Goal: Communication & Community: Answer question/provide support

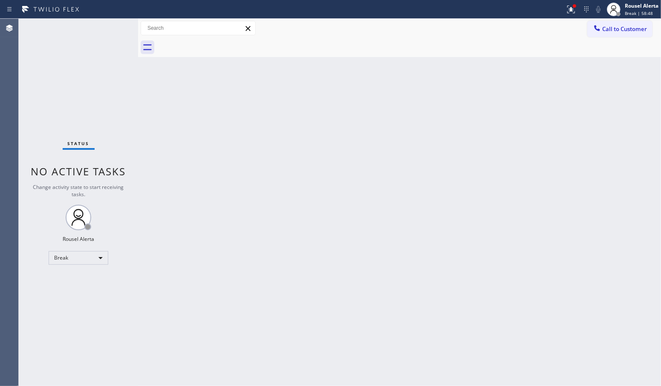
drag, startPoint x: 412, startPoint y: 6, endPoint x: 426, endPoint y: 14, distance: 16.4
click at [412, 6] on div at bounding box center [282, 10] width 558 height 14
click at [625, 9] on div "Rousel Alerta" at bounding box center [642, 5] width 34 height 7
click at [620, 40] on button "Available" at bounding box center [618, 45] width 85 height 11
drag, startPoint x: 518, startPoint y: 107, endPoint x: 540, endPoint y: 47, distance: 64.0
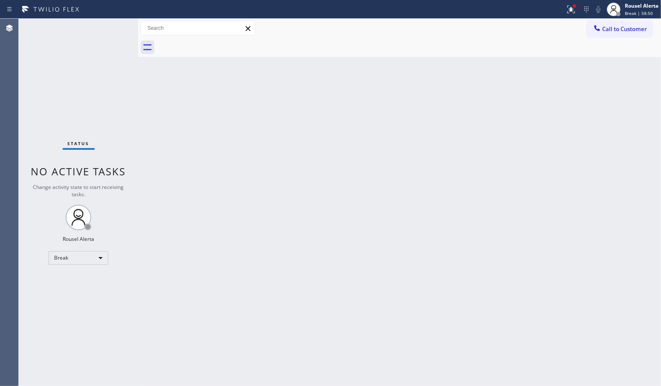
click at [519, 102] on div "Back to Dashboard Change Sender ID Customers Technicians Select a contact Outbo…" at bounding box center [399, 203] width 523 height 368
click at [569, 5] on icon at bounding box center [571, 9] width 10 height 10
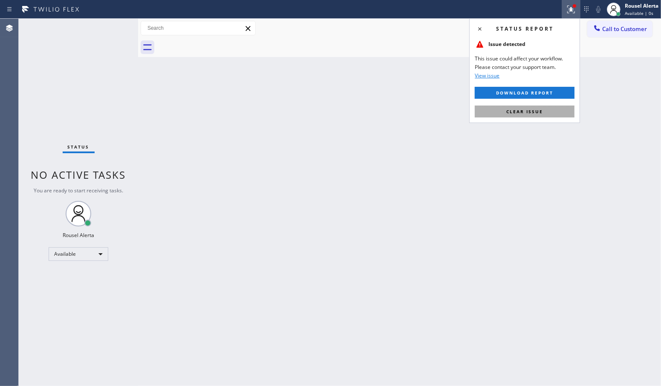
click at [553, 109] on button "Clear issue" at bounding box center [525, 112] width 100 height 12
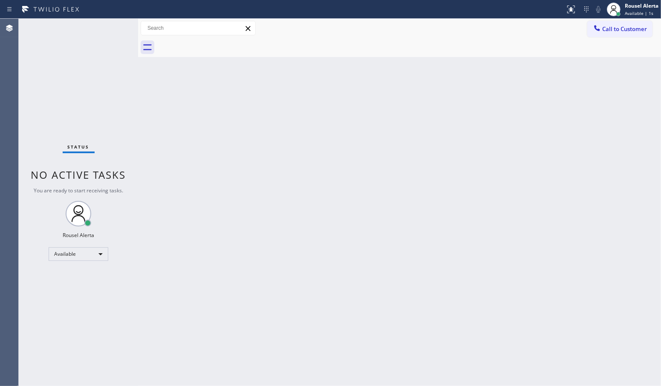
click at [480, 139] on div "Back to Dashboard Change Sender ID Customers Technicians Select a contact Outbo…" at bounding box center [399, 203] width 523 height 368
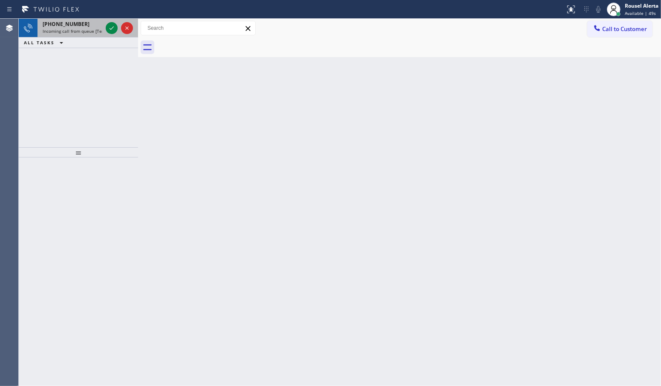
click at [86, 26] on div "[PHONE_NUMBER]" at bounding box center [73, 23] width 60 height 7
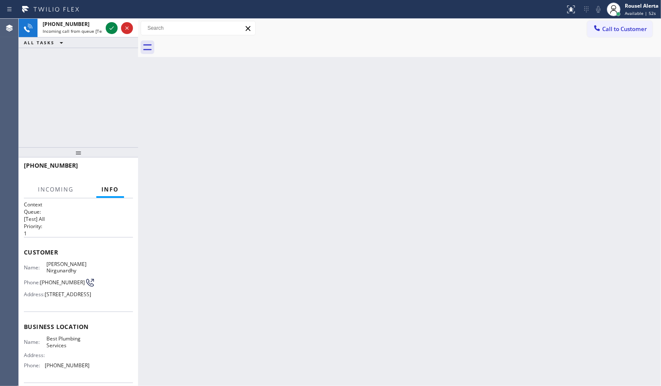
drag, startPoint x: 225, startPoint y: 278, endPoint x: 225, endPoint y: 233, distance: 45.6
click at [226, 278] on div "Back to Dashboard Change Sender ID Customers Technicians Select a contact Outbo…" at bounding box center [399, 203] width 523 height 368
click at [233, 203] on div "Back to Dashboard Change Sender ID Customers Technicians Select a contact Outbo…" at bounding box center [399, 203] width 523 height 368
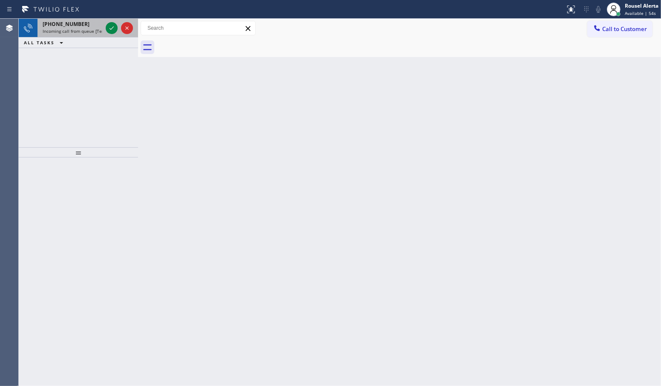
click at [82, 31] on span "Incoming call from queue [Test] All" at bounding box center [78, 31] width 71 height 6
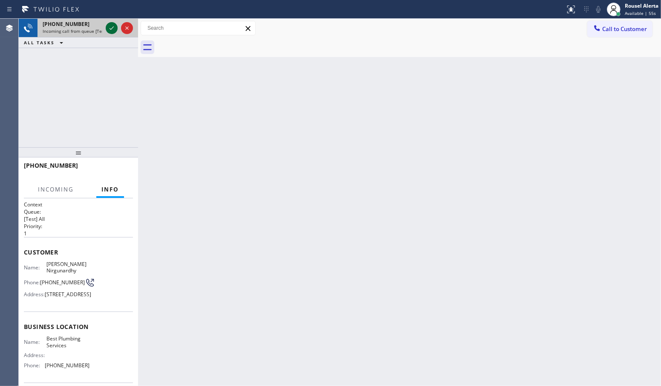
click at [110, 27] on icon at bounding box center [112, 28] width 10 height 10
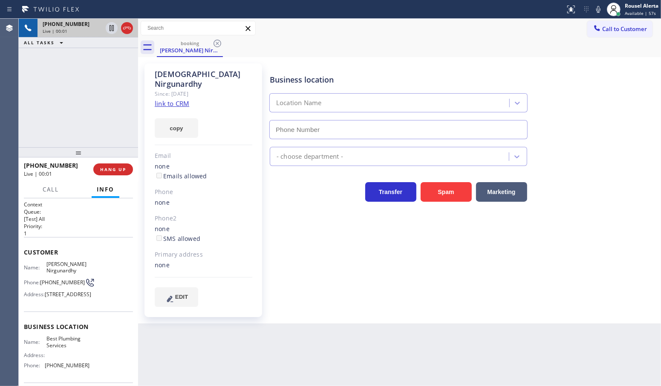
type input "[PHONE_NUMBER]"
click at [171, 99] on link "link to CRM" at bounding box center [172, 103] width 35 height 9
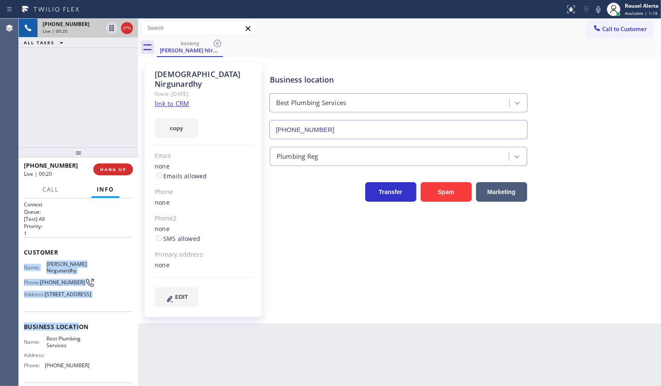
scroll to position [53, 0]
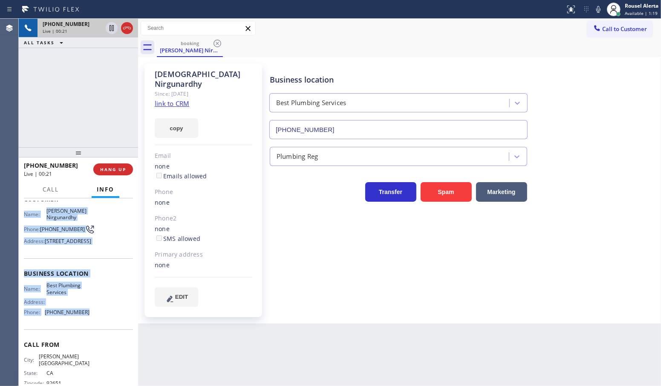
drag, startPoint x: 20, startPoint y: 263, endPoint x: 96, endPoint y: 352, distance: 116.3
click at [96, 352] on div "Context Queue: [Test] All Priority: 1 Customer Name: [PERSON_NAME][GEOGRAPHIC_D…" at bounding box center [78, 293] width 119 height 188
copy div "Name: [PERSON_NAME] Phone: [PHONE_NUMBER] Address: [STREET_ADDRESS] Business lo…"
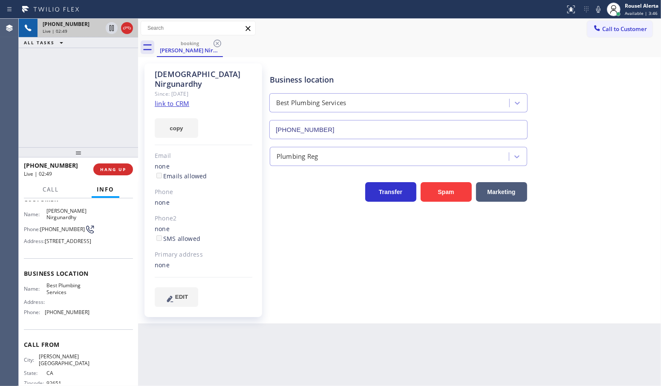
click at [99, 112] on div "[PHONE_NUMBER] Live | 02:49 ALL TASKS ALL TASKS ACTIVE TASKS TASKS IN WRAP UP" at bounding box center [78, 83] width 119 height 129
click at [110, 29] on icon at bounding box center [112, 28] width 10 height 10
click at [596, 11] on icon at bounding box center [598, 9] width 10 height 10
click at [60, 64] on div "[PHONE_NUMBER] Live | 04:04 ALL TASKS ALL TASKS ACTIVE TASKS TASKS IN WRAP UP" at bounding box center [78, 83] width 119 height 129
click at [108, 30] on icon at bounding box center [112, 28] width 10 height 10
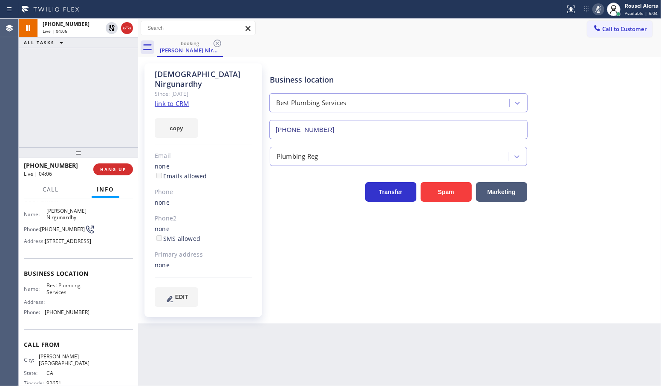
click at [599, 9] on icon at bounding box center [598, 9] width 10 height 10
click at [110, 63] on button at bounding box center [112, 58] width 12 height 12
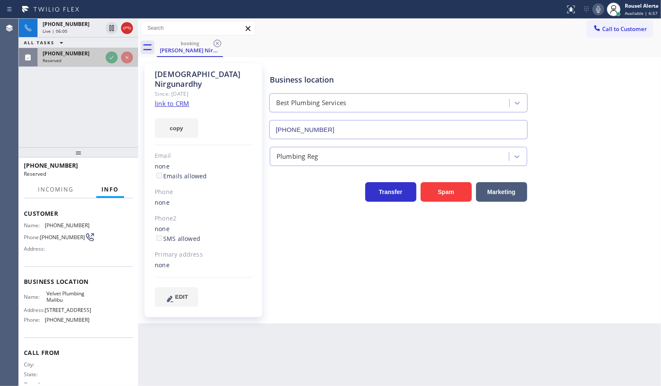
scroll to position [67, 0]
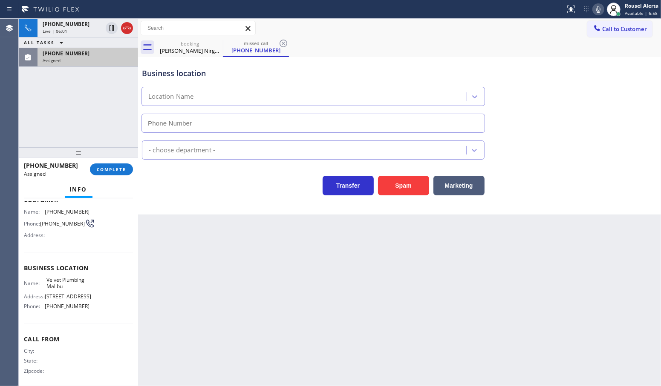
type input "[PHONE_NUMBER]"
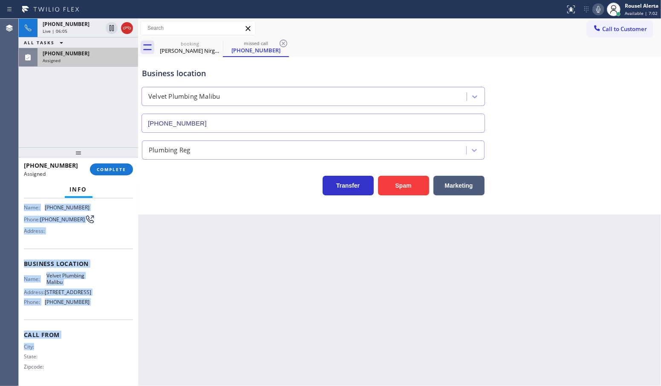
scroll to position [85, 0]
drag, startPoint x: 22, startPoint y: 261, endPoint x: 99, endPoint y: 306, distance: 88.8
click at [99, 306] on div "Context Queue: Plumbing Priority: 0 Task Age: [DEMOGRAPHIC_DATA] minute(s) Cust…" at bounding box center [78, 293] width 119 height 188
copy div "Name: [PHONE_NUMBER] Phone: [PHONE_NUMBER] Address: Business location Name: Vel…"
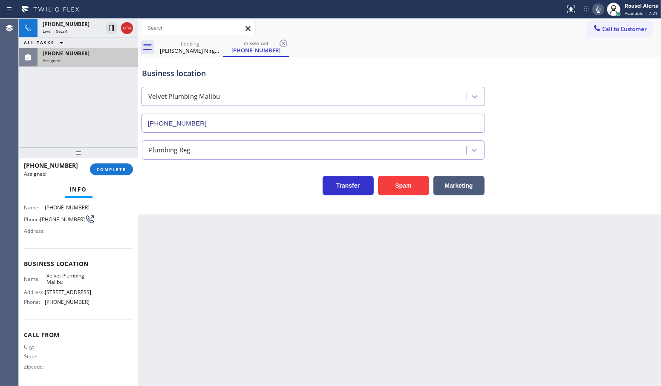
click at [44, 68] on div "[PHONE_NUMBER] Live | 06:24 ALL TASKS ALL TASKS ACTIVE TASKS TASKS IN WRAP UP […" at bounding box center [78, 83] width 119 height 129
click at [106, 167] on span "COMPLETE" at bounding box center [111, 170] width 29 height 6
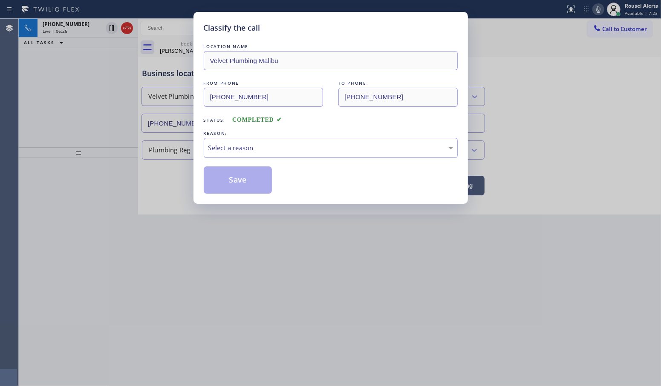
click at [203, 147] on div "Classify the call LOCATION NAME Velvet Plumbing Malibu FROM PHONE [PHONE_NUMBER…" at bounding box center [330, 108] width 274 height 192
click at [241, 158] on div "Select a reason" at bounding box center [331, 148] width 254 height 20
click at [252, 179] on button "Save" at bounding box center [238, 180] width 69 height 27
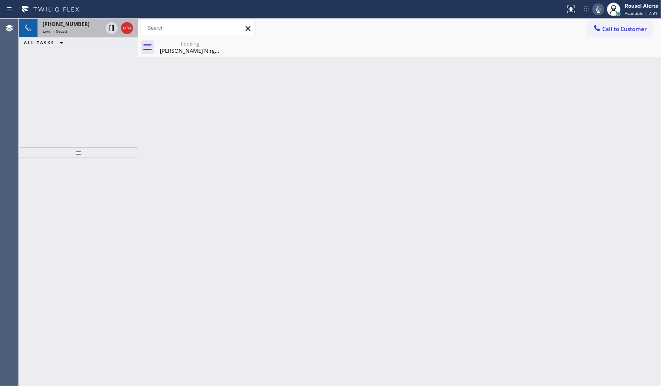
click at [62, 21] on span "[PHONE_NUMBER]" at bounding box center [66, 23] width 47 height 7
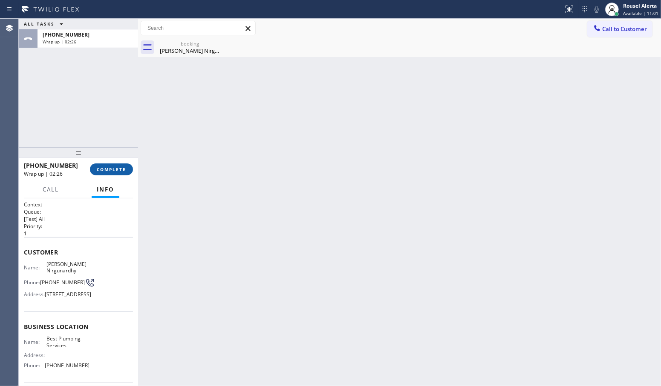
click at [108, 171] on span "COMPLETE" at bounding box center [111, 170] width 29 height 6
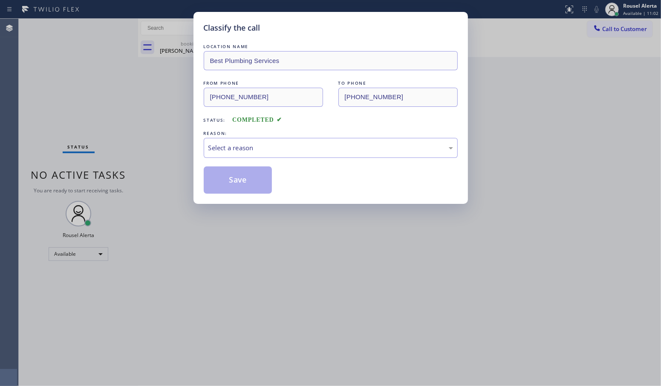
click at [307, 161] on div "LOCATION NAME Best Plumbing Services FROM PHONE [PHONE_NUMBER] TO PHONE [PHONE_…" at bounding box center [331, 118] width 254 height 152
click at [309, 158] on div "Select a reason" at bounding box center [331, 148] width 254 height 20
click at [235, 175] on button "Save" at bounding box center [238, 180] width 69 height 27
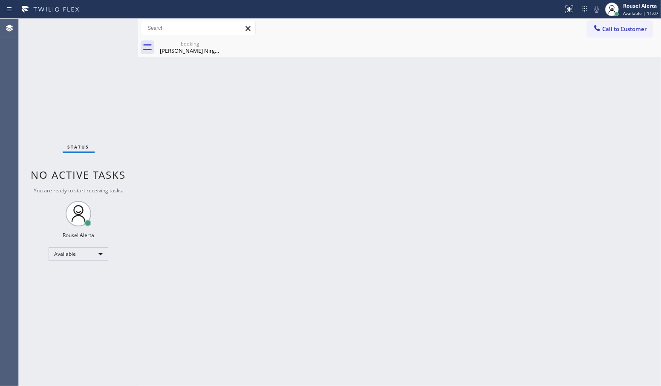
click at [394, 167] on div "Back to Dashboard Change Sender ID Customers Technicians Select a contact Outbo…" at bounding box center [399, 203] width 523 height 368
click at [193, 57] on div "booking [PERSON_NAME]" at bounding box center [190, 47] width 64 height 19
click at [260, 269] on div "Back to Dashboard Change Sender ID Customers Technicians Select a contact Outbo…" at bounding box center [399, 203] width 523 height 368
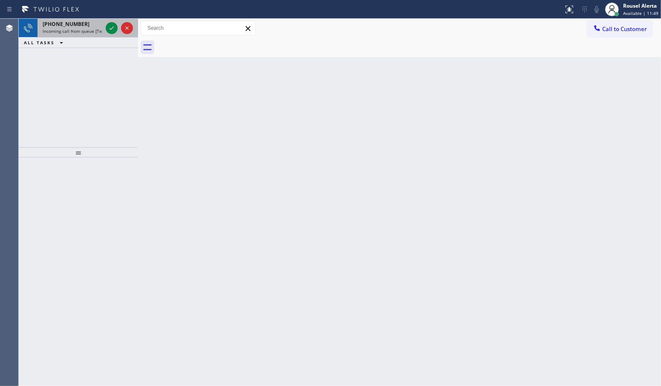
drag, startPoint x: 90, startPoint y: 32, endPoint x: 99, endPoint y: 30, distance: 8.8
click at [90, 31] on span "Incoming call from queue [Test] All" at bounding box center [78, 31] width 71 height 6
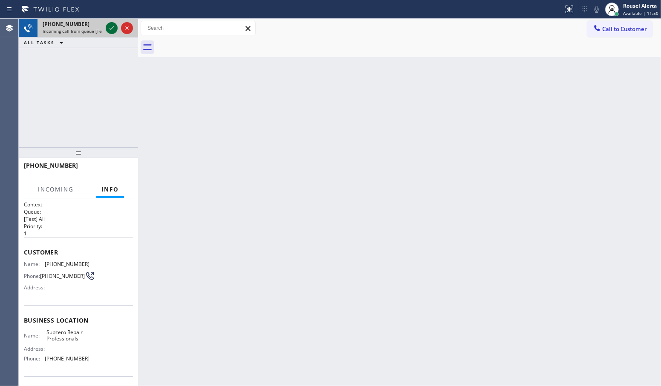
click at [106, 28] on div at bounding box center [112, 28] width 12 height 10
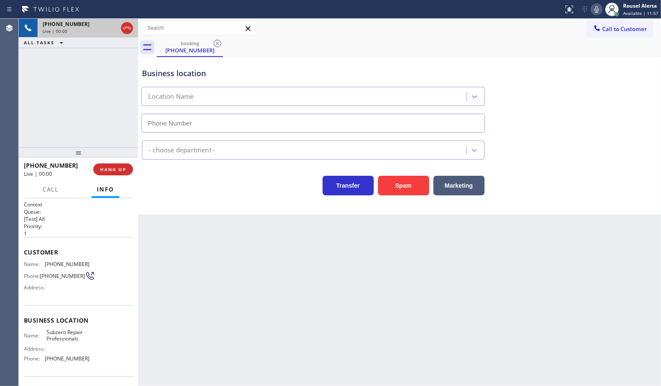
type input "[PHONE_NUMBER]"
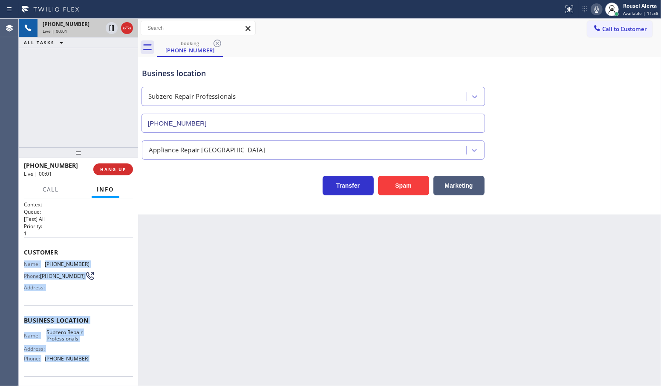
drag, startPoint x: 23, startPoint y: 262, endPoint x: 84, endPoint y: 367, distance: 121.1
click at [84, 367] on div "Context Queue: [Test] All Priority: 1 Customer Name: [PHONE_NUMBER] Phone: [PHO…" at bounding box center [78, 293] width 119 height 188
copy div "Name: [PHONE_NUMBER] Phone: [PHONE_NUMBER] Address: Business location Name: Sub…"
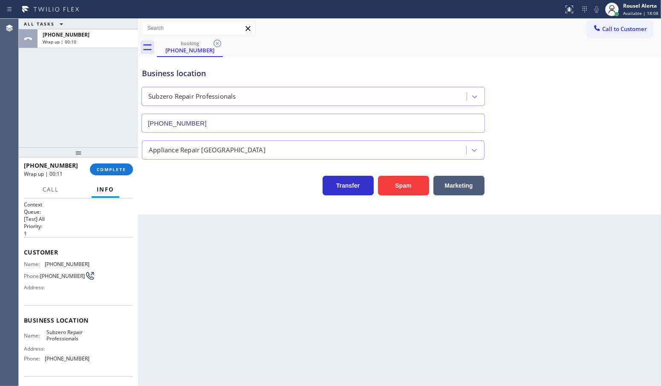
click at [193, 271] on div "Back to Dashboard Change Sender ID Customers Technicians Select a contact Outbo…" at bounding box center [399, 203] width 523 height 368
drag, startPoint x: 425, startPoint y: 286, endPoint x: 218, endPoint y: 100, distance: 277.9
click at [425, 286] on div "Back to Dashboard Change Sender ID Customers Technicians Select a contact Outbo…" at bounding box center [399, 203] width 523 height 368
click at [105, 167] on span "COMPLETE" at bounding box center [111, 170] width 29 height 6
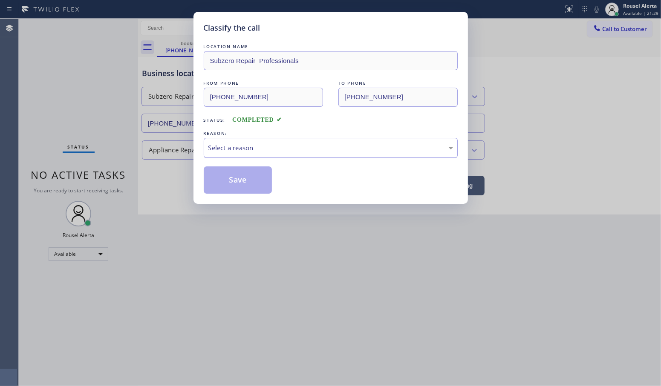
drag, startPoint x: 280, startPoint y: 150, endPoint x: 281, endPoint y: 156, distance: 6.5
click at [280, 150] on div "Select a reason" at bounding box center [330, 148] width 245 height 10
click at [235, 170] on button "Save" at bounding box center [238, 180] width 69 height 27
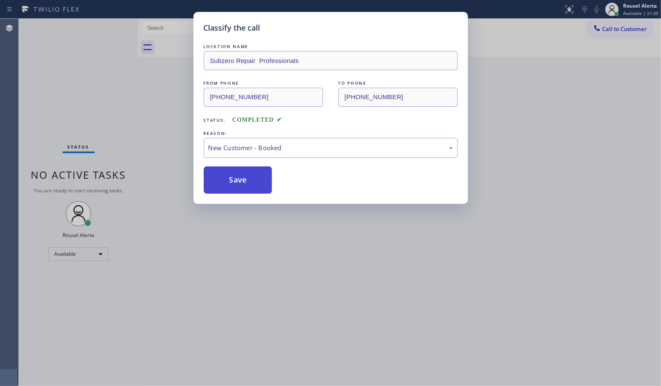
click at [239, 187] on button "Save" at bounding box center [238, 180] width 69 height 27
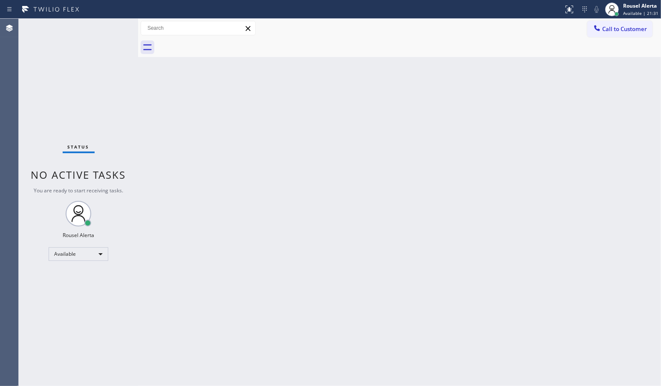
click at [307, 269] on div "Back to Dashboard Change Sender ID Customers Technicians Select a contact Outbo…" at bounding box center [399, 203] width 523 height 368
click at [537, 140] on div "Back to Dashboard Change Sender ID Customers Technicians Select a contact Outbo…" at bounding box center [399, 203] width 523 height 368
click at [609, 26] on span "Call to Customer" at bounding box center [624, 29] width 45 height 8
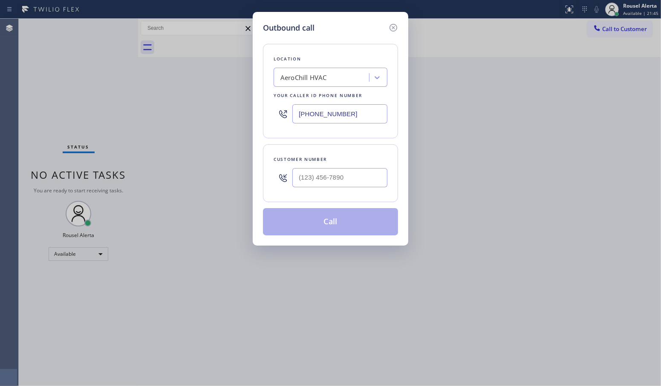
drag, startPoint x: 366, startPoint y: 116, endPoint x: 280, endPoint y: 111, distance: 85.4
click at [280, 111] on div "[PHONE_NUMBER]" at bounding box center [331, 114] width 114 height 28
paste input "642-6449"
type input "[PHONE_NUMBER]"
type input "(___) ___-____"
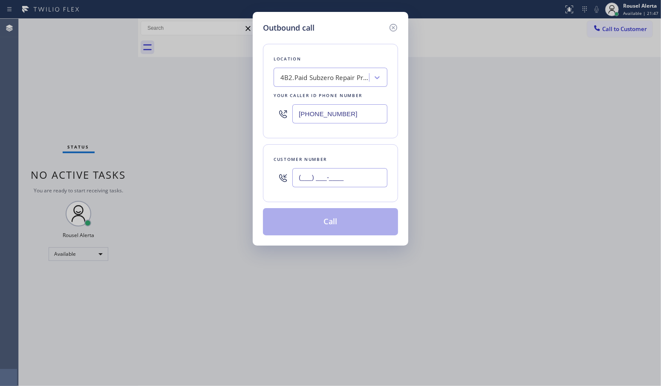
click at [333, 177] on input "(___) ___-____" at bounding box center [339, 177] width 95 height 19
click at [361, 181] on input "(___) ___-____" at bounding box center [339, 177] width 95 height 19
paste input "858) 945-8362"
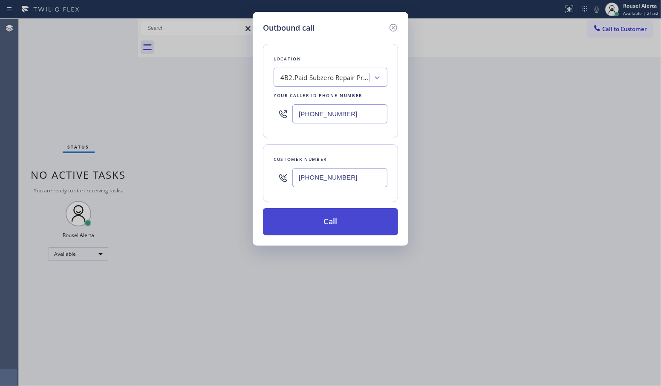
type input "[PHONE_NUMBER]"
click at [329, 222] on button "Call" at bounding box center [330, 221] width 135 height 27
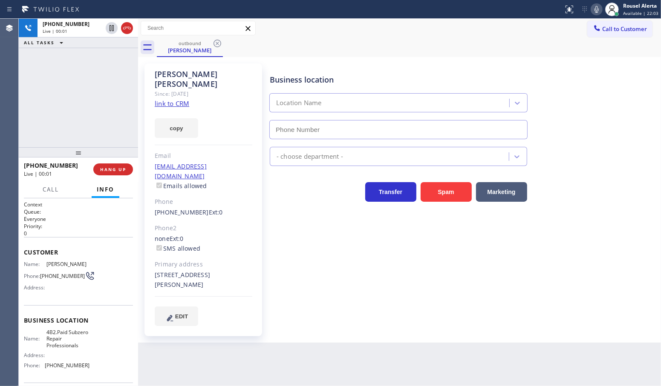
type input "[PHONE_NUMBER]"
click at [512, 333] on div "Back to Dashboard Change Sender ID Customers Technicians Select a contact Outbo…" at bounding box center [399, 203] width 523 height 368
drag, startPoint x: 42, startPoint y: 116, endPoint x: 79, endPoint y: 156, distance: 54.6
click at [55, 131] on div "[PHONE_NUMBER] Live | 00:42 ALL TASKS ALL TASKS ACTIVE TASKS TASKS IN WRAP UP" at bounding box center [78, 83] width 119 height 129
click at [239, 345] on div "Back to Dashboard Change Sender ID Customers Technicians Select a contact Outbo…" at bounding box center [399, 203] width 523 height 368
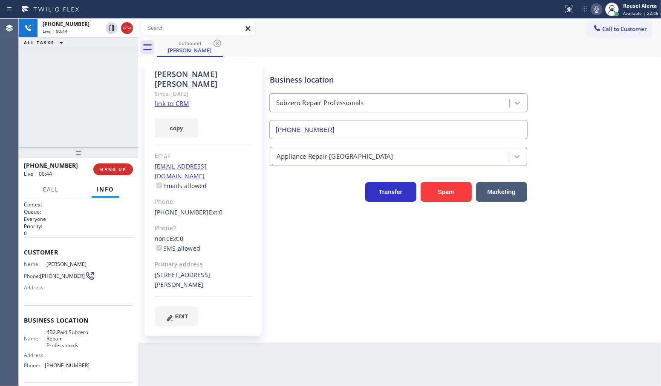
click at [107, 129] on div "[PHONE_NUMBER] Live | 00:44 ALL TASKS ALL TASKS ACTIVE TASKS TASKS IN WRAP UP" at bounding box center [78, 83] width 119 height 129
click at [107, 177] on div "[PHONE_NUMBER] Live | 00:44 HANG UP" at bounding box center [78, 170] width 109 height 22
click at [107, 170] on span "HANG UP" at bounding box center [113, 170] width 26 height 6
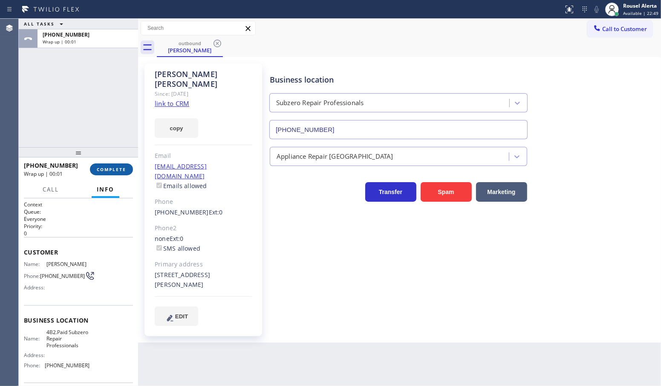
click at [112, 173] on button "COMPLETE" at bounding box center [111, 170] width 43 height 12
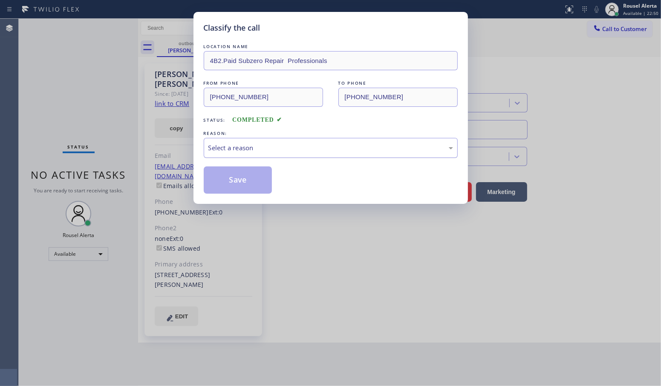
click at [244, 147] on div "Select a reason" at bounding box center [330, 148] width 245 height 10
click at [236, 181] on button "Save" at bounding box center [238, 180] width 69 height 27
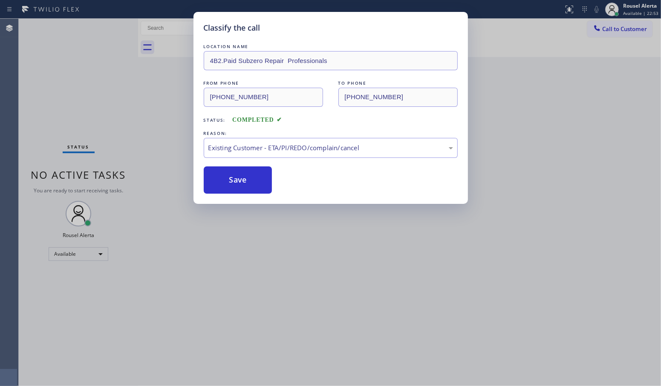
click at [114, 101] on div "Classify the call LOCATION NAME 4B2.Paid Subzero Repair Professionals FROM PHON…" at bounding box center [330, 193] width 661 height 386
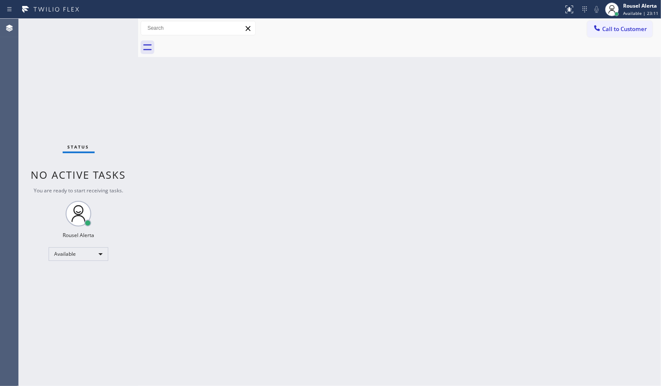
click at [216, 164] on div "Back to Dashboard Change Sender ID Customers Technicians Select a contact Outbo…" at bounding box center [399, 203] width 523 height 368
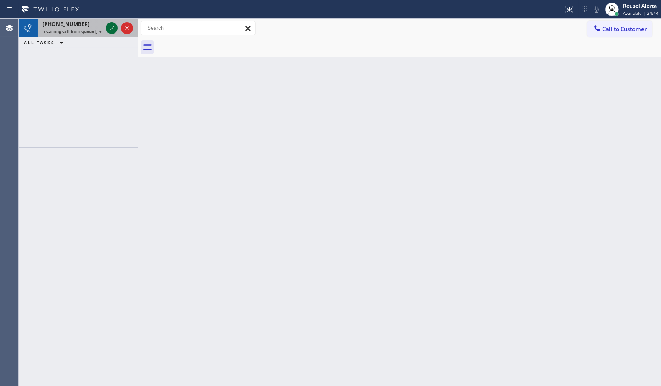
click at [115, 30] on icon at bounding box center [112, 28] width 10 height 10
drag, startPoint x: 81, startPoint y: 28, endPoint x: 94, endPoint y: 29, distance: 12.4
click at [83, 28] on span "Incoming call from queue [Test] All" at bounding box center [78, 31] width 71 height 6
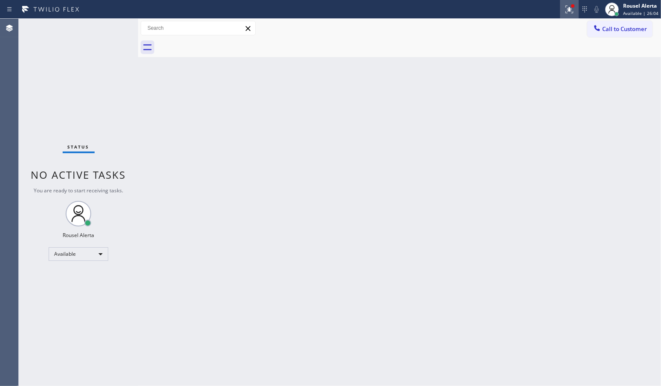
click at [569, 4] on icon at bounding box center [569, 9] width 10 height 10
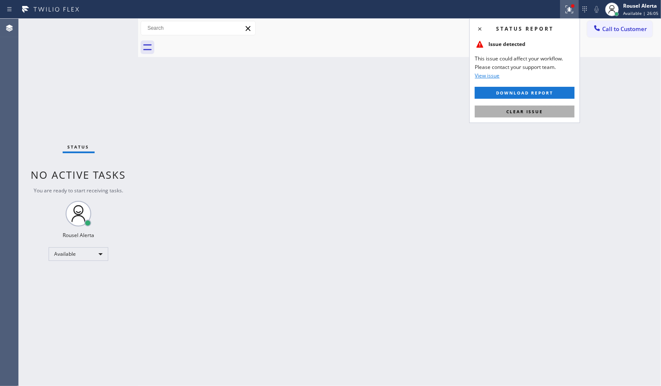
click at [546, 115] on button "Clear issue" at bounding box center [525, 112] width 100 height 12
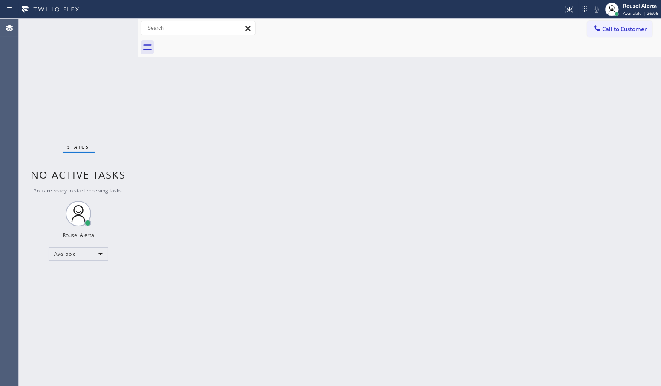
click at [515, 139] on div "Back to Dashboard Change Sender ID Customers Technicians Select a contact Outbo…" at bounding box center [399, 203] width 523 height 368
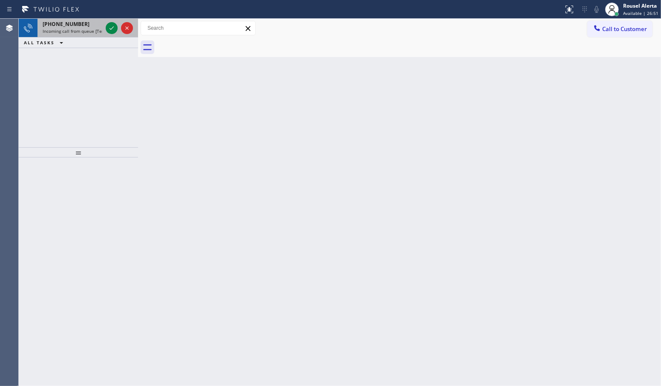
drag, startPoint x: 95, startPoint y: 28, endPoint x: 99, endPoint y: 29, distance: 4.3
click at [95, 28] on span "Incoming call from queue [Test] All" at bounding box center [78, 31] width 71 height 6
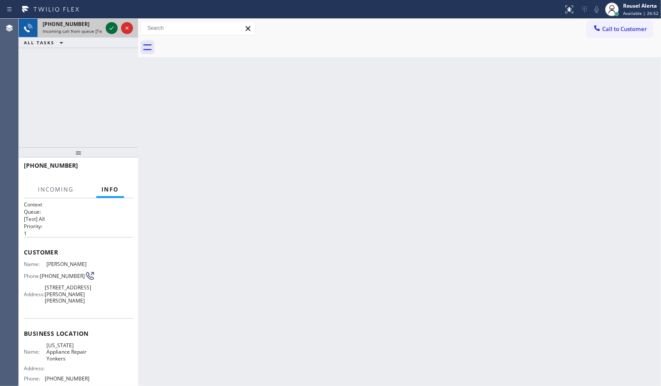
click at [110, 28] on icon at bounding box center [112, 28] width 10 height 10
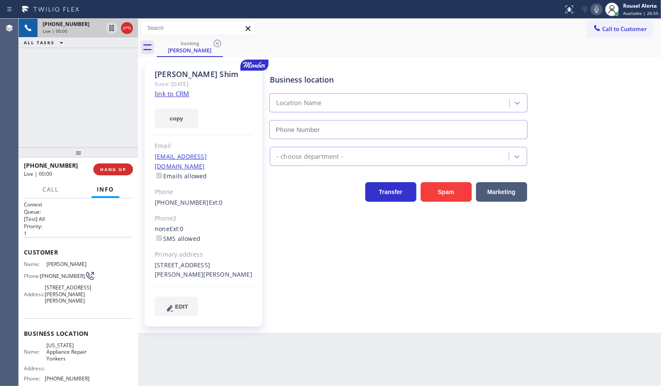
type input "[PHONE_NUMBER]"
click at [170, 96] on link "link to CRM" at bounding box center [172, 93] width 35 height 9
click at [104, 103] on div "[PHONE_NUMBER] Live | 00:54 ALL TASKS ALL TASKS ACTIVE TASKS TASKS IN WRAP UP" at bounding box center [78, 83] width 119 height 129
click at [109, 27] on icon at bounding box center [112, 28] width 10 height 10
click at [596, 8] on icon at bounding box center [596, 9] width 10 height 10
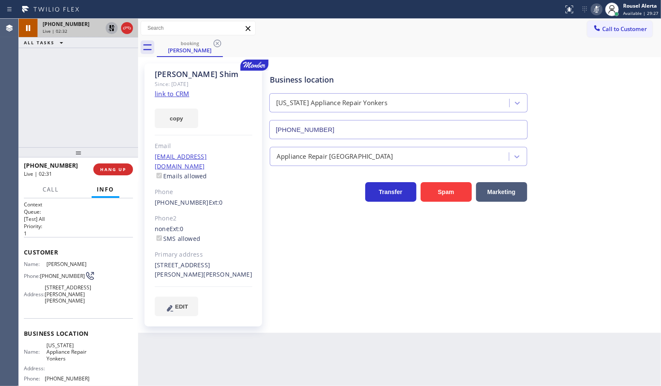
click at [86, 52] on div "[PHONE_NUMBER] Live | 02:32 ALL TASKS ALL TASKS ACTIVE TASKS TASKS IN WRAP UP" at bounding box center [78, 83] width 119 height 129
click at [109, 29] on icon at bounding box center [112, 28] width 10 height 10
click at [599, 10] on icon at bounding box center [596, 9] width 10 height 10
click at [96, 92] on div "[PHONE_NUMBER] Live | 02:51 ALL TASKS ALL TASKS ACTIVE TASKS TASKS IN WRAP UP" at bounding box center [78, 83] width 119 height 129
click at [108, 167] on span "HANG UP" at bounding box center [113, 170] width 26 height 6
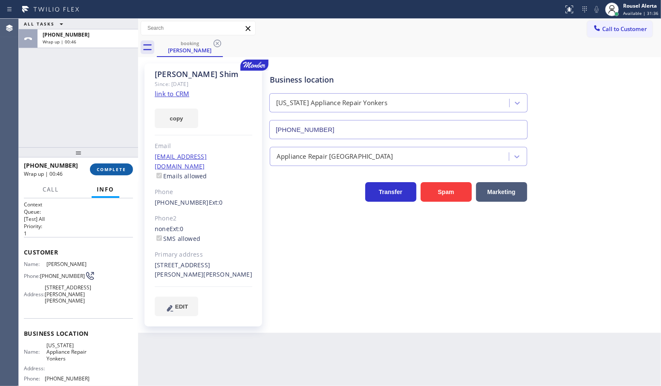
click at [103, 172] on span "COMPLETE" at bounding box center [111, 170] width 29 height 6
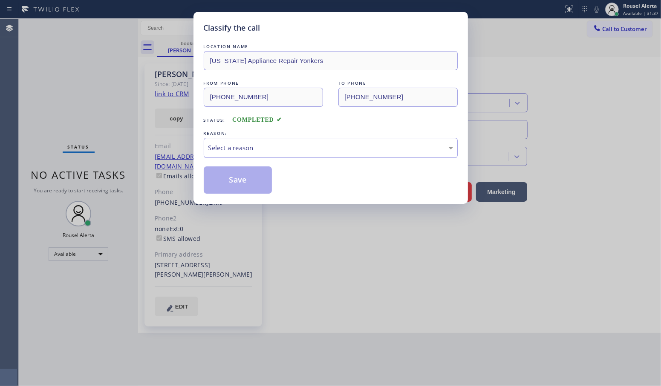
click at [275, 147] on div "Select a reason" at bounding box center [330, 148] width 245 height 10
click at [247, 179] on button "Save" at bounding box center [238, 180] width 69 height 27
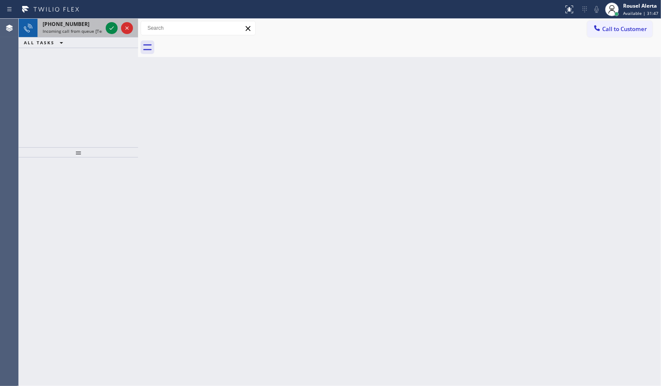
click at [86, 24] on div "[PHONE_NUMBER]" at bounding box center [73, 23] width 60 height 7
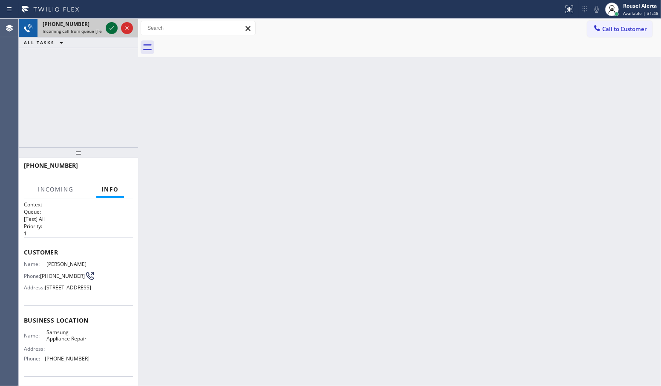
click at [107, 30] on icon at bounding box center [112, 28] width 10 height 10
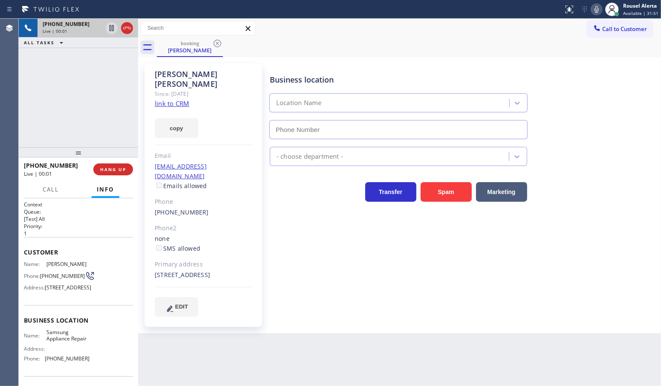
type input "[PHONE_NUMBER]"
click at [164, 99] on link "link to CRM" at bounding box center [172, 103] width 35 height 9
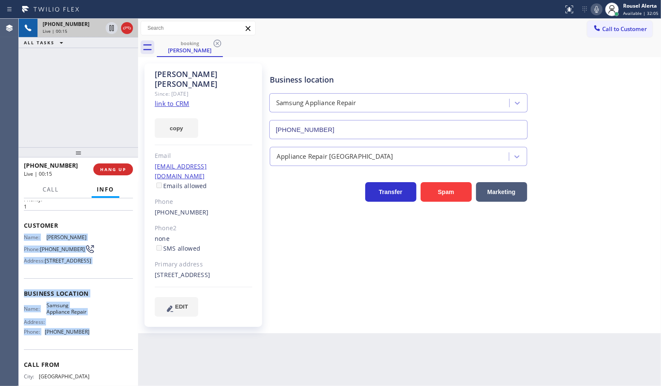
scroll to position [53, 0]
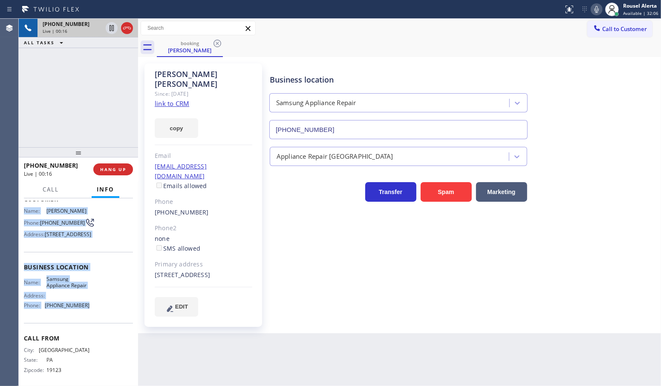
drag, startPoint x: 24, startPoint y: 265, endPoint x: 107, endPoint y: 339, distance: 110.8
click at [107, 339] on div "Context Queue: [Test] All Priority: 1 Customer Name: [PERSON_NAME] Phone: [PHON…" at bounding box center [78, 268] width 109 height 240
copy div "Name: [PERSON_NAME] Phone: [PHONE_NUMBER] Address: [STREET_ADDRESS] Business lo…"
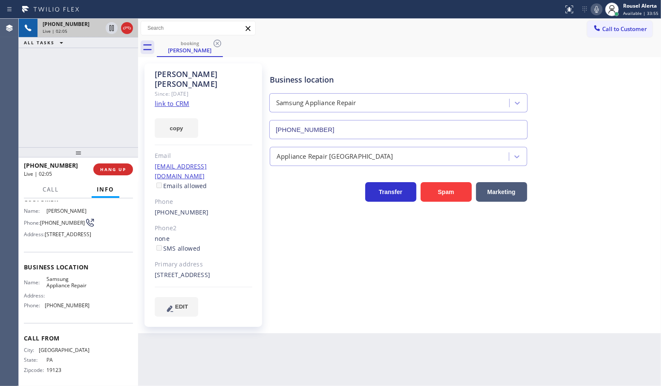
click at [97, 58] on div "[PHONE_NUMBER] Live | 02:05 ALL TASKS ALL TASKS ACTIVE TASKS TASKS IN WRAP UP" at bounding box center [78, 83] width 119 height 129
click at [109, 29] on icon at bounding box center [112, 28] width 10 height 10
click at [599, 5] on icon at bounding box center [596, 9] width 10 height 10
click at [110, 26] on icon at bounding box center [112, 28] width 6 height 6
click at [596, 6] on icon at bounding box center [596, 9] width 10 height 10
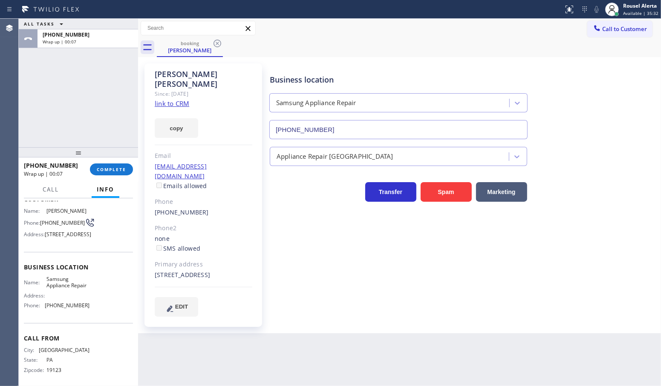
click at [92, 114] on div "ALL TASKS ALL TASKS ACTIVE TASKS TASKS IN WRAP UP [PHONE_NUMBER] Wrap up | 00:07" at bounding box center [78, 83] width 119 height 129
drag, startPoint x: 518, startPoint y: 40, endPoint x: 544, endPoint y: 29, distance: 27.9
click at [518, 40] on div "booking [PERSON_NAME]" at bounding box center [409, 47] width 504 height 19
click at [608, 26] on span "Call to Customer" at bounding box center [624, 29] width 45 height 8
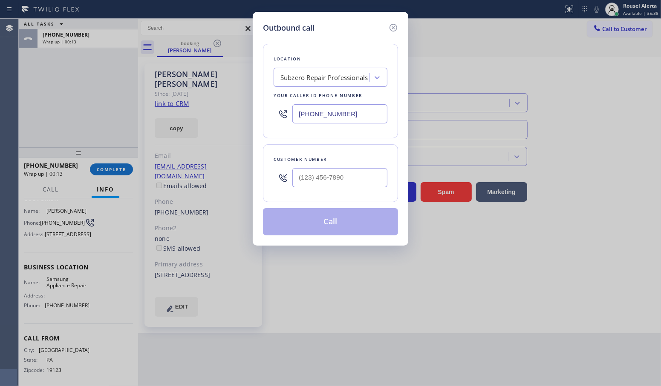
drag, startPoint x: 329, startPoint y: 113, endPoint x: 197, endPoint y: 106, distance: 131.5
click at [197, 106] on div "Outbound call Location Subzero Repair Professionals Your caller id phone number…" at bounding box center [330, 193] width 661 height 386
paste input "866) 934-3013"
type input "[PHONE_NUMBER]"
click at [360, 177] on input "(___) ___-____" at bounding box center [339, 177] width 95 height 19
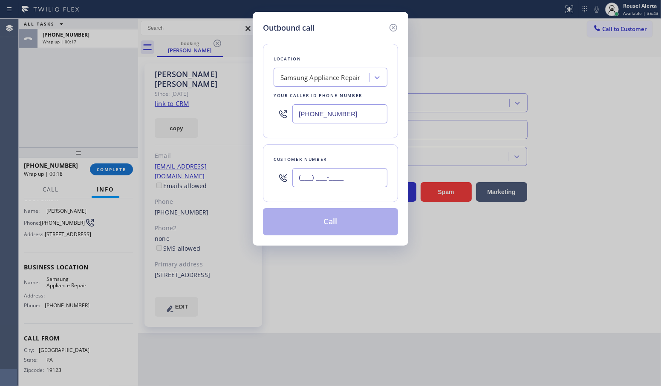
paste input "267) 997-2106"
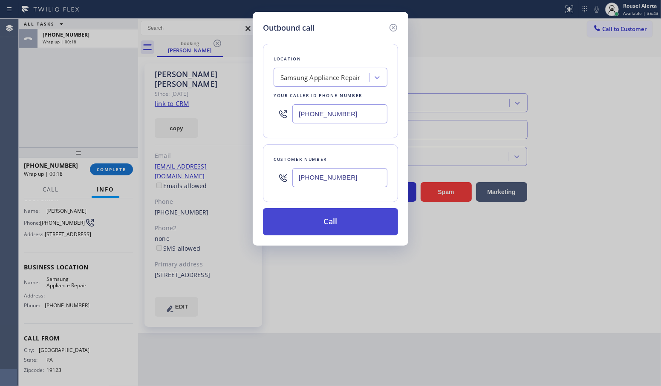
type input "[PHONE_NUMBER]"
click at [314, 222] on button "Call" at bounding box center [330, 221] width 135 height 27
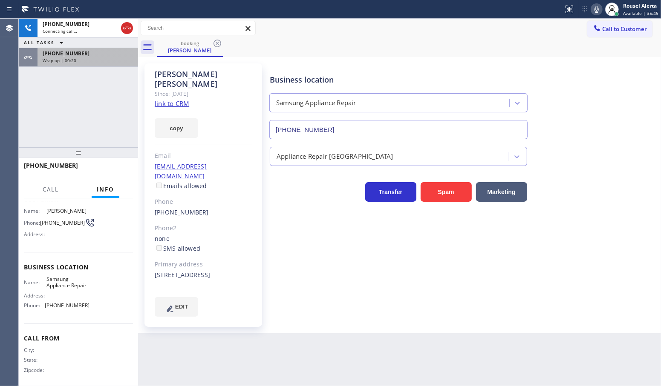
click at [96, 60] on div "Wrap up | 00:20" at bounding box center [88, 61] width 90 height 6
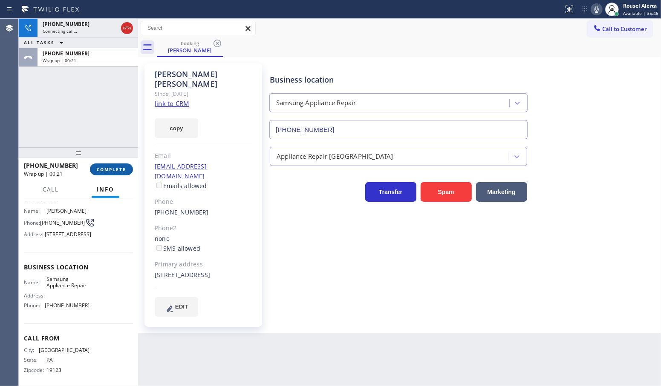
click at [109, 171] on span "COMPLETE" at bounding box center [111, 170] width 29 height 6
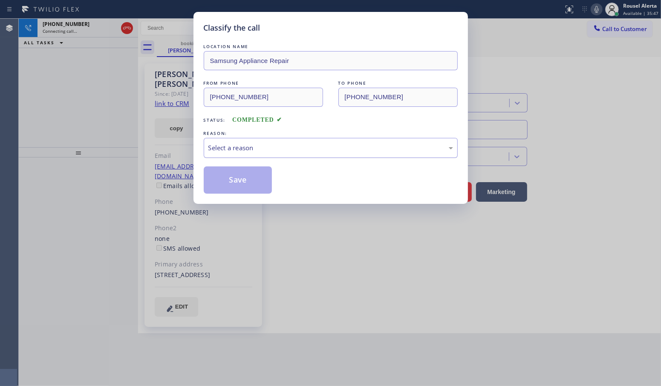
click at [250, 146] on div "Select a reason" at bounding box center [330, 148] width 245 height 10
click at [252, 186] on button "Save" at bounding box center [238, 180] width 69 height 27
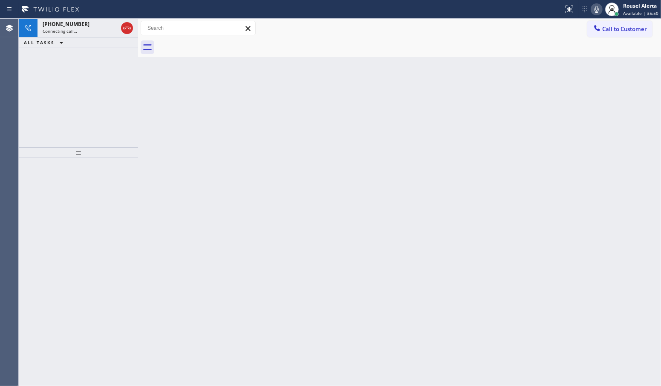
click at [372, 135] on div "Back to Dashboard Change Sender ID Customers Technicians Select a contact Outbo…" at bounding box center [399, 203] width 523 height 368
click at [106, 55] on div at bounding box center [112, 57] width 12 height 10
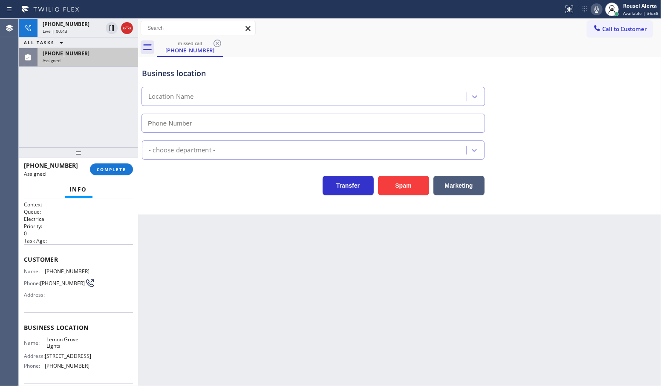
type input "[PHONE_NUMBER]"
click at [67, 61] on div "Assigned" at bounding box center [88, 61] width 90 height 6
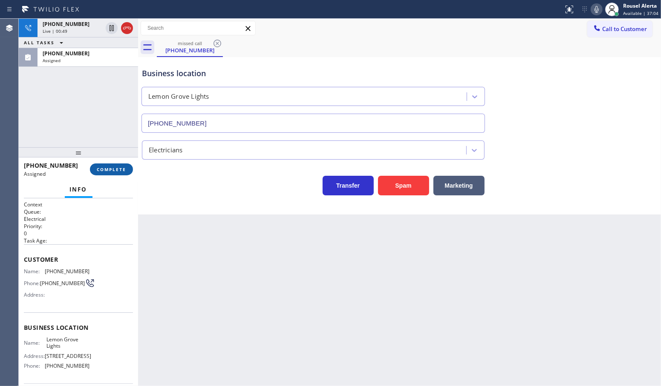
click at [110, 172] on span "COMPLETE" at bounding box center [111, 170] width 29 height 6
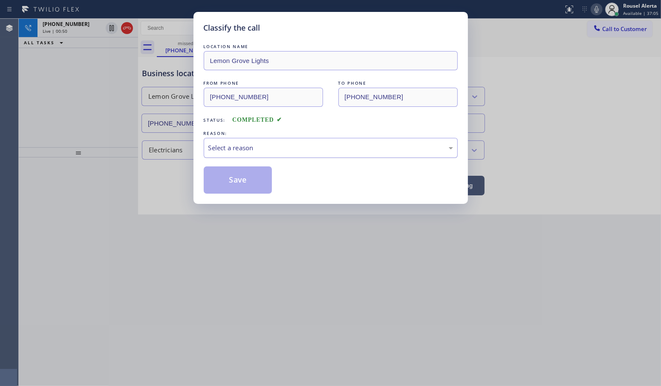
click at [229, 151] on div "Select a reason" at bounding box center [330, 148] width 245 height 10
click at [241, 177] on button "Save" at bounding box center [238, 180] width 69 height 27
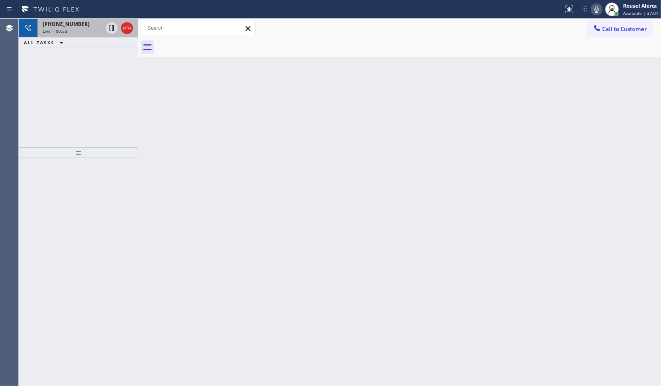
click at [86, 29] on div "Live | 00:53" at bounding box center [73, 31] width 60 height 6
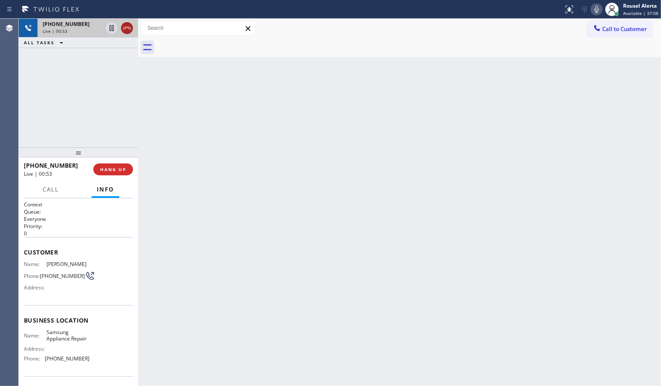
click at [124, 29] on icon at bounding box center [127, 28] width 8 height 3
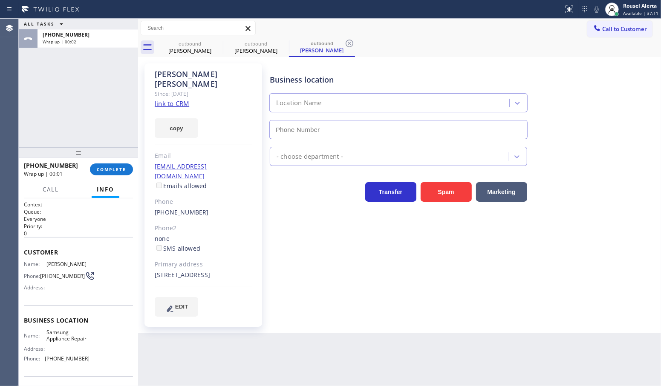
type input "[PHONE_NUMBER]"
click at [108, 177] on div "[PHONE_NUMBER] Wrap up | 00:53 COMPLETE" at bounding box center [78, 170] width 109 height 22
click at [108, 167] on span "COMPLETE" at bounding box center [111, 170] width 29 height 6
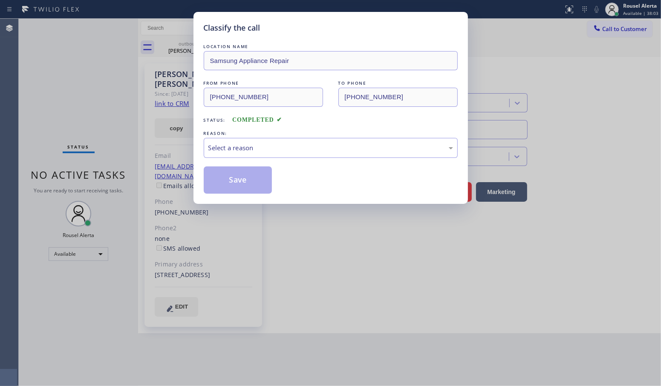
click at [271, 162] on div "LOCATION NAME Samsung Appliance Repair FROM PHONE [PHONE_NUMBER] TO PHONE [PHON…" at bounding box center [331, 118] width 254 height 152
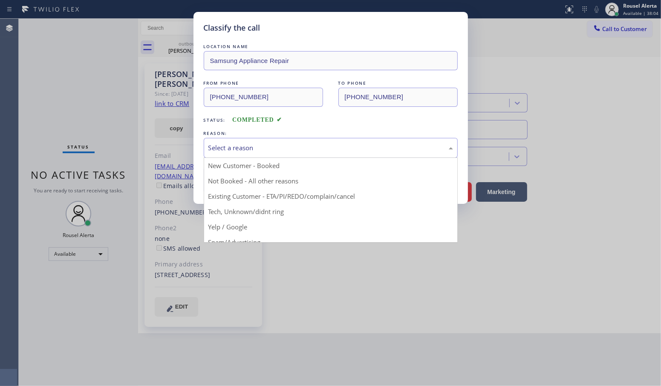
click at [273, 155] on div "Select a reason" at bounding box center [331, 148] width 254 height 20
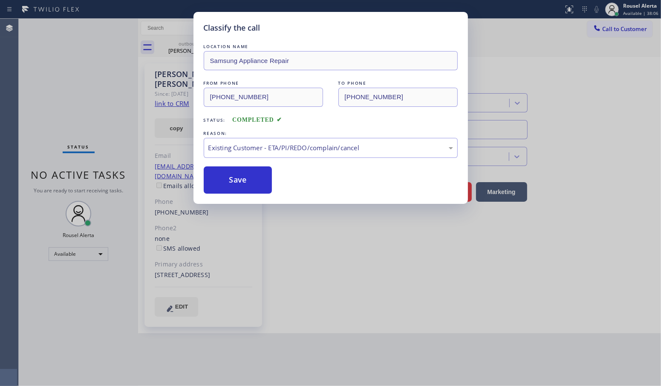
drag, startPoint x: 265, startPoint y: 182, endPoint x: 273, endPoint y: 205, distance: 24.1
click at [265, 182] on button "Save" at bounding box center [238, 180] width 69 height 27
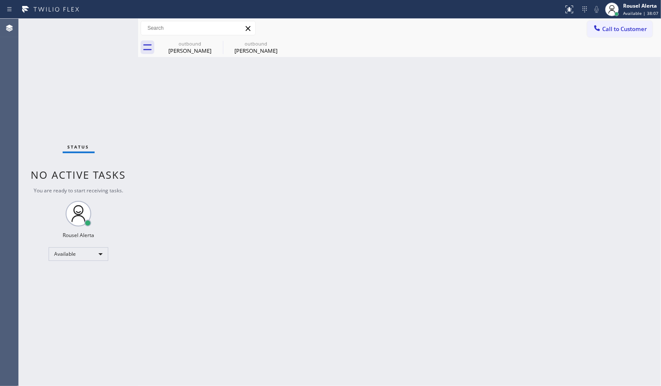
click at [335, 323] on div "Back to Dashboard Change Sender ID Customers Technicians Select a contact Outbo…" at bounding box center [399, 203] width 523 height 368
click at [216, 41] on icon at bounding box center [217, 43] width 10 height 10
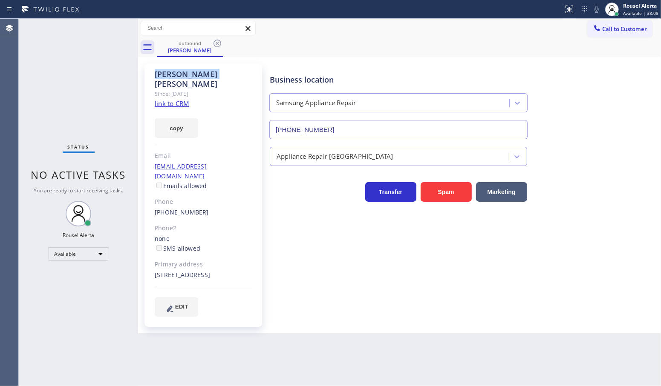
click at [216, 41] on icon at bounding box center [217, 43] width 10 height 10
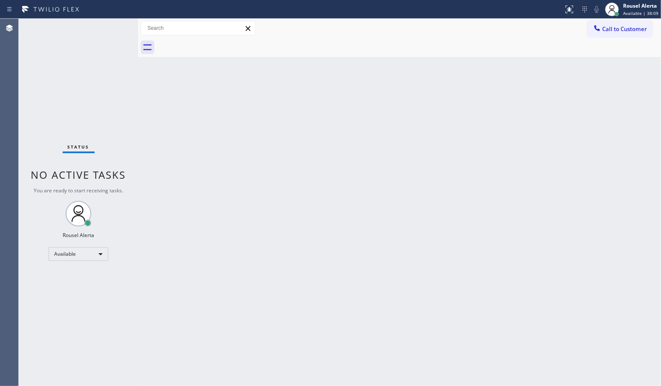
drag, startPoint x: 119, startPoint y: 78, endPoint x: 80, endPoint y: 18, distance: 71.7
click at [118, 78] on div "Status No active tasks You are ready to start receiving tasks. Rousel Alerta Av…" at bounding box center [78, 203] width 119 height 368
click at [89, 28] on div "Status No active tasks You are ready to start receiving tasks. Rousel Alerta Av…" at bounding box center [78, 203] width 119 height 368
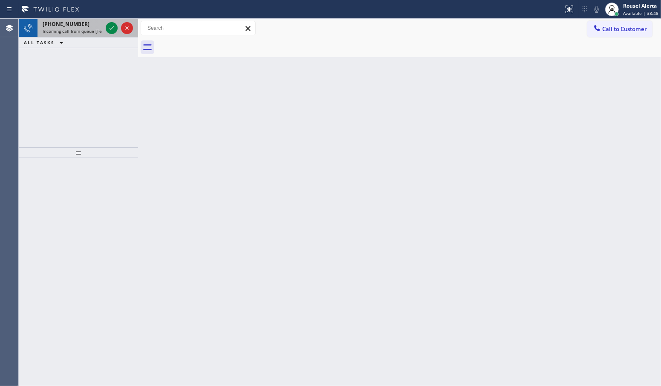
click at [82, 22] on div "[PHONE_NUMBER]" at bounding box center [73, 23] width 60 height 7
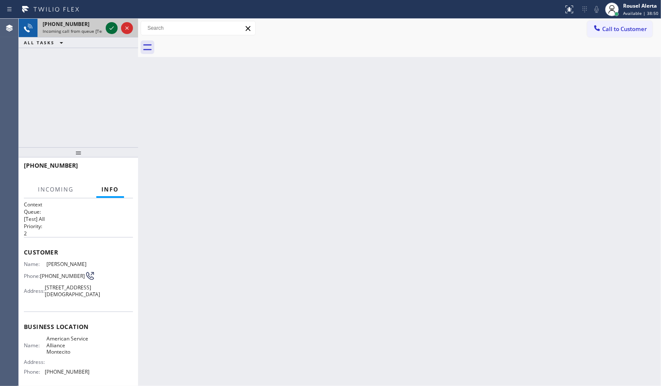
click at [110, 30] on icon at bounding box center [112, 28] width 10 height 10
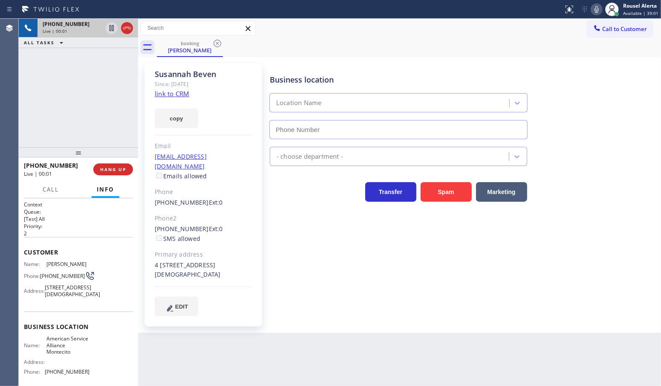
type input "[PHONE_NUMBER]"
click at [175, 95] on link "link to CRM" at bounding box center [172, 93] width 35 height 9
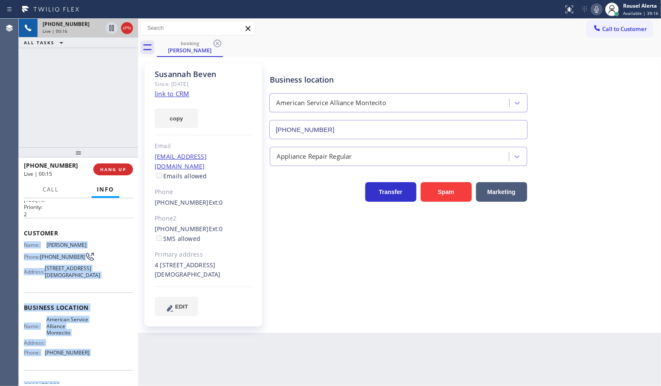
scroll to position [53, 0]
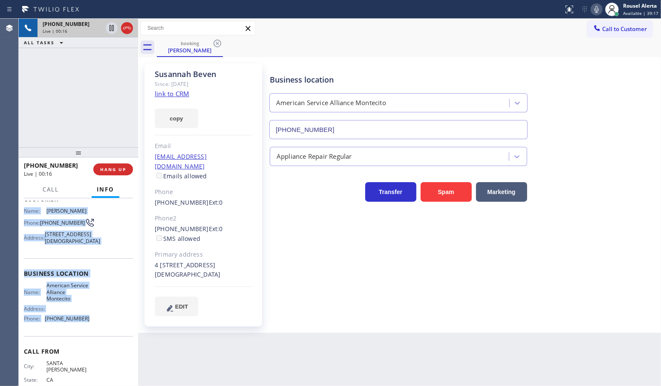
drag, startPoint x: 23, startPoint y: 263, endPoint x: 98, endPoint y: 334, distance: 102.8
click at [98, 334] on div "Context Queue: [Test] All Priority: 2 Customer Name: [PERSON_NAME] Phone: [PHON…" at bounding box center [78, 278] width 109 height 260
copy div "Name: [PERSON_NAME] Phone: [PHONE_NUMBER] Address: [STREET_ADDRESS] Business lo…"
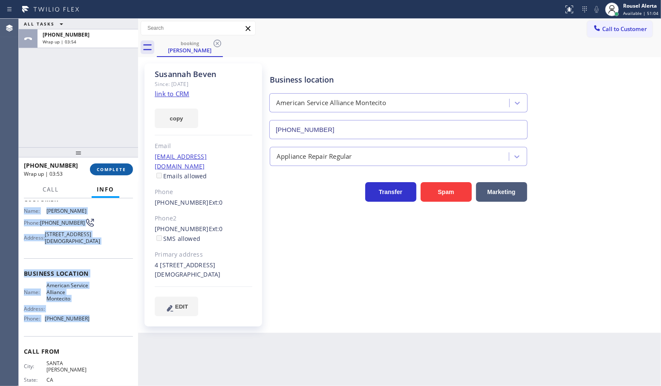
click at [111, 171] on span "COMPLETE" at bounding box center [111, 170] width 29 height 6
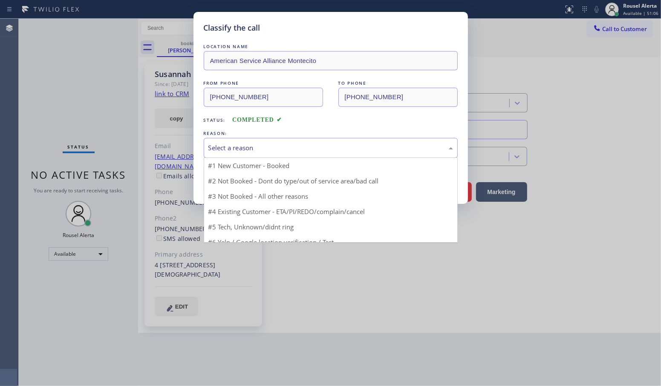
click at [292, 153] on div "Select a reason" at bounding box center [330, 148] width 245 height 10
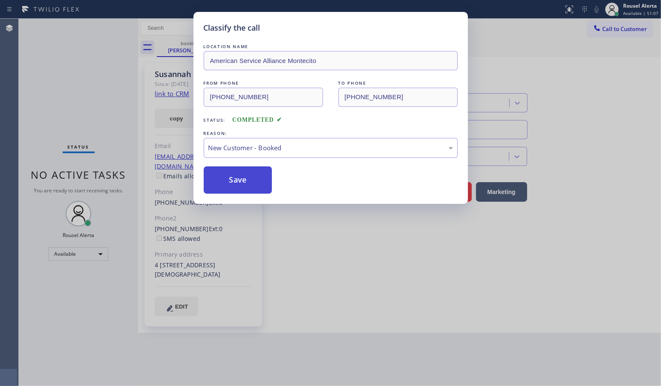
click at [248, 181] on button "Save" at bounding box center [238, 180] width 69 height 27
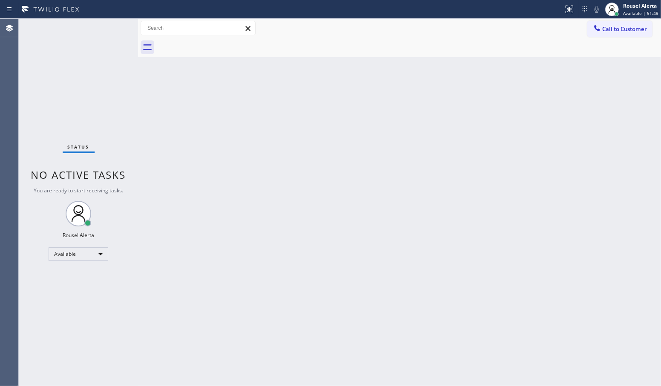
click at [303, 195] on div "Back to Dashboard Change Sender ID Customers Technicians Select a contact Outbo…" at bounding box center [399, 203] width 523 height 368
click at [265, 85] on div "Back to Dashboard Change Sender ID Customers Technicians Select a contact Outbo…" at bounding box center [399, 203] width 523 height 368
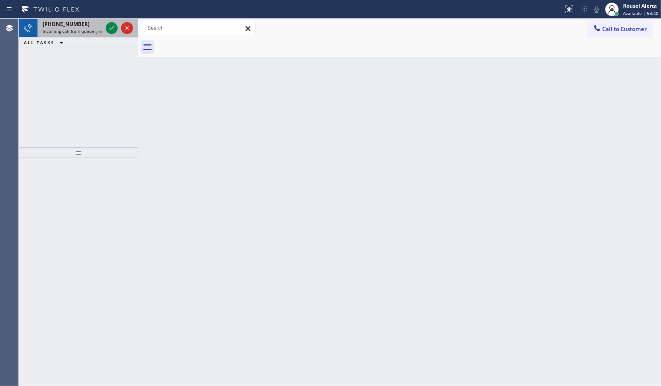
click at [88, 28] on span "Incoming call from queue [Test] All" at bounding box center [78, 31] width 71 height 6
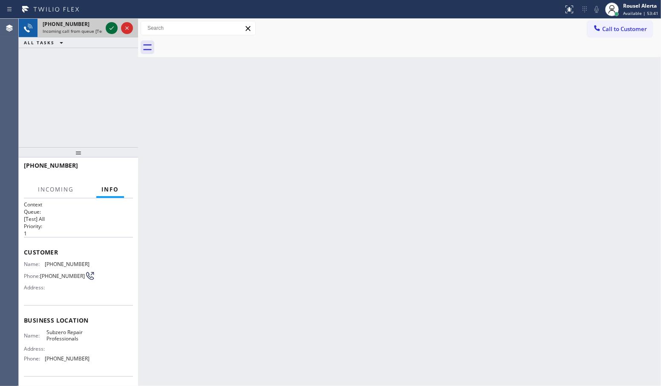
click at [109, 29] on icon at bounding box center [112, 28] width 10 height 10
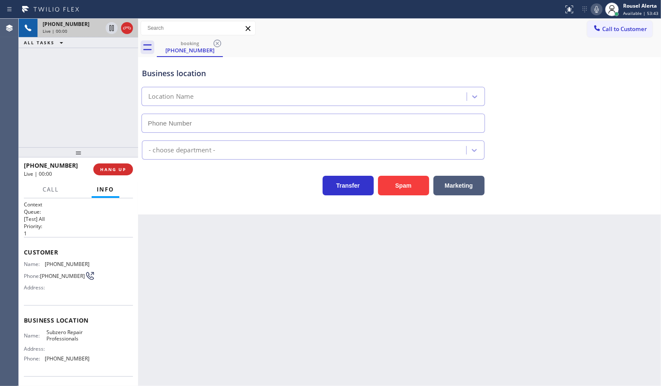
type input "[PHONE_NUMBER]"
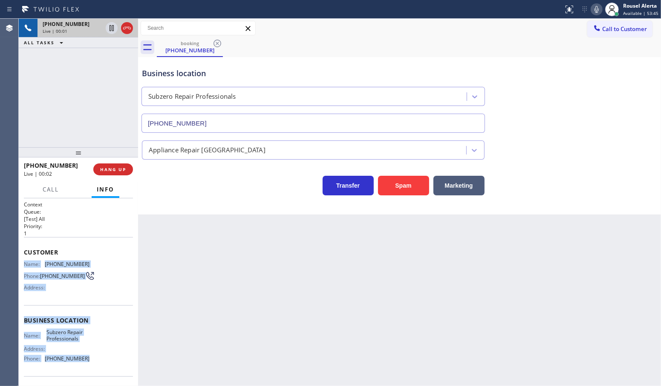
drag, startPoint x: 21, startPoint y: 260, endPoint x: 90, endPoint y: 362, distance: 123.4
click at [90, 362] on div "Context Queue: [Test] All Priority: 1 Customer Name: [PHONE_NUMBER] Phone: [PHO…" at bounding box center [78, 293] width 119 height 188
copy div "Name: [PHONE_NUMBER] Phone: [PHONE_NUMBER] Address: Business location Name: Sub…"
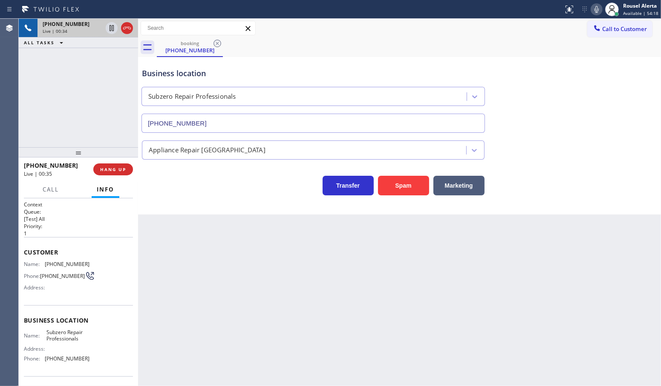
drag, startPoint x: 222, startPoint y: 261, endPoint x: 193, endPoint y: 239, distance: 36.7
click at [222, 261] on div "Back to Dashboard Change Sender ID Customers Technicians Select a contact Outbo…" at bounding box center [399, 203] width 523 height 368
click at [126, 173] on button "HANG UP" at bounding box center [113, 170] width 40 height 12
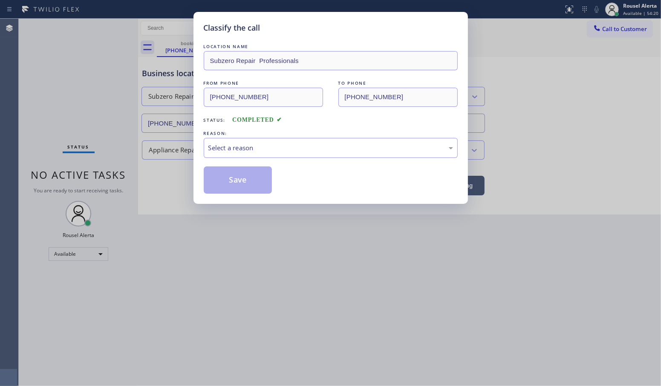
click at [120, 171] on div "Classify the call LOCATION NAME Subzero Repair Professionals FROM PHONE [PHONE_…" at bounding box center [330, 193] width 661 height 386
click at [238, 156] on div "Select a reason" at bounding box center [331, 148] width 254 height 20
click at [229, 186] on button "Save" at bounding box center [238, 180] width 69 height 27
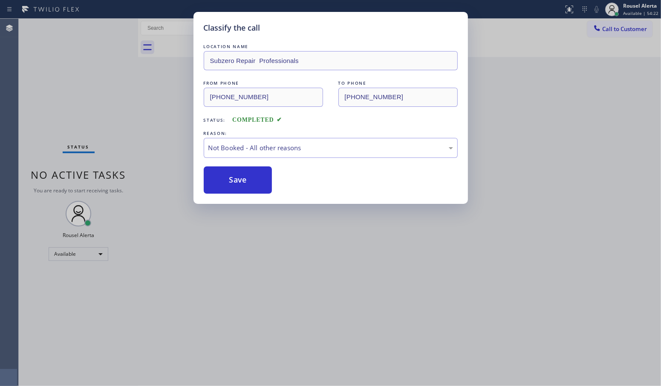
click at [322, 279] on div "Classify the call LOCATION NAME Subzero Repair Professionals FROM PHONE [PHONE_…" at bounding box center [330, 193] width 661 height 386
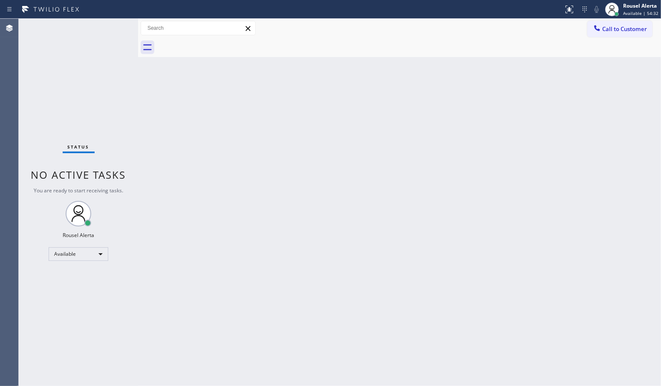
click at [165, 125] on div "Back to Dashboard Change Sender ID Customers Technicians Select a contact Outbo…" at bounding box center [399, 203] width 523 height 368
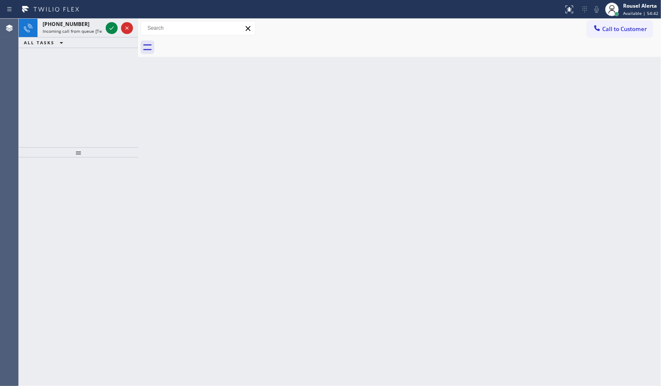
click at [101, 41] on div "ALL TASKS ALL TASKS ACTIVE TASKS TASKS IN WRAP UP" at bounding box center [78, 42] width 119 height 11
click at [109, 28] on icon at bounding box center [112, 28] width 10 height 10
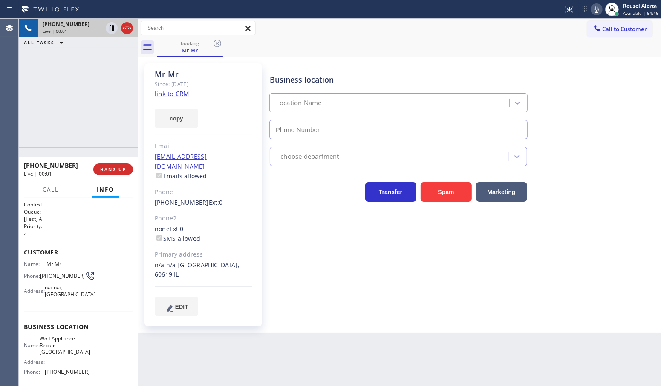
type input "[PHONE_NUMBER]"
click at [167, 91] on link "link to CRM" at bounding box center [172, 93] width 35 height 9
click at [325, 346] on div "Back to Dashboard Change Sender ID Customers Technicians Select a contact Outbo…" at bounding box center [399, 203] width 523 height 368
click at [380, 378] on div "Back to Dashboard Change Sender ID Customers Technicians Select a contact Outbo…" at bounding box center [399, 203] width 523 height 368
click at [258, 331] on div "Back to Dashboard Change Sender ID Customers Technicians Select a contact Outbo…" at bounding box center [399, 203] width 523 height 368
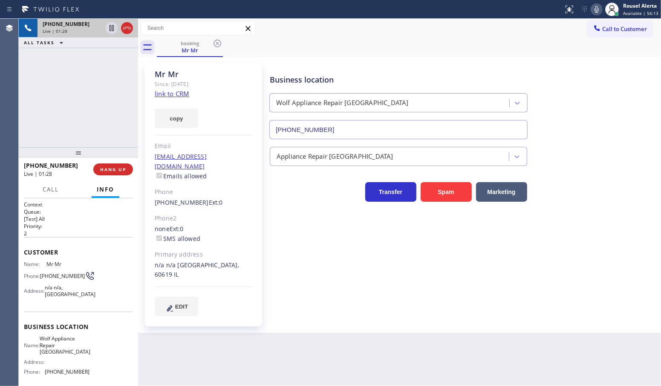
click at [88, 96] on div "[PHONE_NUMBER] Live | 01:28 ALL TASKS ALL TASKS ACTIVE TASKS TASKS IN WRAP UP" at bounding box center [78, 83] width 119 height 129
drag, startPoint x: 26, startPoint y: 256, endPoint x: 28, endPoint y: 261, distance: 6.1
click at [28, 261] on div "Customer Name: Mr Mr [PERSON_NAME]: [PHONE_NUMBER] Address: n/[GEOGRAPHIC_DATA]" at bounding box center [78, 274] width 109 height 75
click at [31, 265] on span "Name:" at bounding box center [35, 264] width 23 height 6
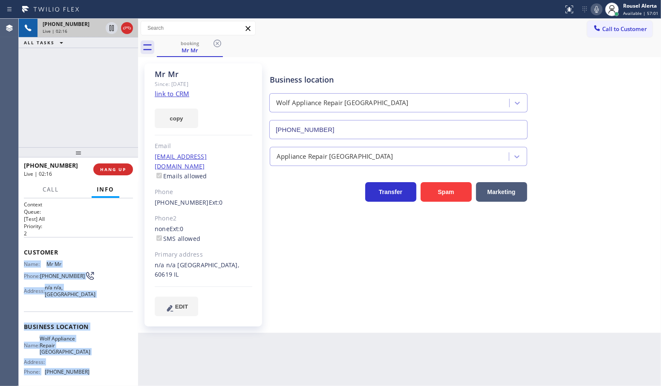
drag, startPoint x: 25, startPoint y: 262, endPoint x: 82, endPoint y: 363, distance: 115.6
click at [82, 363] on div "Context Queue: [Test] All Priority: 2 Customer Name: Mr Mr [PERSON_NAME]: [PHON…" at bounding box center [78, 327] width 109 height 253
copy div "Name: Mr Mr [PERSON_NAME]: [PHONE_NUMBER] Address: n/[GEOGRAPHIC_DATA] Business…"
click at [122, 171] on span "HANG UP" at bounding box center [113, 170] width 26 height 6
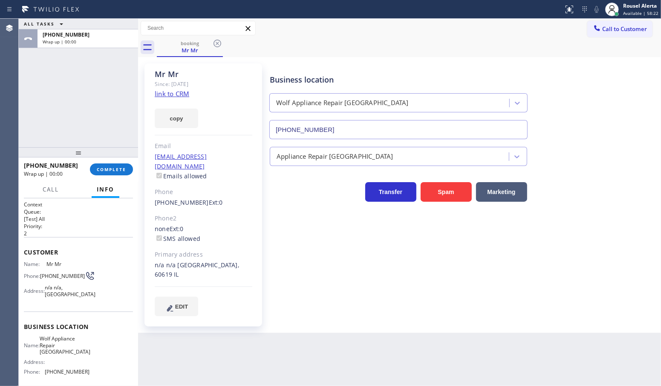
drag, startPoint x: 321, startPoint y: 357, endPoint x: 216, endPoint y: 287, distance: 126.2
click at [321, 354] on div "Back to Dashboard Change Sender ID Customers Technicians Select a contact Outbo…" at bounding box center [399, 203] width 523 height 368
click at [105, 164] on button "COMPLETE" at bounding box center [111, 170] width 43 height 12
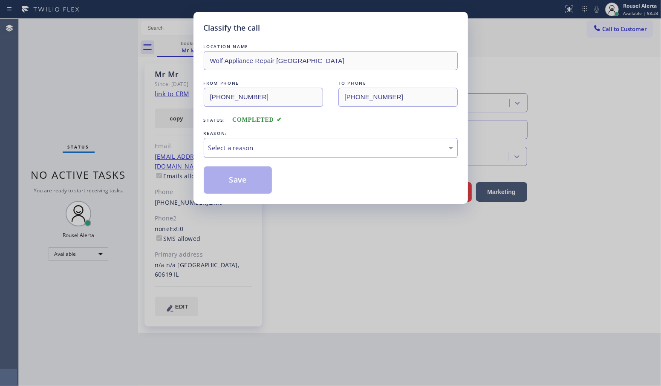
click at [273, 156] on div "Select a reason" at bounding box center [331, 148] width 254 height 20
click at [254, 179] on button "Save" at bounding box center [238, 180] width 69 height 27
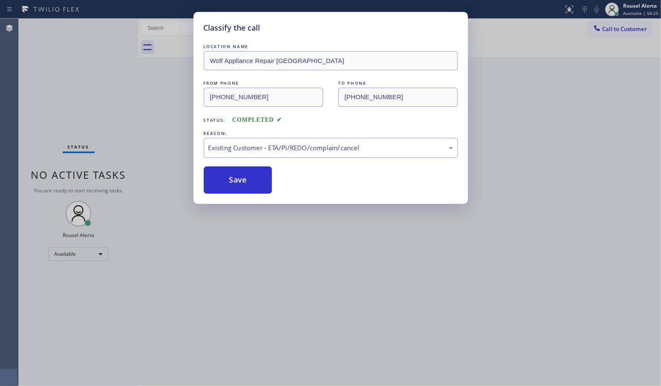
click at [304, 308] on div "Classify the call LOCATION NAME Wolf Appliance Repair Phoenix FROM PHONE [PHONE…" at bounding box center [330, 193] width 661 height 386
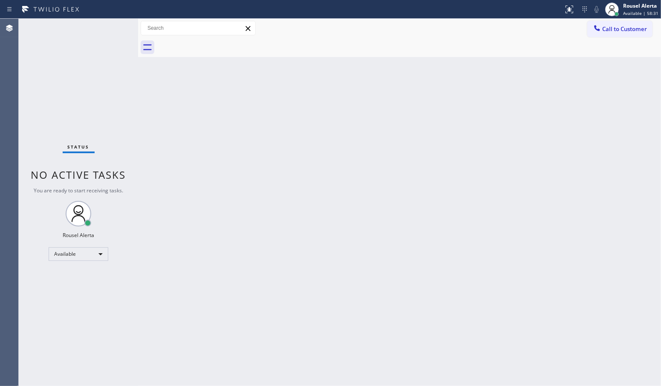
click at [377, 148] on div "Back to Dashboard Change Sender ID Customers Technicians Select a contact Outbo…" at bounding box center [399, 203] width 523 height 368
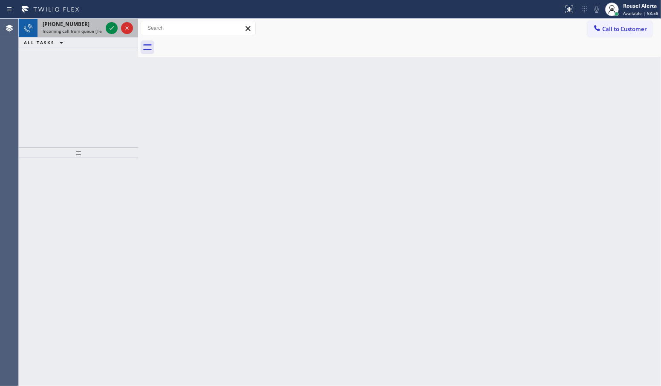
click at [90, 28] on span "Incoming call from queue [Test] All" at bounding box center [78, 31] width 71 height 6
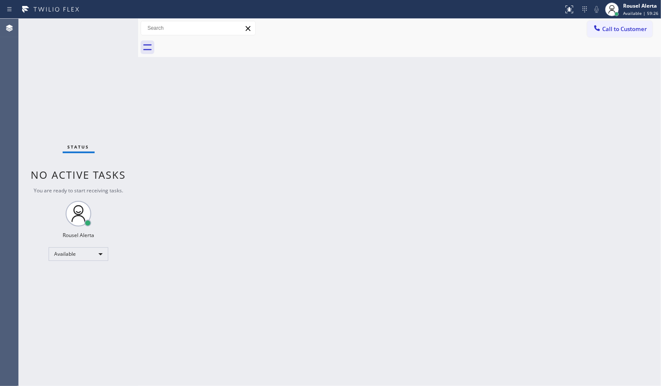
click at [415, 215] on div "Back to Dashboard Change Sender ID Customers Technicians Select a contact Outbo…" at bounding box center [399, 203] width 523 height 368
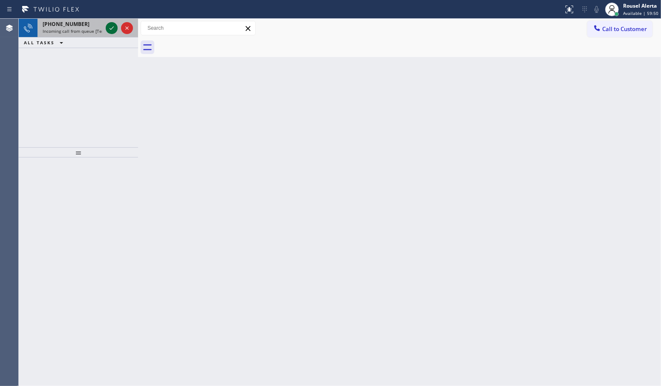
drag, startPoint x: 86, startPoint y: 26, endPoint x: 109, endPoint y: 28, distance: 22.6
click at [86, 26] on div "[PHONE_NUMBER]" at bounding box center [73, 23] width 60 height 7
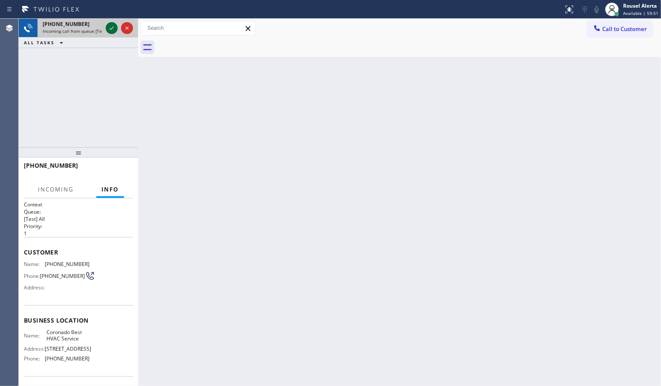
click at [110, 28] on icon at bounding box center [112, 28] width 10 height 10
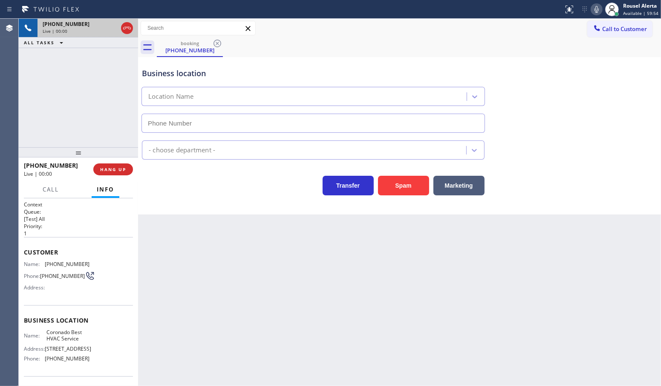
type input "[PHONE_NUMBER]"
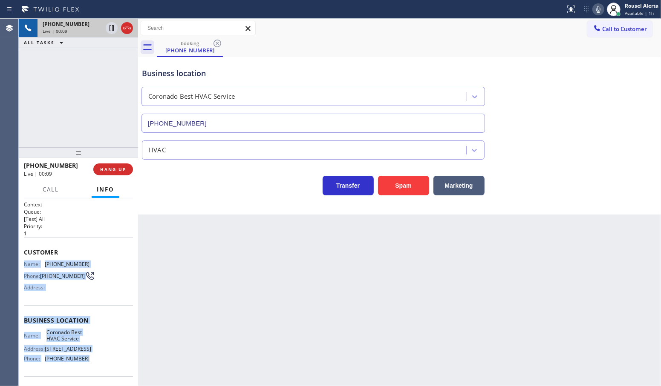
drag, startPoint x: 84, startPoint y: 360, endPoint x: 25, endPoint y: 267, distance: 110.8
click at [25, 267] on div "Context Queue: [Test] All Priority: 1 Customer Name: [PHONE_NUMBER] Phone: [PHO…" at bounding box center [78, 321] width 109 height 240
copy div "Name: [PHONE_NUMBER] Phone: [PHONE_NUMBER] Address: Business location Name: Cor…"
click at [111, 34] on div at bounding box center [119, 28] width 31 height 19
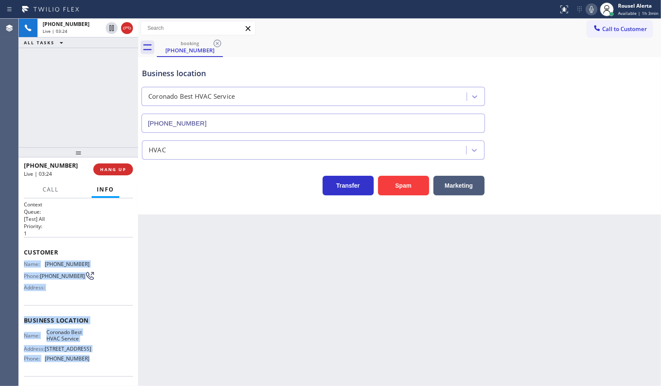
click at [594, 6] on icon at bounding box center [591, 9] width 10 height 10
click at [113, 31] on icon at bounding box center [112, 28] width 10 height 10
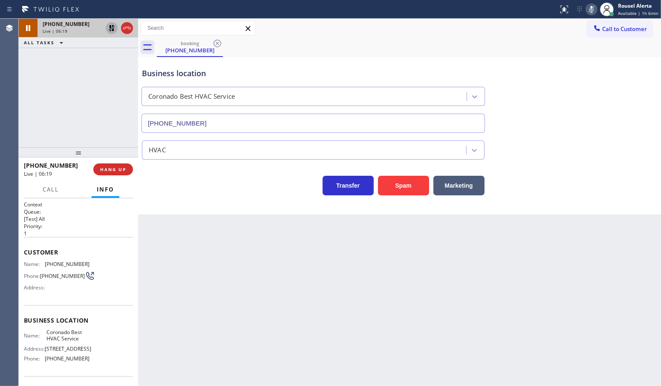
click at [121, 87] on div "[PHONE_NUMBER] Live | 06:19 ALL TASKS ALL TASKS ACTIVE TASKS TASKS IN WRAP UP" at bounding box center [78, 83] width 119 height 129
click at [259, 325] on div "Back to Dashboard Change Sender ID Customers Technicians Select a contact Outbo…" at bounding box center [399, 203] width 523 height 368
click at [115, 62] on div "[PHONE_NUMBER] Live | 06:21 ALL TASKS ALL TASKS ACTIVE TASKS TASKS IN WRAP UP" at bounding box center [78, 83] width 119 height 129
click at [109, 32] on icon at bounding box center [112, 28] width 10 height 10
click at [591, 9] on icon at bounding box center [591, 9] width 10 height 10
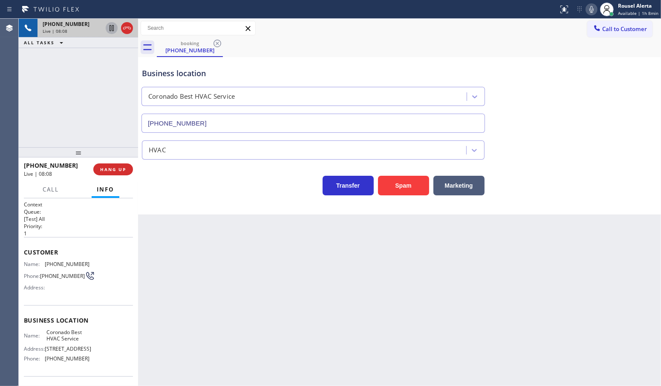
drag, startPoint x: 415, startPoint y: 48, endPoint x: 378, endPoint y: 118, distance: 79.1
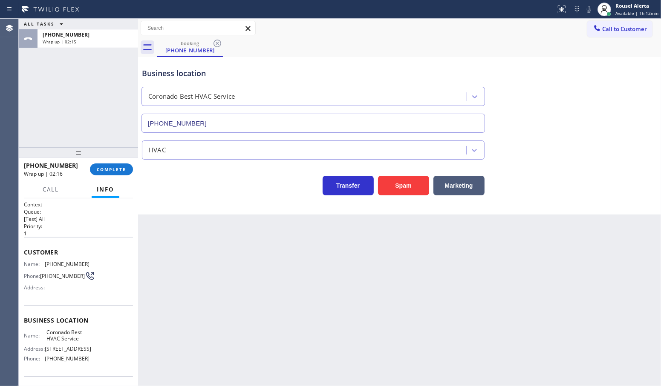
click at [184, 261] on div "Back to Dashboard Change Sender ID Customers Technicians Select a contact Outbo…" at bounding box center [399, 203] width 523 height 368
click at [111, 173] on span "COMPLETE" at bounding box center [111, 170] width 29 height 6
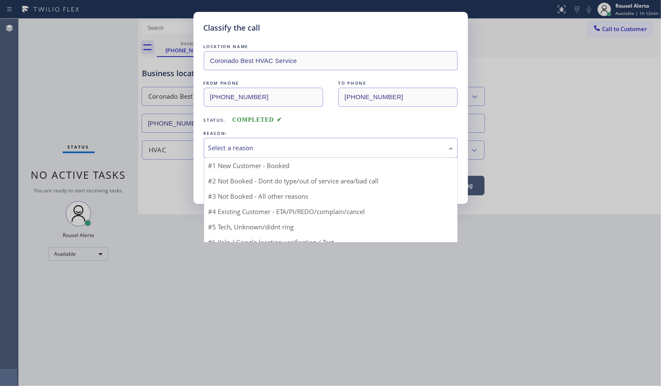
click at [205, 149] on div "Select a reason" at bounding box center [331, 148] width 254 height 20
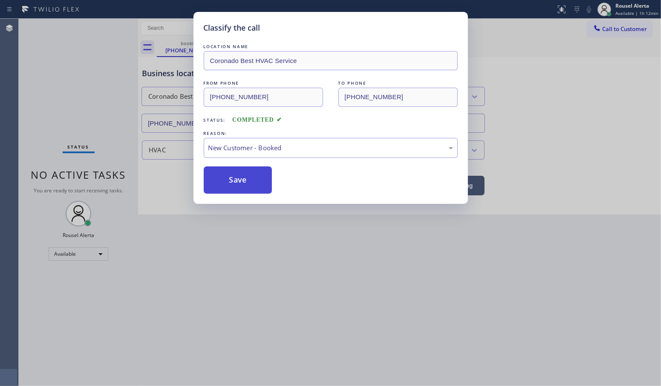
click at [229, 176] on button "Save" at bounding box center [238, 180] width 69 height 27
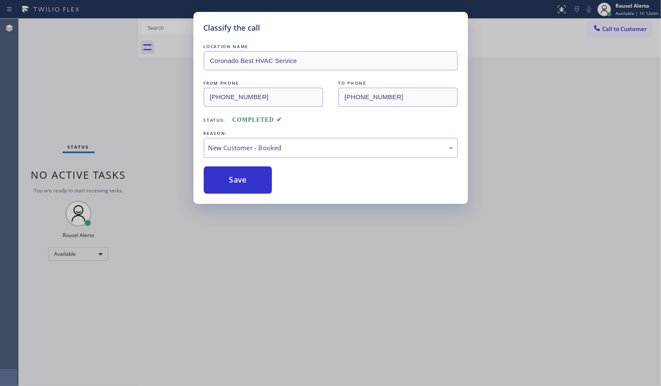
click at [412, 280] on div "Classify the call LOCATION NAME Coronado Best HVAC Service FROM PHONE [PHONE_NU…" at bounding box center [330, 193] width 661 height 386
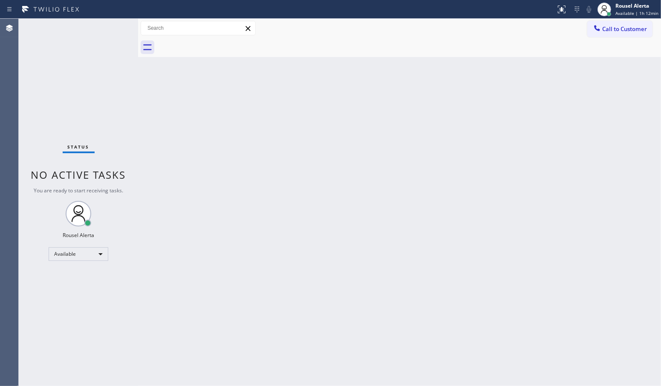
click at [403, 163] on div "Back to Dashboard Change Sender ID Customers Technicians Select a contact Outbo…" at bounding box center [399, 203] width 523 height 368
click at [248, 233] on div "Back to Dashboard Change Sender ID Customers Technicians Select a contact Outbo…" at bounding box center [399, 203] width 523 height 368
click at [195, 75] on div "Back to Dashboard Change Sender ID Customers Technicians Select a contact Outbo…" at bounding box center [399, 203] width 523 height 368
click at [496, 80] on div "Back to Dashboard Change Sender ID Customers Technicians Select a contact Outbo…" at bounding box center [399, 203] width 523 height 368
click at [263, 320] on div "Back to Dashboard Change Sender ID Customers Technicians Select a contact Outbo…" at bounding box center [399, 203] width 523 height 368
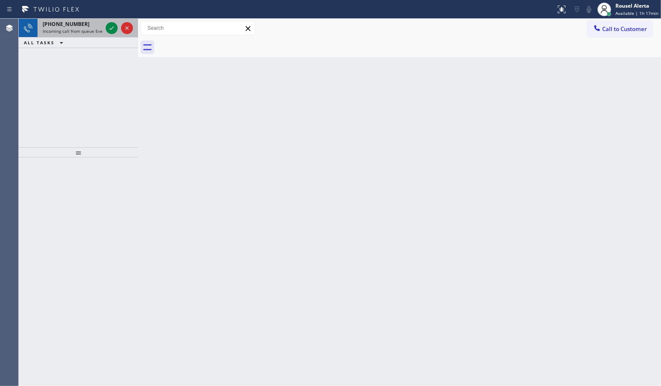
click at [74, 34] on div "[PHONE_NUMBER] Incoming call from queue Everybody" at bounding box center [70, 28] width 66 height 19
click at [92, 26] on div "[PHONE_NUMBER]" at bounding box center [73, 23] width 60 height 7
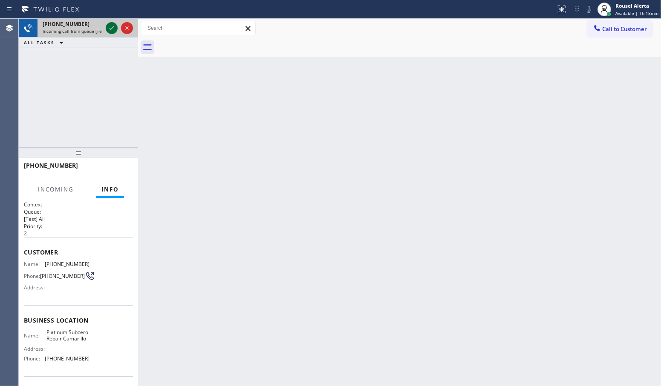
click at [109, 27] on icon at bounding box center [112, 28] width 10 height 10
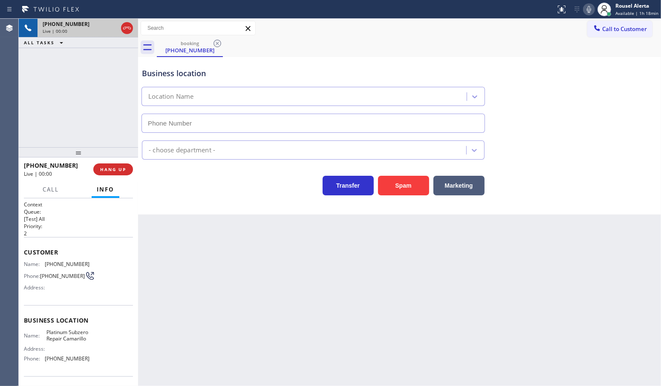
type input "[PHONE_NUMBER]"
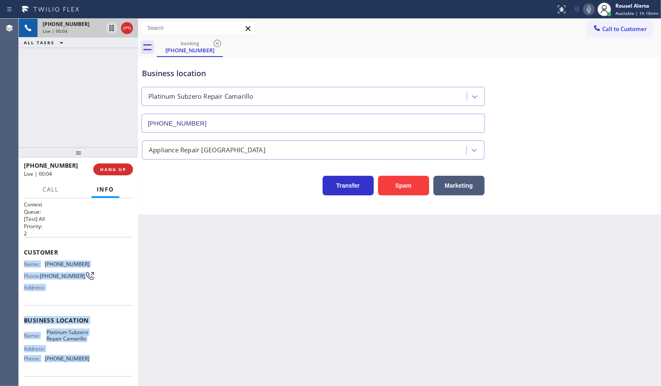
drag, startPoint x: 22, startPoint y: 263, endPoint x: 93, endPoint y: 365, distance: 124.2
click at [93, 365] on div "Context Queue: [Test] All Priority: 2 Customer Name: [PHONE_NUMBER] Phone: [PHO…" at bounding box center [78, 293] width 119 height 188
copy div "Name: [PHONE_NUMBER] Phone: [PHONE_NUMBER] Address: Business location Name: Pla…"
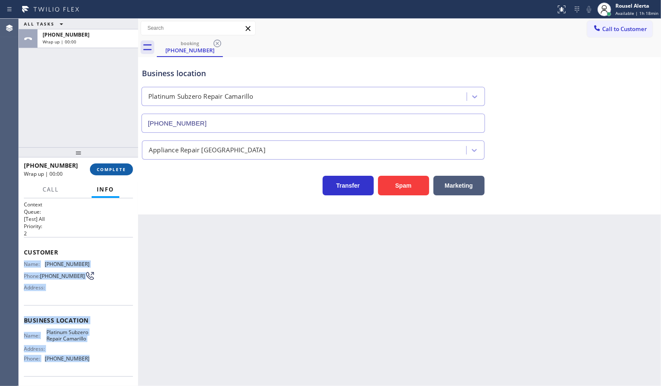
click at [110, 169] on span "COMPLETE" at bounding box center [111, 170] width 29 height 6
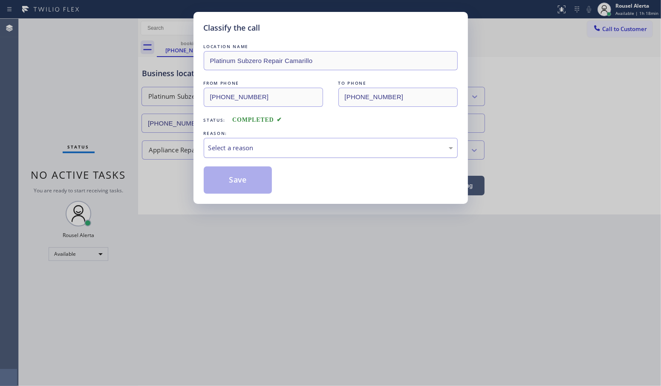
click at [386, 147] on div "Select a reason" at bounding box center [330, 148] width 245 height 10
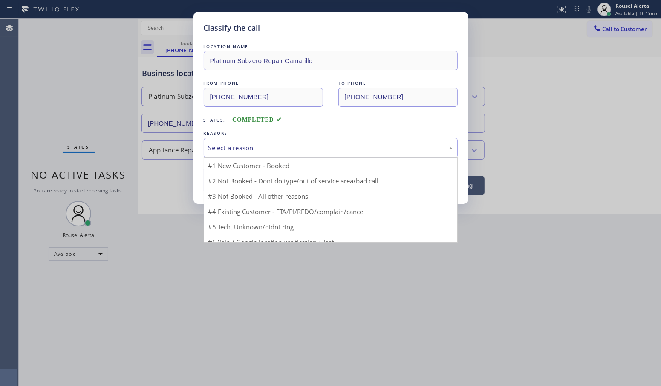
click at [331, 148] on div "Select a reason" at bounding box center [330, 148] width 245 height 10
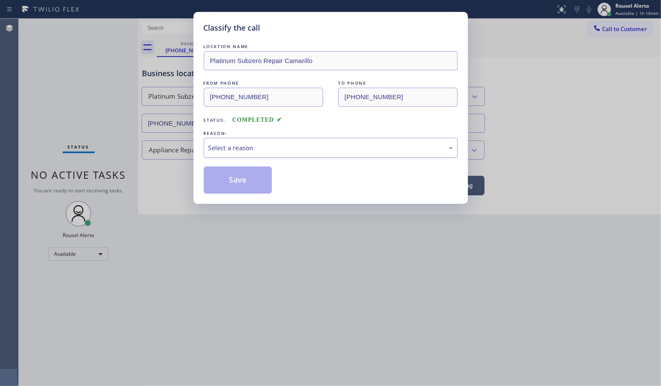
click at [331, 148] on div "Select a reason" at bounding box center [330, 148] width 245 height 10
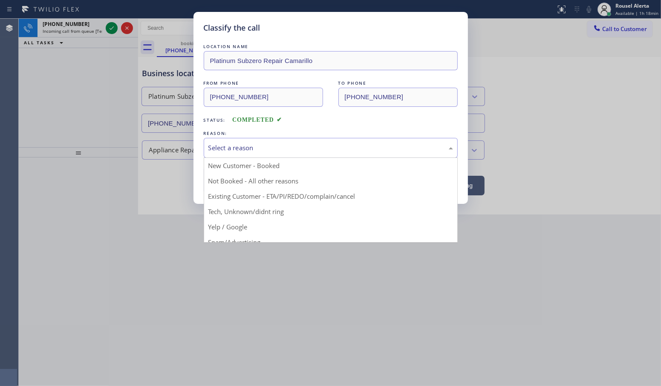
click at [331, 148] on div "Select a reason" at bounding box center [330, 148] width 245 height 10
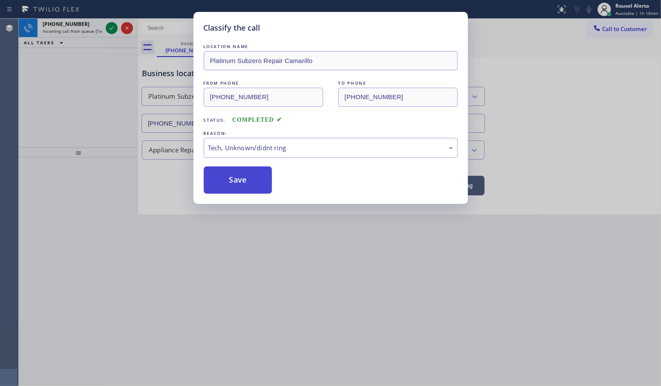
click at [263, 181] on button "Save" at bounding box center [238, 180] width 69 height 27
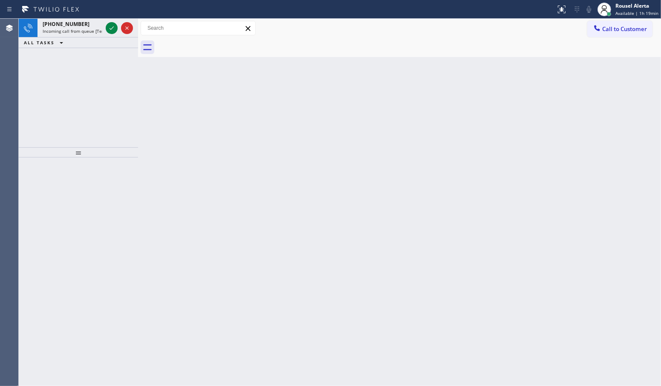
click at [88, 26] on div "[PHONE_NUMBER]" at bounding box center [73, 23] width 60 height 7
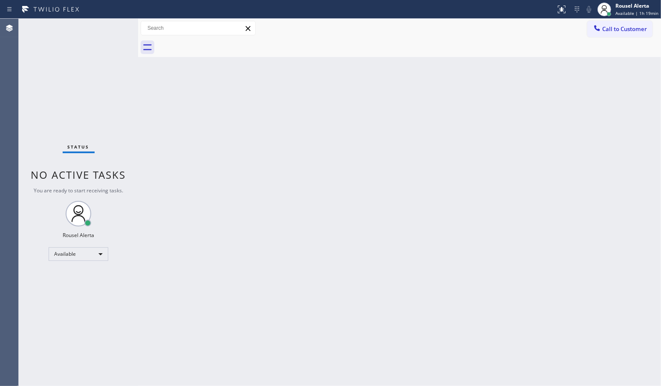
click at [104, 26] on div "Status No active tasks You are ready to start receiving tasks. Rousel Alerta Av…" at bounding box center [78, 203] width 119 height 368
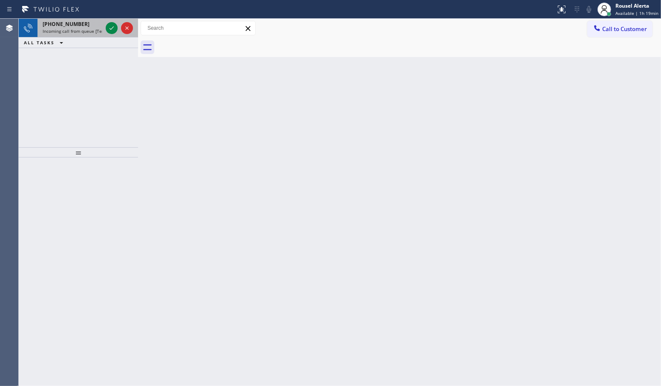
click at [62, 24] on span "[PHONE_NUMBER]" at bounding box center [66, 23] width 47 height 7
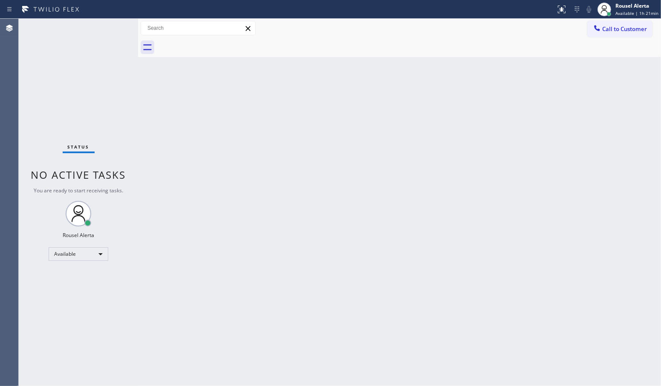
click at [97, 84] on div "Status No active tasks You are ready to start receiving tasks. Rousel Alerta Av…" at bounding box center [78, 203] width 119 height 368
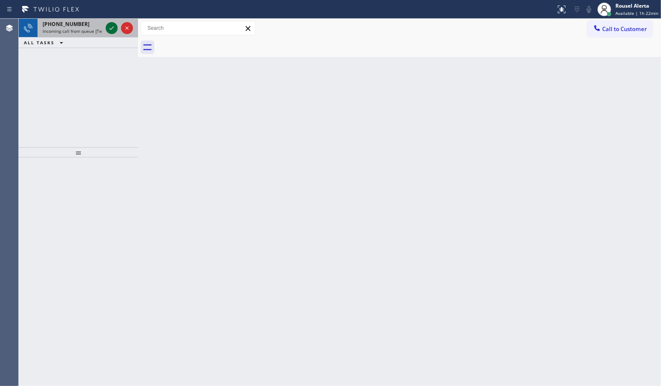
click at [112, 28] on icon at bounding box center [112, 27] width 4 height 3
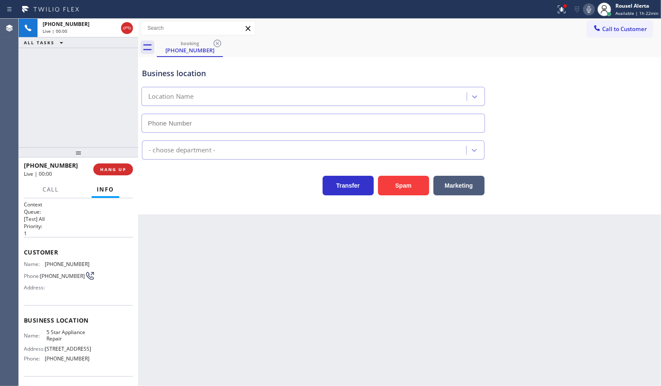
type input "[PHONE_NUMBER]"
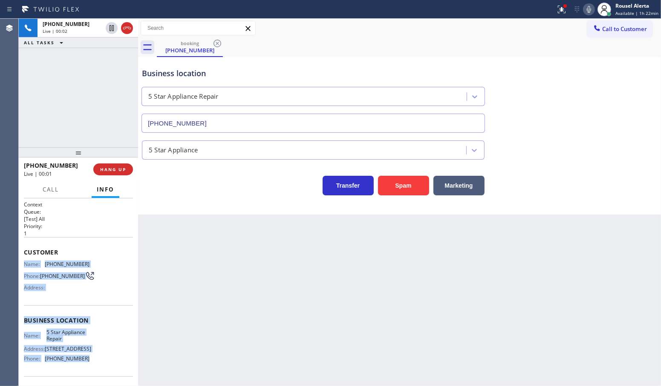
drag, startPoint x: 22, startPoint y: 263, endPoint x: 90, endPoint y: 368, distance: 124.7
click at [90, 368] on div "Context Queue: [Test] All Priority: 1 Customer Name: [PHONE_NUMBER] Phone: [PHO…" at bounding box center [78, 293] width 119 height 188
copy div "Name: [PHONE_NUMBER] Phone: [PHONE_NUMBER] Address: Business location Name: 5 S…"
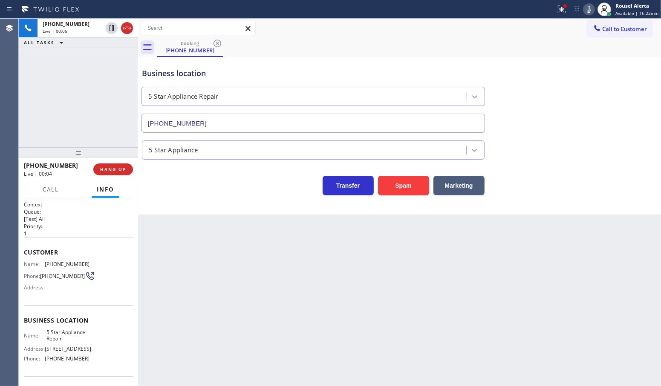
click at [446, 51] on div "booking [PHONE_NUMBER]" at bounding box center [409, 47] width 504 height 19
click at [559, 7] on icon at bounding box center [561, 9] width 10 height 10
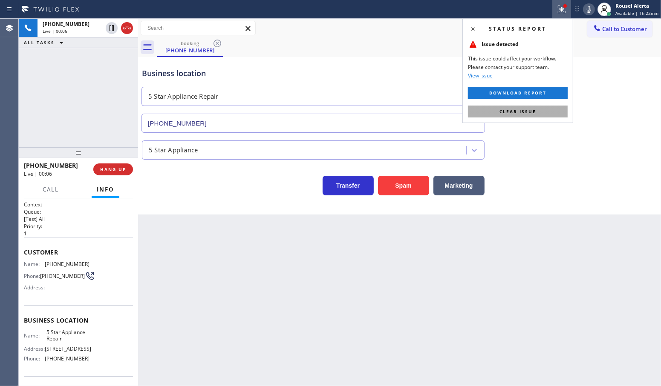
click at [521, 112] on span "Clear issue" at bounding box center [517, 112] width 37 height 6
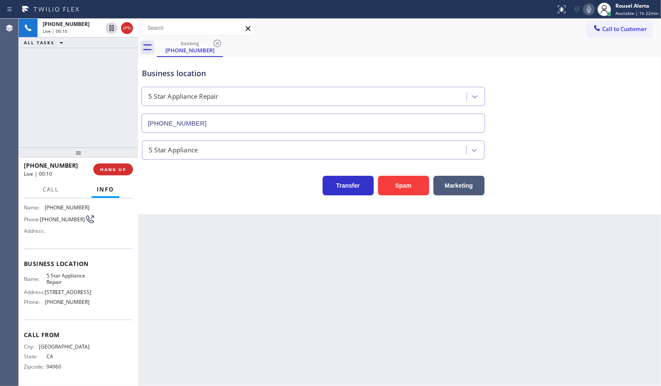
scroll to position [58, 0]
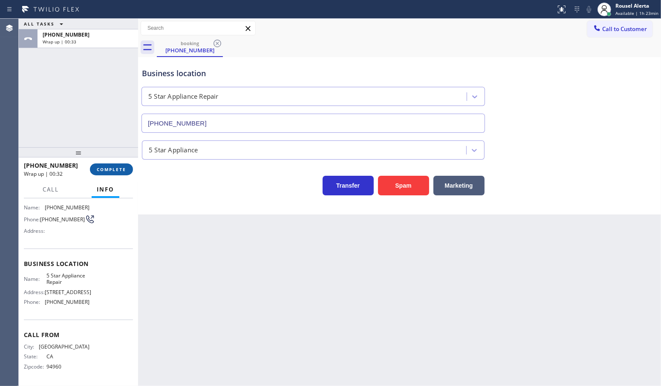
click at [96, 167] on button "COMPLETE" at bounding box center [111, 170] width 43 height 12
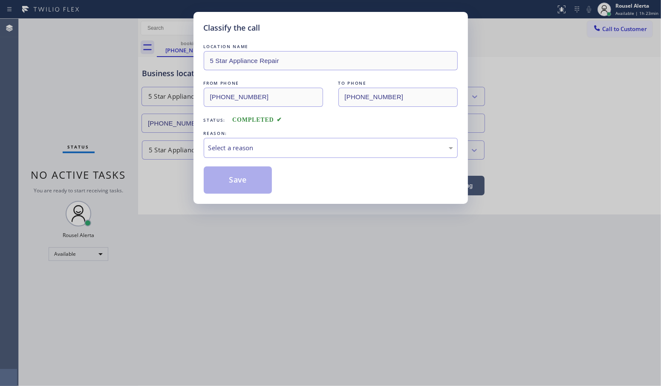
click at [257, 153] on div "Select a reason" at bounding box center [330, 148] width 245 height 10
click at [251, 180] on button "Save" at bounding box center [238, 180] width 69 height 27
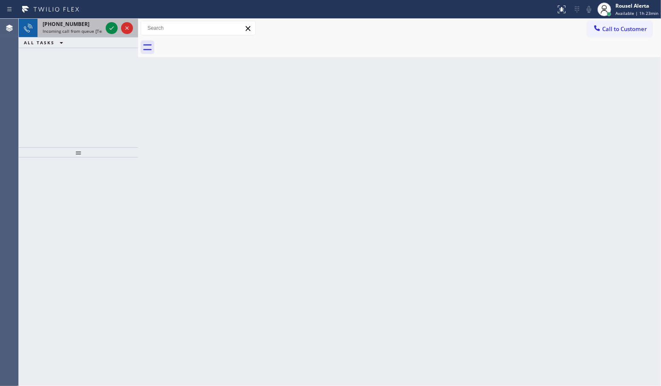
click at [85, 30] on span "Incoming call from queue [Test] All" at bounding box center [78, 31] width 71 height 6
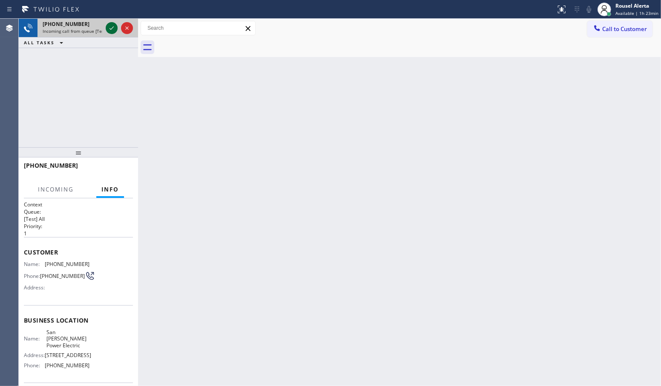
click at [107, 26] on icon at bounding box center [112, 28] width 10 height 10
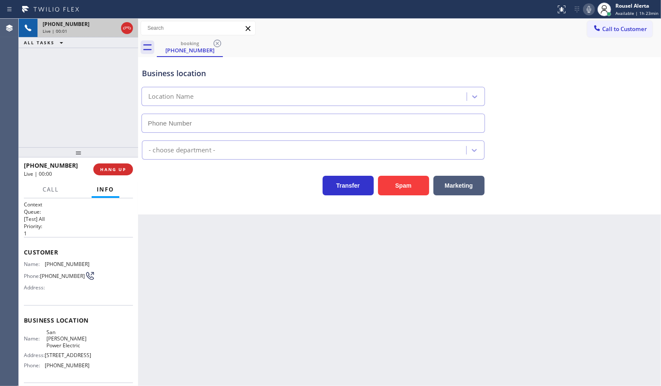
type input "[PHONE_NUMBER]"
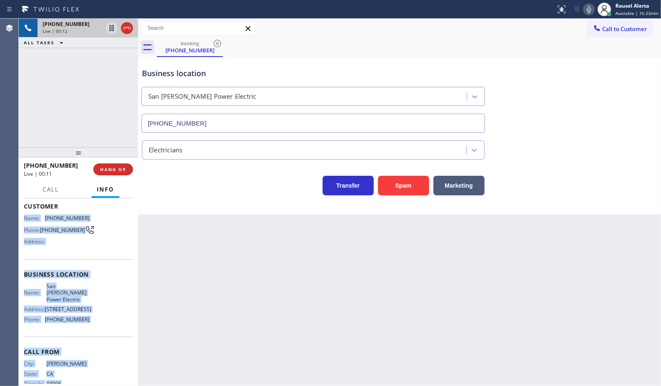
scroll to position [58, 0]
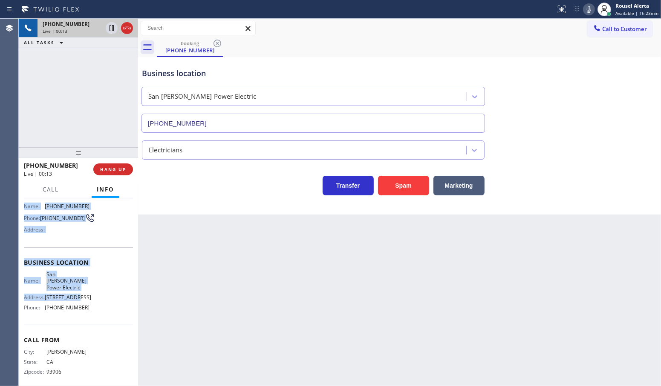
drag, startPoint x: 24, startPoint y: 261, endPoint x: 97, endPoint y: 297, distance: 81.0
click at [97, 297] on div "Context Queue: [Test] All Priority: 1 Customer Name: [PHONE_NUMBER] Phone: [PHO…" at bounding box center [78, 266] width 109 height 247
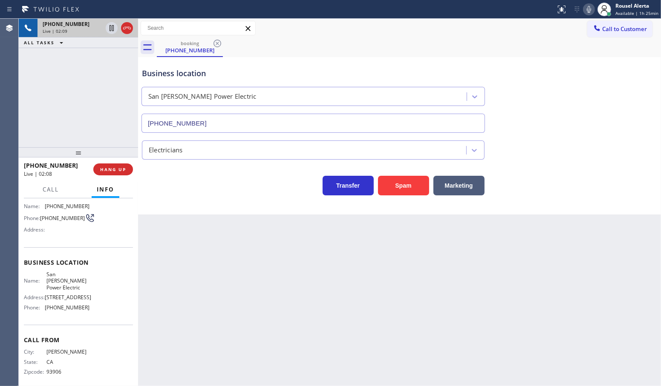
click at [96, 69] on div "[PHONE_NUMBER] Live | 02:09 ALL TASKS ALL TASKS ACTIVE TASKS TASKS IN WRAP UP" at bounding box center [78, 83] width 119 height 129
click at [108, 28] on icon at bounding box center [112, 28] width 10 height 10
click at [591, 11] on icon at bounding box center [589, 9] width 10 height 10
click at [111, 30] on icon at bounding box center [112, 28] width 10 height 10
click at [593, 11] on icon at bounding box center [589, 9] width 10 height 10
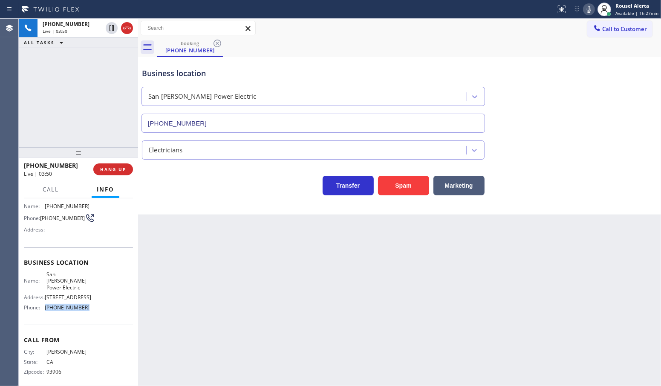
drag, startPoint x: 89, startPoint y: 304, endPoint x: 45, endPoint y: 306, distance: 44.4
click at [45, 306] on div "Name: San [PERSON_NAME] Power Electric Address: [STREET_ADDRESS] Phone: [PHONE_…" at bounding box center [78, 292] width 109 height 43
click at [47, 186] on span "Call" at bounding box center [51, 190] width 16 height 8
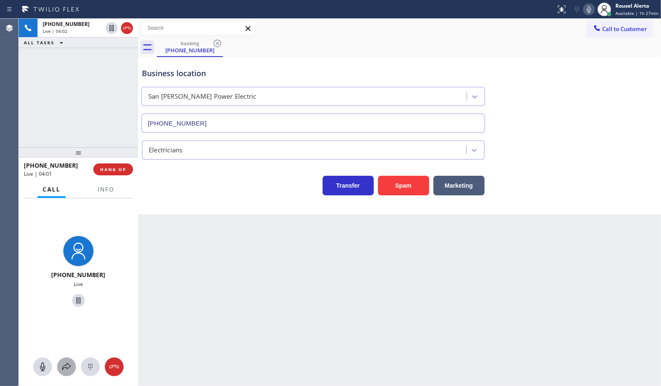
click at [61, 365] on div at bounding box center [66, 367] width 19 height 10
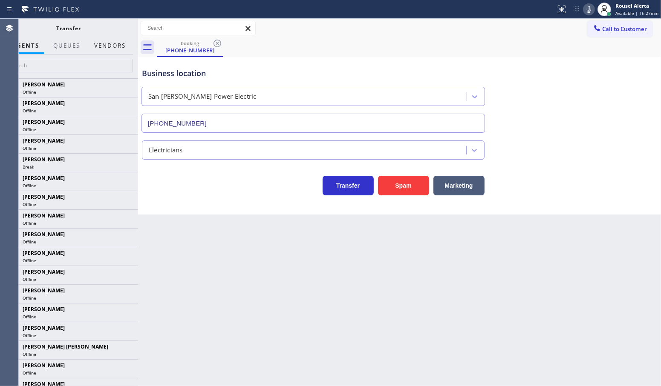
click at [114, 46] on button "Vendors" at bounding box center [110, 45] width 42 height 17
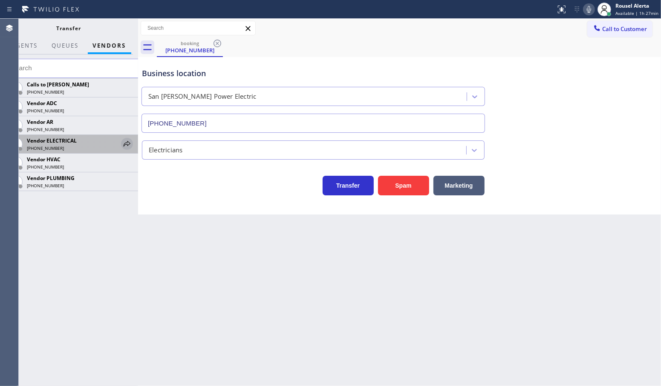
click at [121, 142] on div at bounding box center [127, 144] width 12 height 10
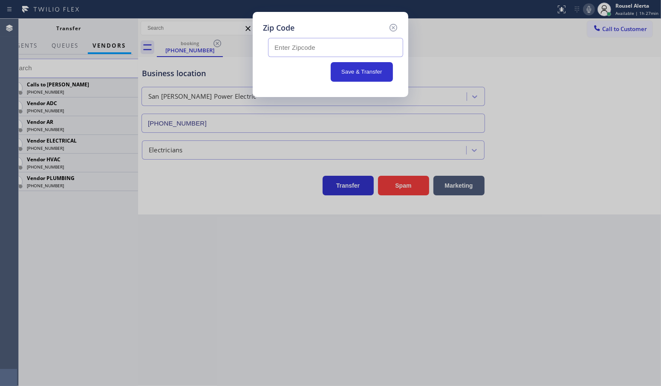
click at [380, 50] on input "text" at bounding box center [335, 47] width 135 height 19
paste input "93257"
type input "93257"
click at [472, 58] on div "Zip Code 93257 Save & Transfer" at bounding box center [330, 193] width 661 height 386
click at [369, 73] on button "Save & Transfer" at bounding box center [362, 72] width 63 height 20
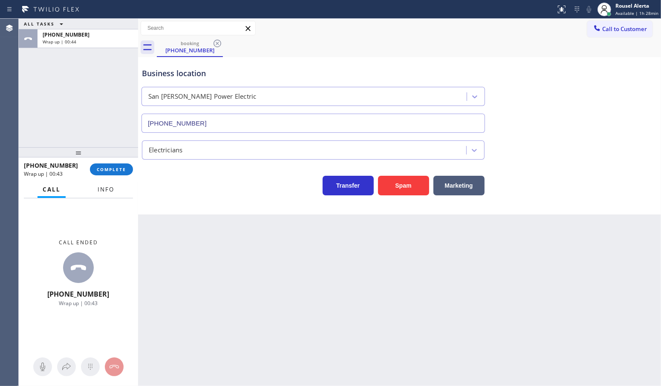
click at [107, 184] on button "Info" at bounding box center [105, 190] width 27 height 17
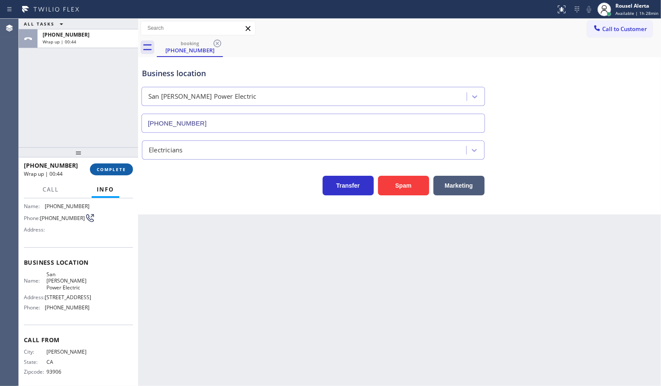
click at [111, 171] on span "COMPLETE" at bounding box center [111, 170] width 29 height 6
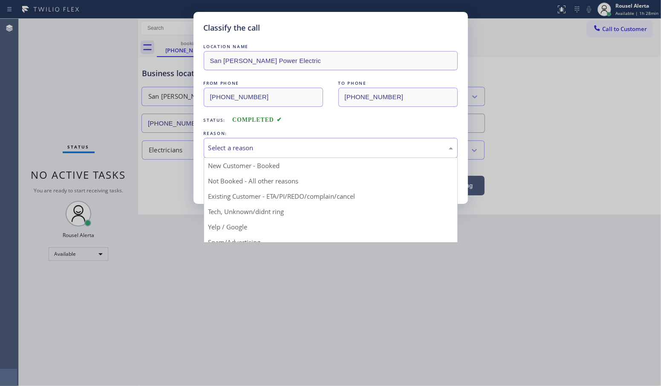
click at [231, 151] on div "Select a reason" at bounding box center [330, 148] width 245 height 10
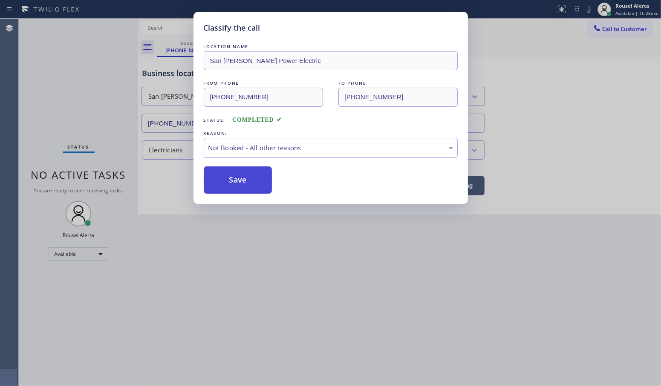
click at [248, 185] on button "Save" at bounding box center [238, 180] width 69 height 27
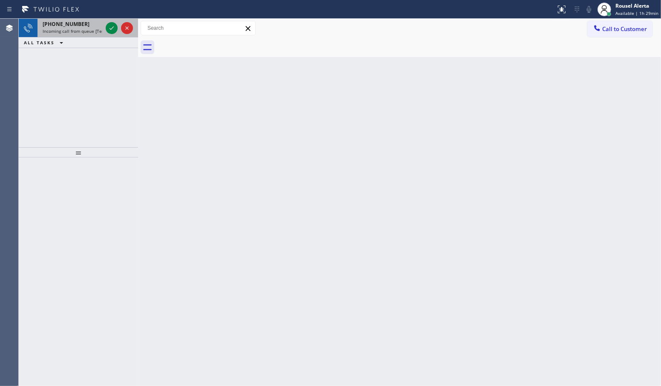
click at [75, 26] on span "[PHONE_NUMBER]" at bounding box center [66, 23] width 47 height 7
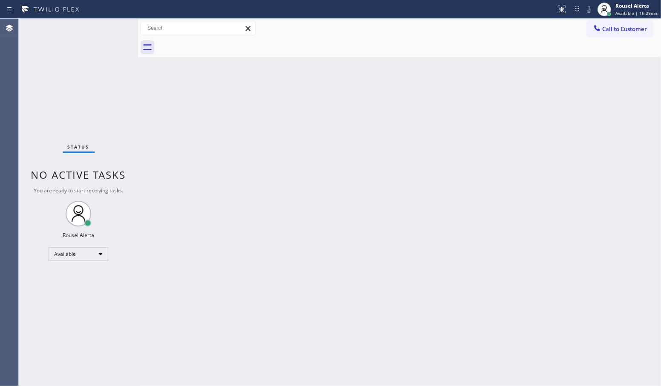
click at [92, 62] on div "Status No active tasks You are ready to start receiving tasks. Rousel Alerta Av…" at bounding box center [78, 203] width 119 height 368
click at [73, 56] on div "Status No active tasks You are ready to start receiving tasks. Rousel Alerta Av…" at bounding box center [78, 203] width 119 height 368
click at [295, 229] on div "Back to Dashboard Change Sender ID Customers Technicians Select a contact Outbo…" at bounding box center [399, 203] width 523 height 368
click at [407, 227] on div "Back to Dashboard Change Sender ID Customers Technicians Select a contact Outbo…" at bounding box center [399, 203] width 523 height 368
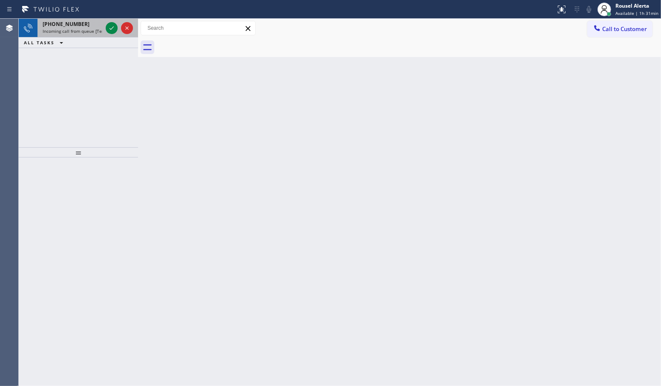
click at [88, 28] on span "Incoming call from queue [Test] All" at bounding box center [78, 31] width 71 height 6
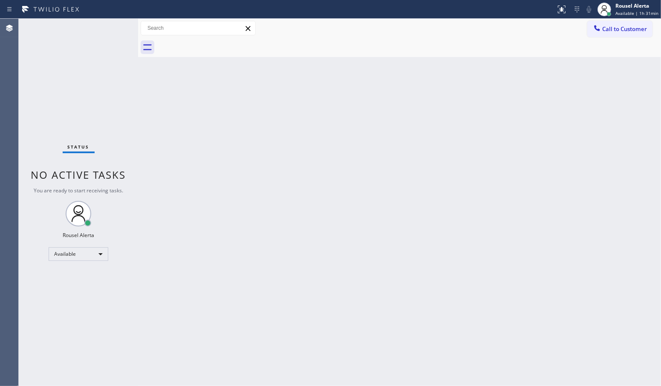
click at [226, 220] on div "Back to Dashboard Change Sender ID Customers Technicians Select a contact Outbo…" at bounding box center [399, 203] width 523 height 368
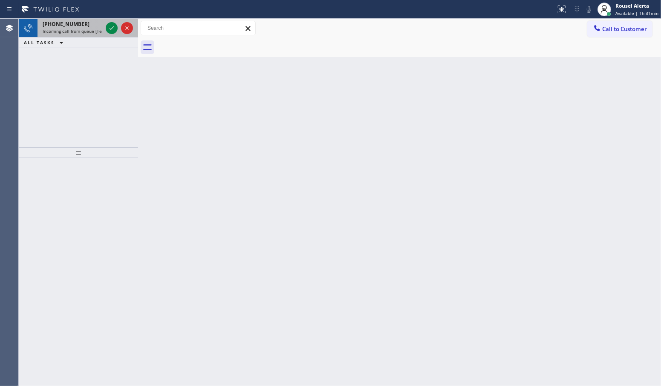
click at [84, 30] on span "Incoming call from queue [Test] All" at bounding box center [78, 31] width 71 height 6
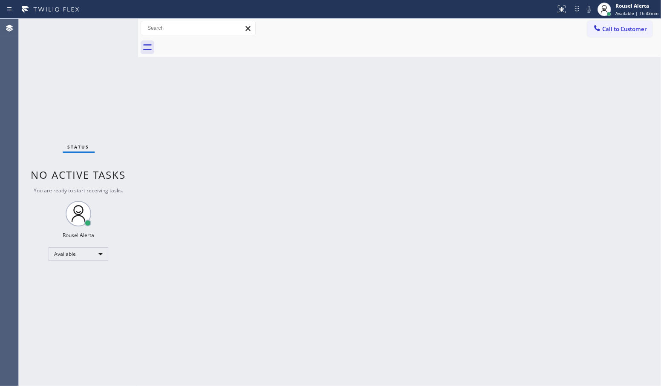
click at [109, 31] on div "Status No active tasks You are ready to start receiving tasks. Rousel Alerta Av…" at bounding box center [78, 203] width 119 height 368
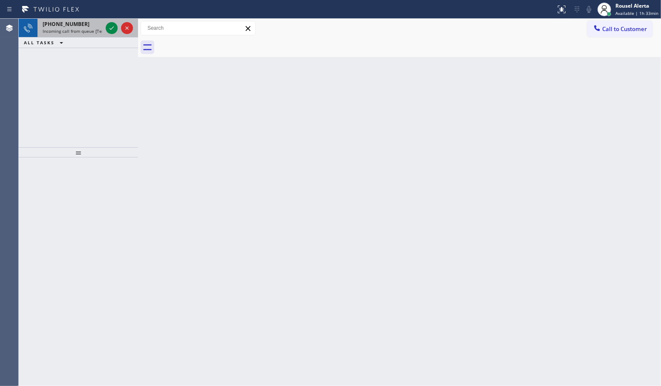
click at [86, 34] on div "[PHONE_NUMBER] Incoming call from queue [Test] All" at bounding box center [70, 28] width 66 height 19
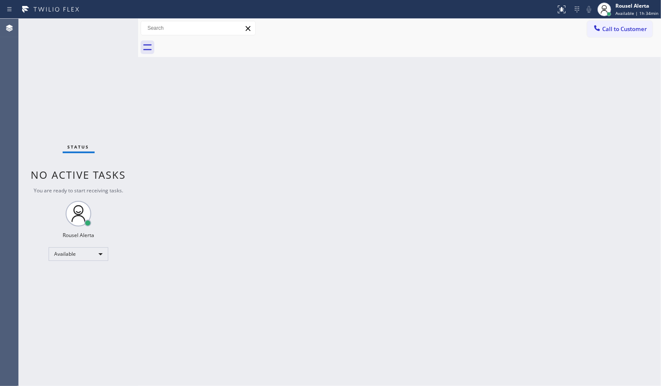
click at [270, 276] on div "Back to Dashboard Change Sender ID Customers Technicians Select a contact Outbo…" at bounding box center [399, 203] width 523 height 368
click at [463, 54] on div at bounding box center [409, 47] width 504 height 19
click at [623, 14] on span "Available | 1h 34min" at bounding box center [636, 13] width 43 height 6
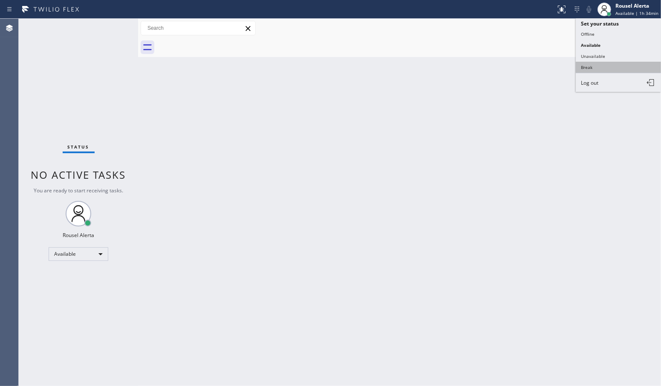
click at [613, 64] on button "Break" at bounding box center [618, 67] width 85 height 11
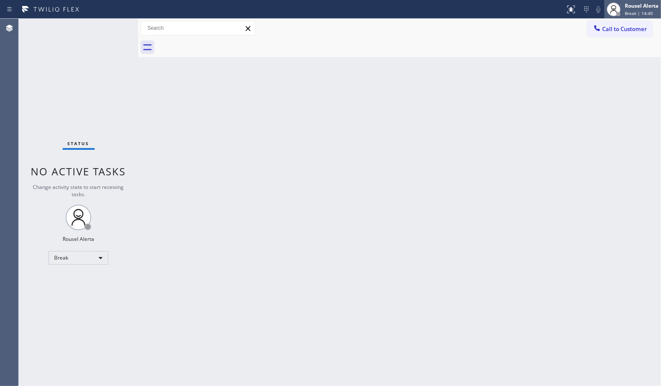
click at [630, 14] on span "Break | 14:40" at bounding box center [639, 13] width 28 height 6
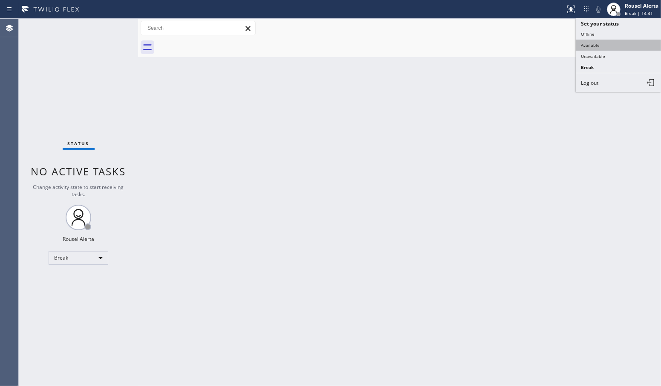
click at [602, 41] on button "Available" at bounding box center [618, 45] width 85 height 11
click at [496, 145] on div "Back to Dashboard Change Sender ID Customers Technicians Select a contact Outbo…" at bounding box center [399, 203] width 523 height 368
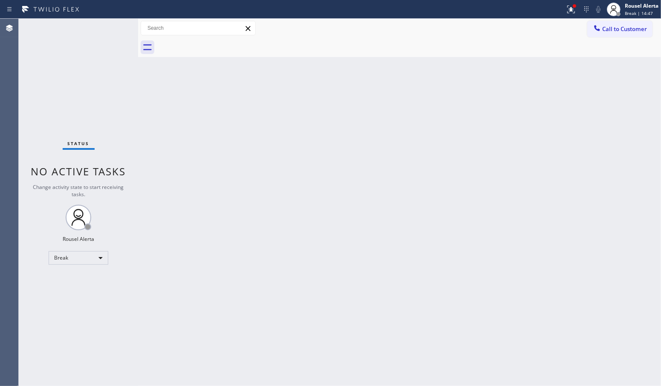
click at [103, 18] on div "Status report Issue detected This issue could affect your workflow. Please cont…" at bounding box center [330, 9] width 661 height 19
click at [625, 2] on div "Rousel Alerta Break | 21:33" at bounding box center [642, 9] width 38 height 15
click at [617, 43] on button "Available" at bounding box center [618, 45] width 85 height 11
click at [478, 200] on div "Back to Dashboard Change Sender ID Customers Technicians Select a contact Outbo…" at bounding box center [399, 203] width 523 height 368
click at [352, 234] on div "Back to Dashboard Change Sender ID Customers Technicians Select a contact Outbo…" at bounding box center [399, 203] width 523 height 368
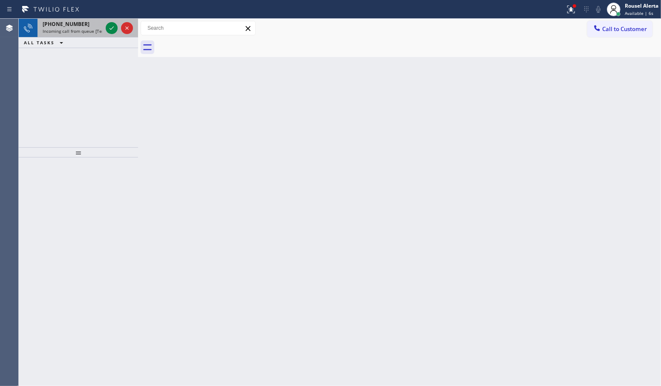
drag, startPoint x: 86, startPoint y: 36, endPoint x: 103, endPoint y: 30, distance: 17.4
click at [86, 35] on div "[PHONE_NUMBER] Incoming call from queue [Test] All" at bounding box center [70, 28] width 66 height 19
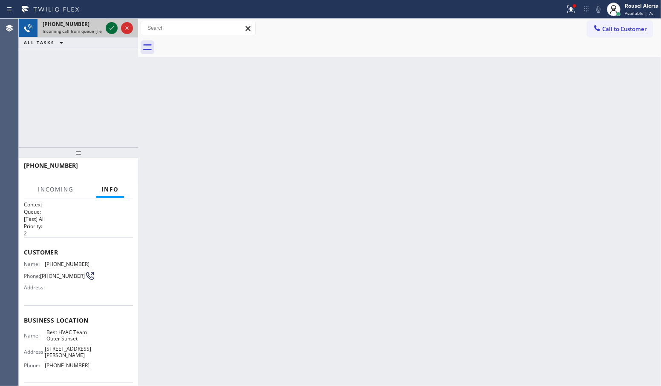
click at [108, 28] on icon at bounding box center [112, 28] width 10 height 10
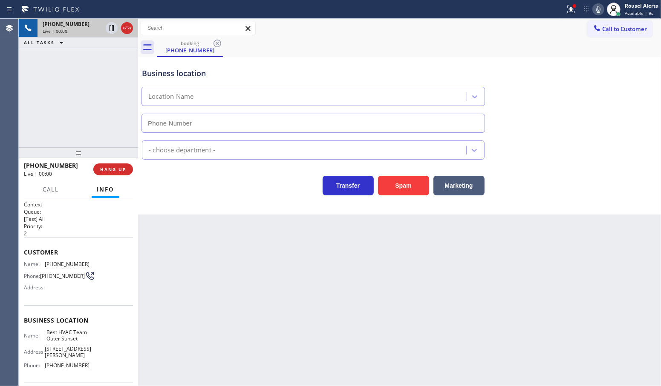
type input "[PHONE_NUMBER]"
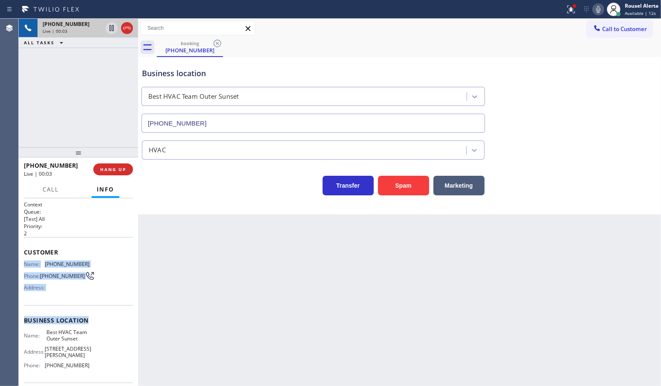
drag, startPoint x: 133, startPoint y: 243, endPoint x: 125, endPoint y: 308, distance: 65.3
click at [125, 308] on div "Context Queue: [Test] All Priority: 2 Customer Name: [PHONE_NUMBER] Phone: [PHO…" at bounding box center [78, 293] width 119 height 188
click at [88, 286] on div "Name: [PHONE_NUMBER] Phone: [PHONE_NUMBER] Address:" at bounding box center [78, 278] width 109 height 34
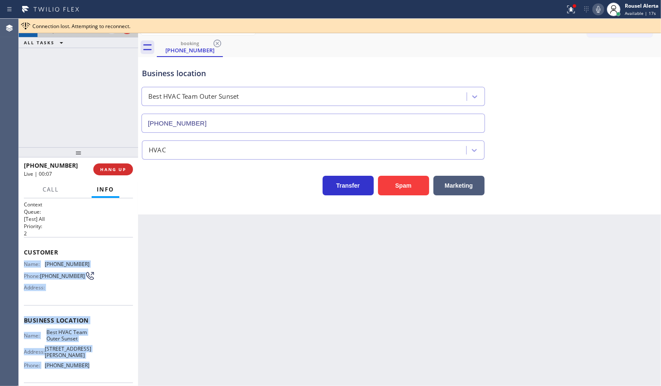
drag, startPoint x: 24, startPoint y: 261, endPoint x: 82, endPoint y: 370, distance: 123.1
click at [82, 370] on div "Context Queue: [Test] All Priority: 2 Customer Name: [PHONE_NUMBER] Phone: [PHO…" at bounding box center [78, 324] width 109 height 247
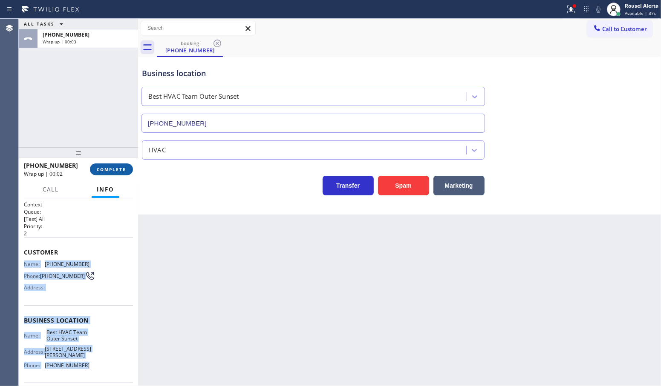
click at [109, 170] on span "COMPLETE" at bounding box center [111, 170] width 29 height 6
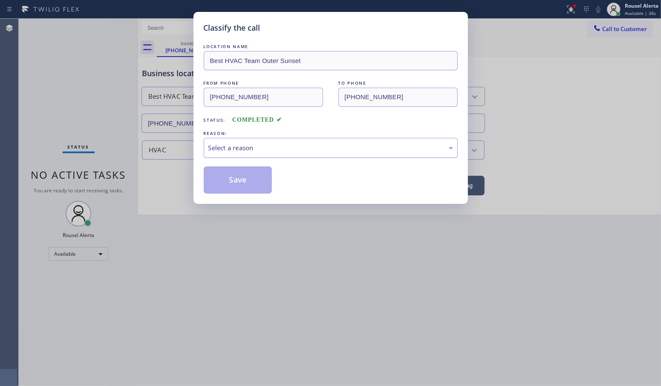
click at [229, 145] on div "Select a reason" at bounding box center [330, 148] width 245 height 10
click at [243, 180] on button "Save" at bounding box center [238, 180] width 69 height 27
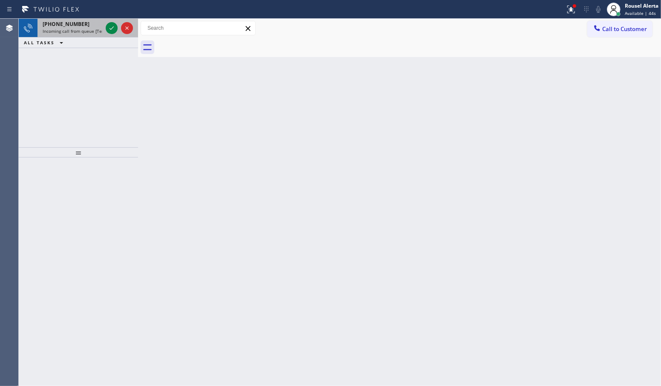
click at [92, 26] on div "[PHONE_NUMBER]" at bounding box center [73, 23] width 60 height 7
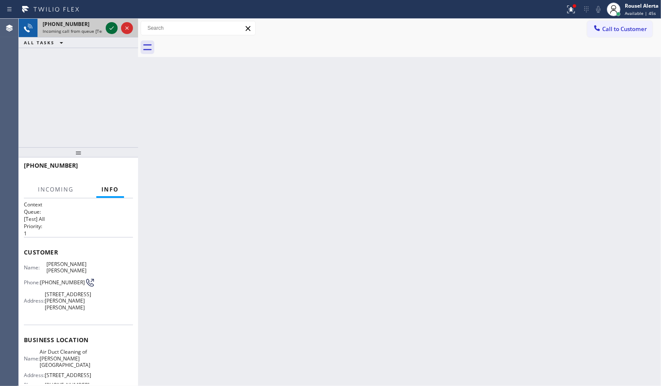
click at [109, 28] on icon at bounding box center [112, 28] width 10 height 10
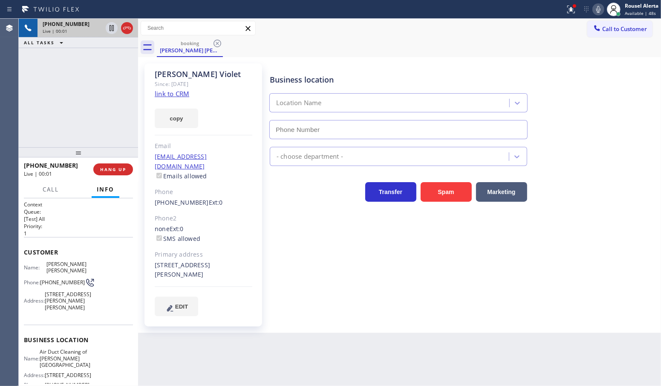
type input "[PHONE_NUMBER]"
click at [167, 90] on link "link to CRM" at bounding box center [172, 93] width 35 height 9
click at [66, 88] on div "[PHONE_NUMBER] Live | 00:27 ALL TASKS ALL TASKS ACTIVE TASKS TASKS IN WRAP UP" at bounding box center [78, 83] width 119 height 129
click at [108, 29] on icon at bounding box center [112, 28] width 10 height 10
click at [597, 12] on icon at bounding box center [598, 9] width 10 height 10
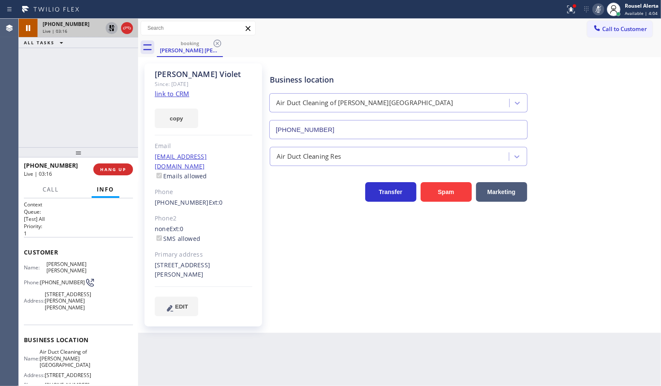
click at [92, 64] on div "[PHONE_NUMBER] Live | 03:16 ALL TASKS ALL TASKS ACTIVE TASKS TASKS IN WRAP UP" at bounding box center [78, 83] width 119 height 129
click at [111, 30] on icon at bounding box center [112, 28] width 6 height 6
click at [601, 9] on icon at bounding box center [598, 9] width 10 height 10
click at [99, 94] on div "[PHONE_NUMBER] Live | 03:33 ALL TASKS ALL TASKS ACTIVE TASKS TASKS IN WRAP UP" at bounding box center [78, 83] width 119 height 129
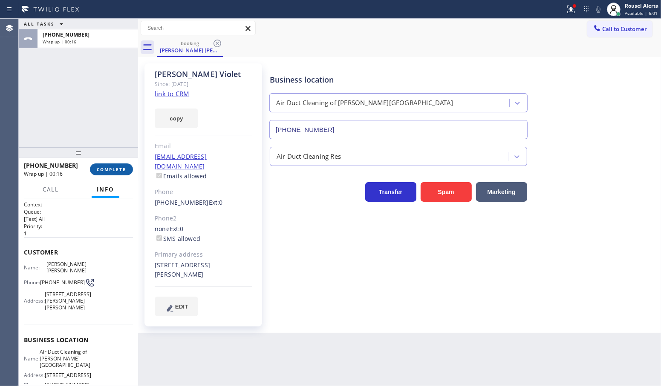
click at [107, 167] on span "COMPLETE" at bounding box center [111, 170] width 29 height 6
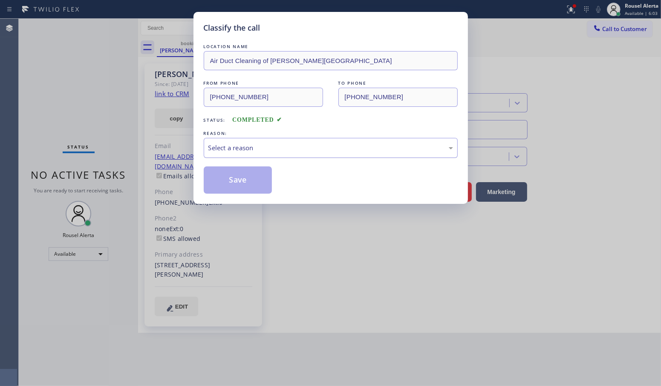
click at [258, 150] on div "Select a reason" at bounding box center [330, 148] width 245 height 10
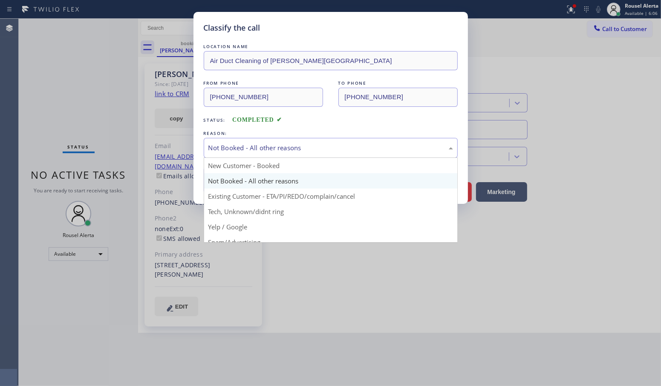
click at [271, 150] on div "Not Booked - All other reasons" at bounding box center [330, 148] width 245 height 10
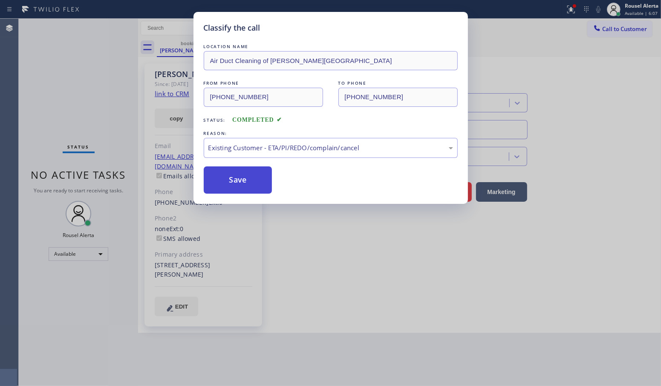
click at [254, 190] on button "Save" at bounding box center [238, 180] width 69 height 27
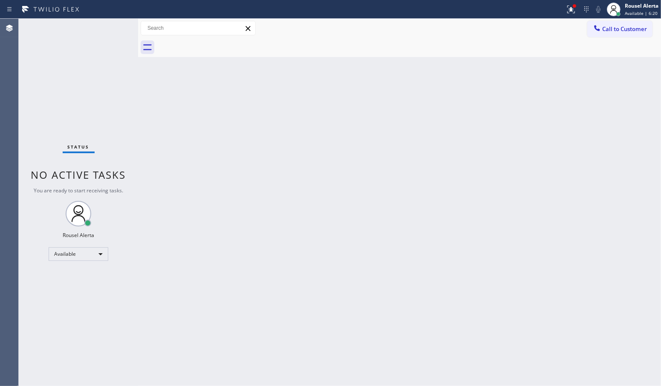
click at [173, 111] on div "Back to Dashboard Change Sender ID Customers Technicians Select a contact Outbo…" at bounding box center [399, 203] width 523 height 368
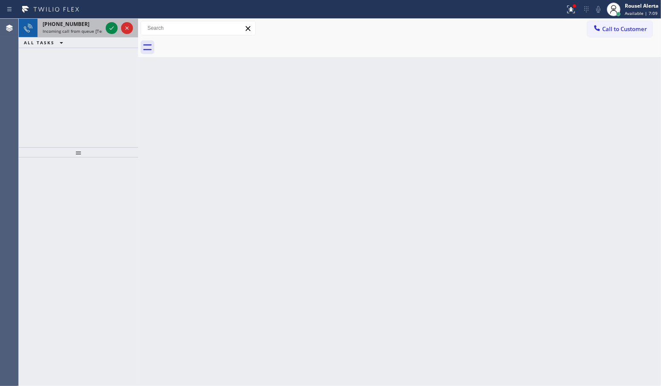
click at [96, 35] on div "[PHONE_NUMBER] Incoming call from queue [Test] All" at bounding box center [70, 28] width 66 height 19
click at [88, 31] on span "Incoming call from queue [Test] All" at bounding box center [78, 31] width 71 height 6
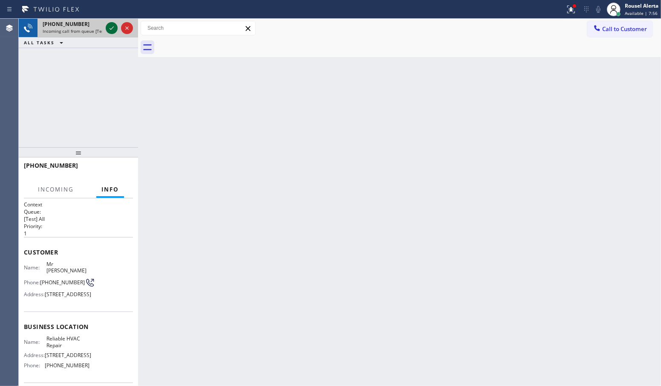
click at [108, 27] on icon at bounding box center [112, 28] width 10 height 10
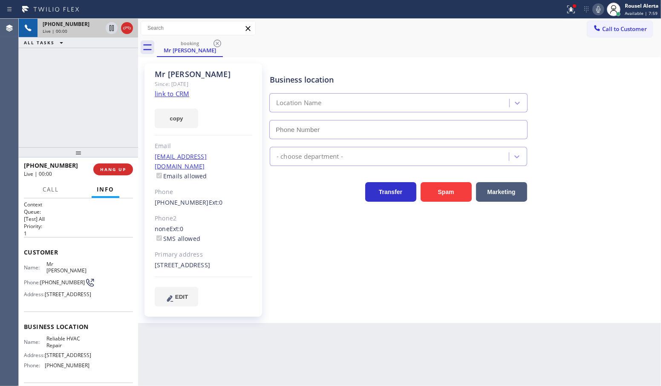
type input "[PHONE_NUMBER]"
click at [164, 94] on link "link to CRM" at bounding box center [172, 93] width 35 height 9
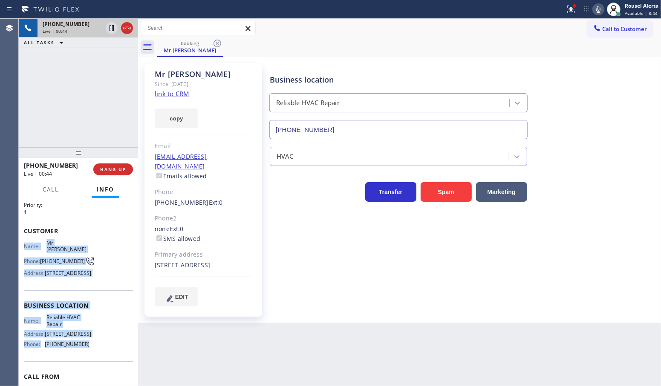
scroll to position [53, 0]
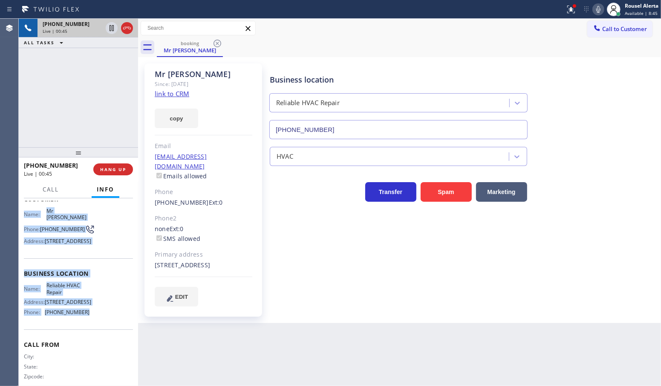
drag, startPoint x: 24, startPoint y: 262, endPoint x: 96, endPoint y: 334, distance: 101.5
click at [96, 334] on div "Context Queue: [Test] All Priority: 1 Customer Name: Mr [PERSON_NAME] Phone: [P…" at bounding box center [78, 271] width 109 height 247
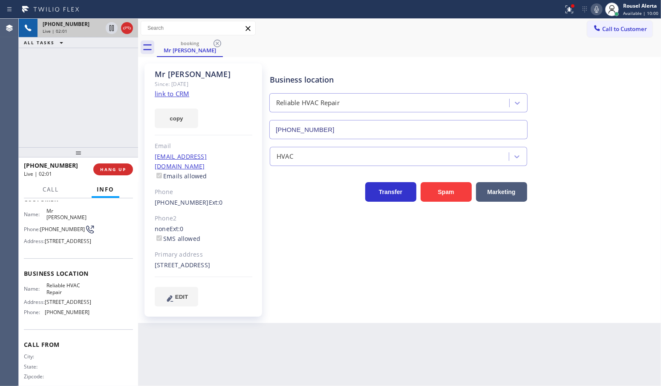
click at [101, 84] on div "[PHONE_NUMBER] Live | 02:01 ALL TASKS ALL TASKS ACTIVE TASKS TASKS IN WRAP UP" at bounding box center [78, 83] width 119 height 129
click at [358, 362] on div "Back to Dashboard Change Sender ID Customers Technicians Select a contact Outbo…" at bounding box center [399, 203] width 523 height 368
click at [111, 27] on icon at bounding box center [112, 28] width 10 height 10
click at [596, 9] on icon at bounding box center [596, 9] width 4 height 7
click at [119, 84] on div "[PHONE_NUMBER] Live | 05:09 ALL TASKS ALL TASKS ACTIVE TASKS TASKS IN WRAP UP" at bounding box center [78, 83] width 119 height 129
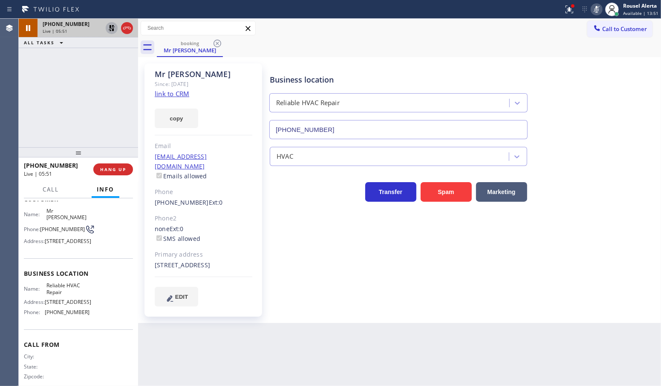
click at [122, 71] on div "[PHONE_NUMBER] Live | 05:51 ALL TASKS ALL TASKS ACTIVE TASKS TASKS IN WRAP UP" at bounding box center [78, 83] width 119 height 129
click at [109, 31] on icon at bounding box center [112, 28] width 10 height 10
click at [596, 6] on icon at bounding box center [596, 9] width 10 height 10
click at [47, 74] on div "[PHONE_NUMBER] Live | 06:34 ALL TASKS ALL TASKS ACTIVE TASKS TASKS IN WRAP UP" at bounding box center [78, 83] width 119 height 129
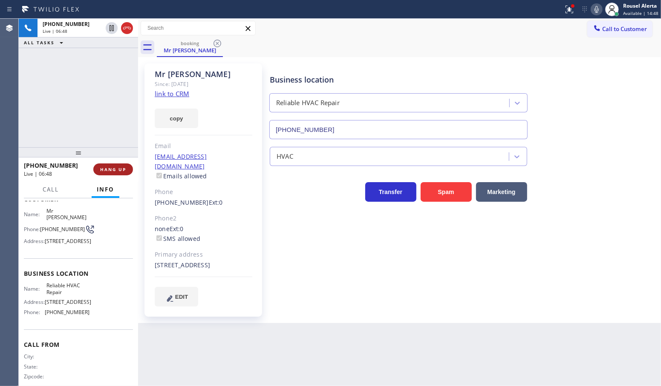
click at [114, 169] on span "HANG UP" at bounding box center [113, 170] width 26 height 6
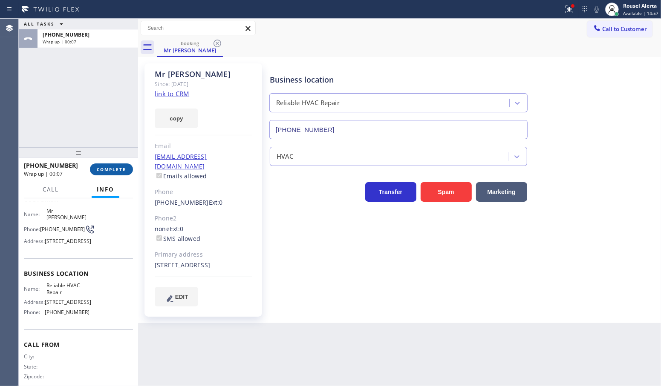
click at [107, 171] on span "COMPLETE" at bounding box center [111, 170] width 29 height 6
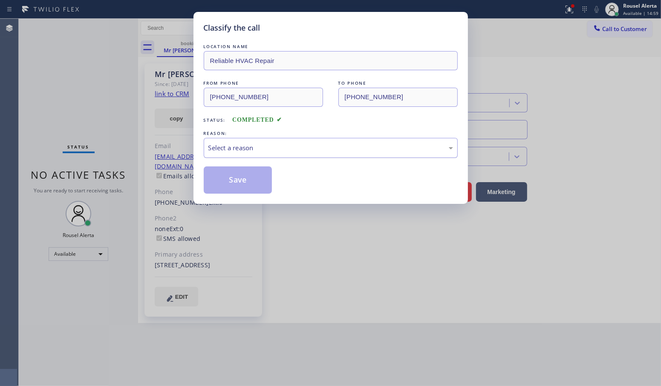
click at [250, 156] on div "Select a reason" at bounding box center [331, 148] width 254 height 20
click at [235, 188] on button "Save" at bounding box center [238, 180] width 69 height 27
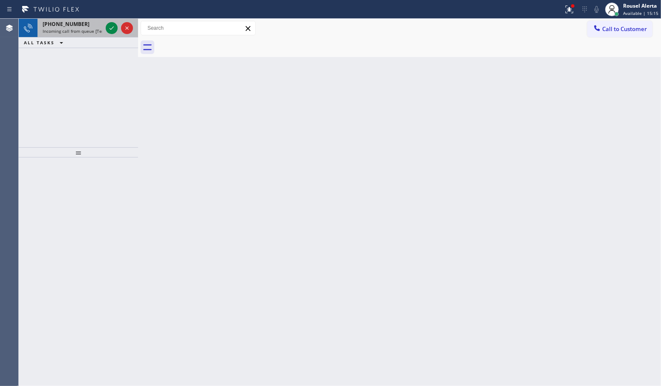
click at [95, 29] on span "Incoming call from queue [Test] All" at bounding box center [78, 31] width 71 height 6
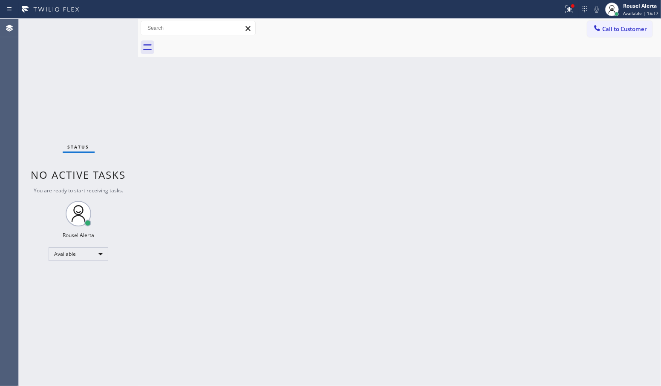
click at [295, 108] on div "Back to Dashboard Change Sender ID Customers Technicians Select a contact Outbo…" at bounding box center [399, 203] width 523 height 368
drag, startPoint x: 479, startPoint y: 182, endPoint x: 450, endPoint y: 144, distance: 48.2
click at [459, 173] on div "Back to Dashboard Change Sender ID Customers Technicians Select a contact Outbo…" at bounding box center [399, 203] width 523 height 368
click at [563, 11] on div at bounding box center [569, 9] width 19 height 10
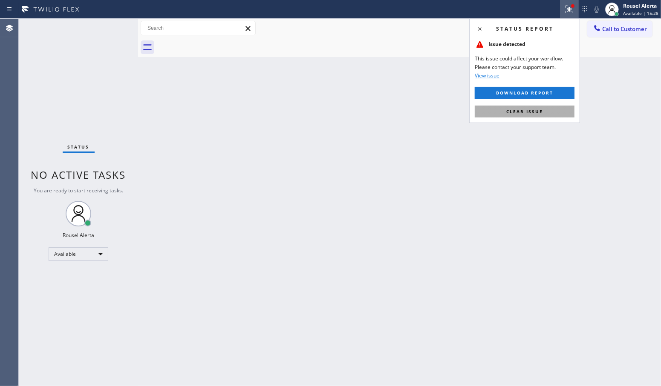
click at [533, 113] on span "Clear issue" at bounding box center [524, 112] width 37 height 6
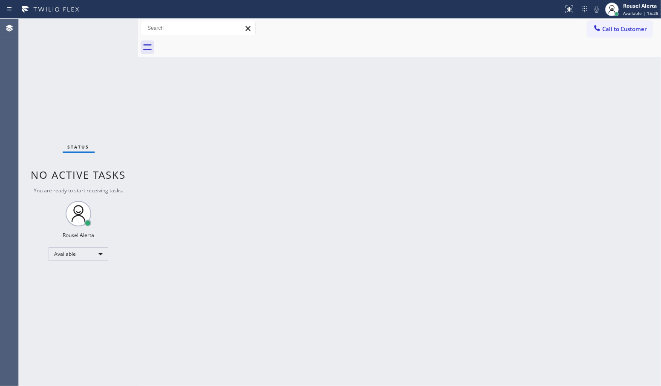
click at [392, 98] on div "Back to Dashboard Change Sender ID Customers Technicians Select a contact Outbo…" at bounding box center [399, 203] width 523 height 368
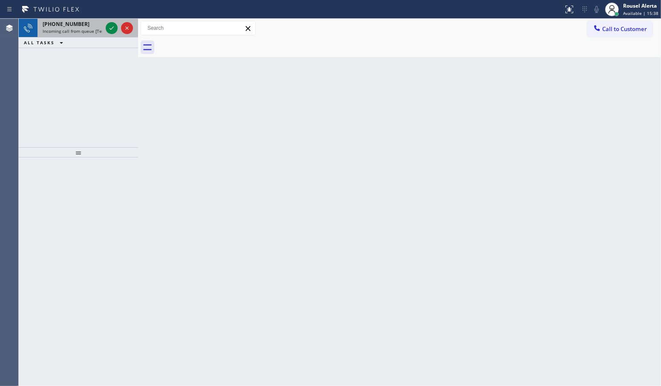
click at [93, 26] on div "[PHONE_NUMBER]" at bounding box center [73, 23] width 60 height 7
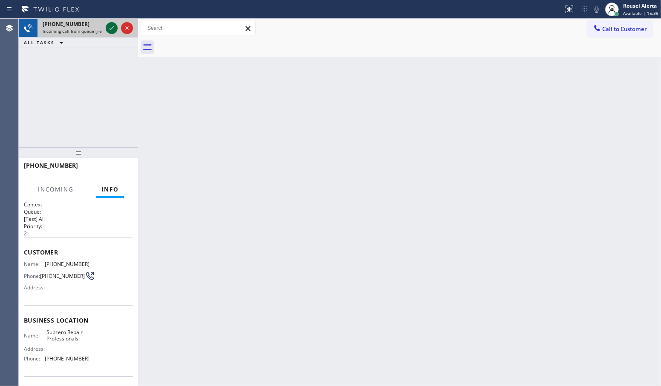
click at [110, 29] on icon at bounding box center [112, 27] width 4 height 3
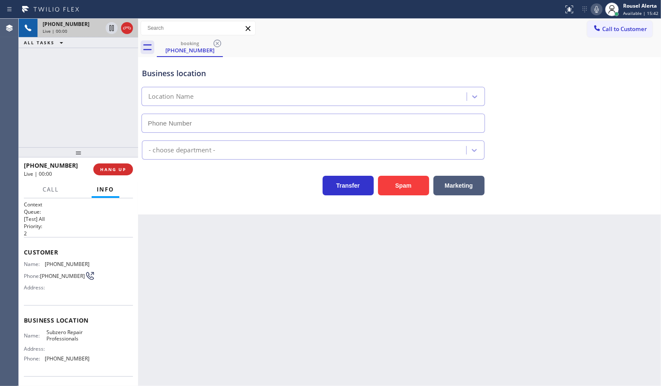
type input "[PHONE_NUMBER]"
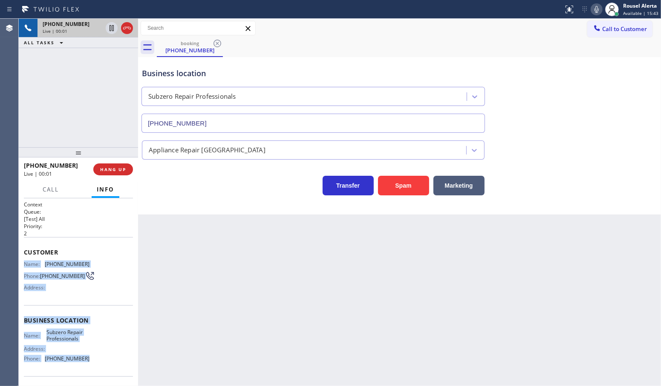
drag, startPoint x: 31, startPoint y: 275, endPoint x: 88, endPoint y: 360, distance: 102.6
click at [88, 360] on div "Context Queue: [Test] All Priority: 2 Customer Name: [PHONE_NUMBER] Phone: [PHO…" at bounding box center [78, 321] width 109 height 240
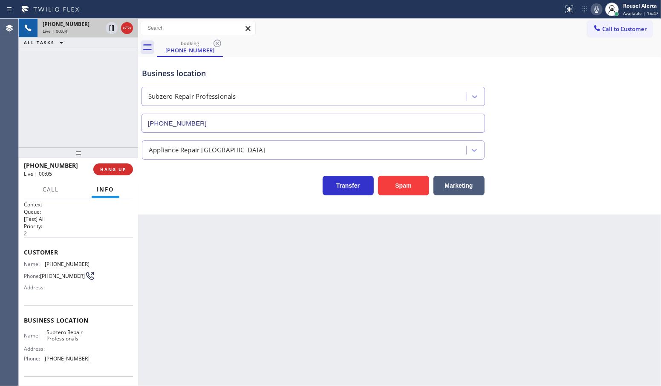
drag, startPoint x: 101, startPoint y: 96, endPoint x: 102, endPoint y: 73, distance: 22.6
click at [100, 95] on div "[PHONE_NUMBER] Live | 00:04 ALL TASKS ALL TASKS ACTIVE TASKS TASKS IN WRAP UP" at bounding box center [78, 83] width 119 height 129
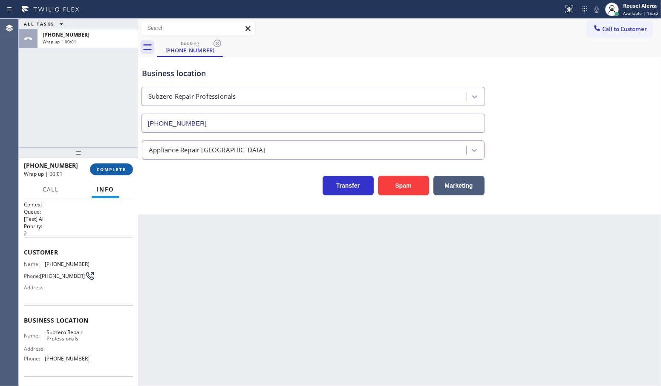
click at [113, 165] on button "COMPLETE" at bounding box center [111, 170] width 43 height 12
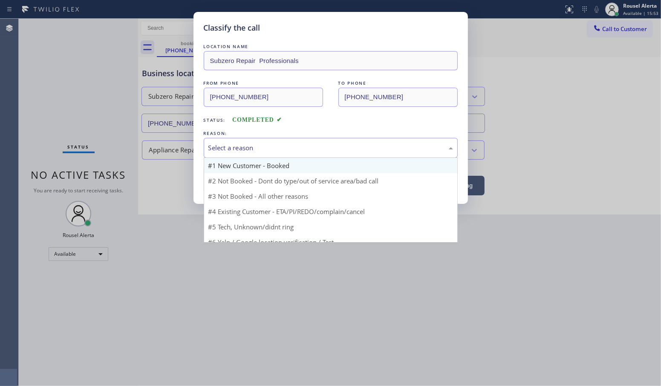
drag, startPoint x: 252, startPoint y: 153, endPoint x: 262, endPoint y: 165, distance: 16.3
click at [252, 152] on div "Select a reason" at bounding box center [330, 148] width 245 height 10
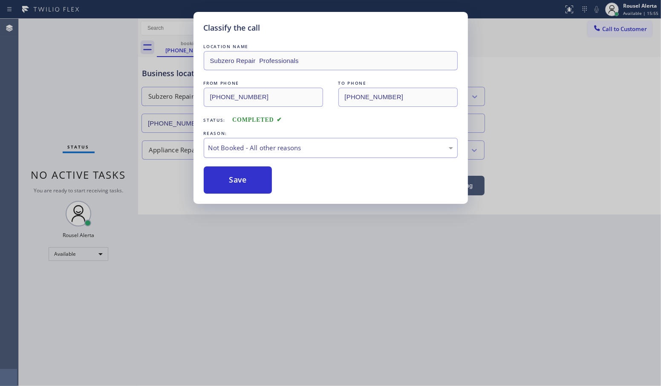
click at [269, 154] on div "Not Booked - All other reasons" at bounding box center [331, 148] width 254 height 20
click at [245, 172] on button "Save" at bounding box center [238, 180] width 69 height 27
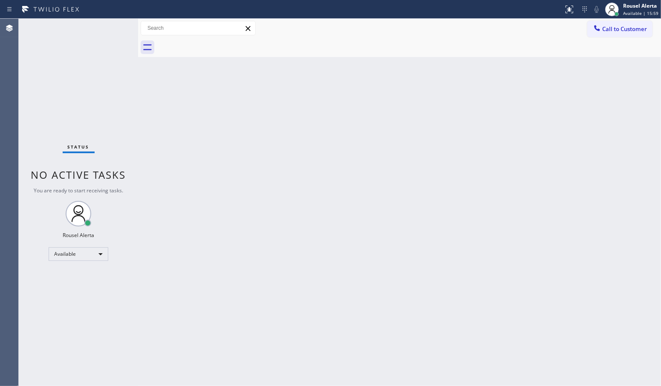
click at [448, 165] on div "Back to Dashboard Change Sender ID Customers Technicians Select a contact Outbo…" at bounding box center [399, 203] width 523 height 368
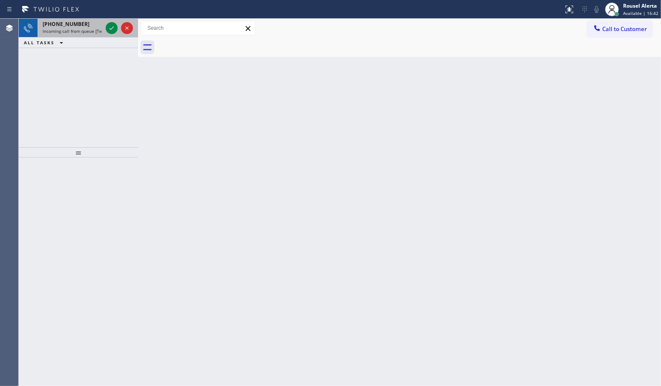
click at [78, 23] on div "[PHONE_NUMBER]" at bounding box center [73, 23] width 60 height 7
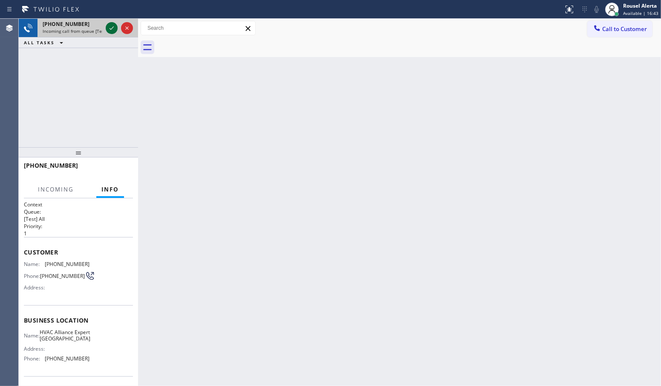
click at [107, 29] on icon at bounding box center [112, 28] width 10 height 10
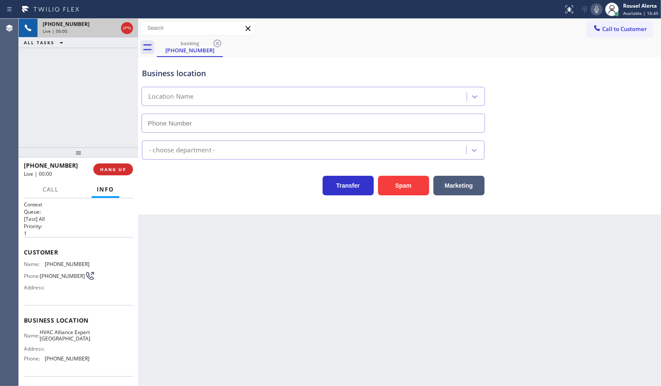
type input "[PHONE_NUMBER]"
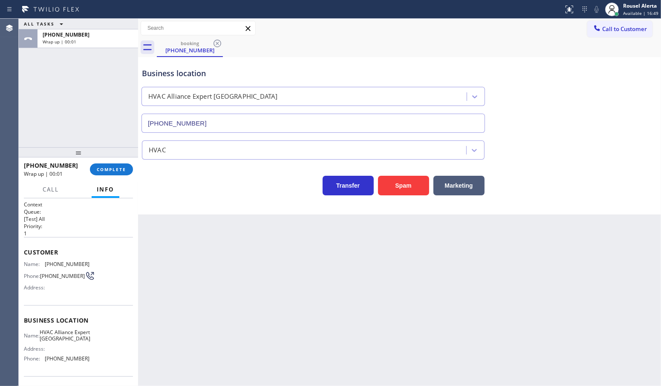
click at [121, 176] on div "[PHONE_NUMBER] Wrap up | 00:01 COMPLETE" at bounding box center [78, 170] width 109 height 22
click at [120, 175] on button "COMPLETE" at bounding box center [111, 170] width 43 height 12
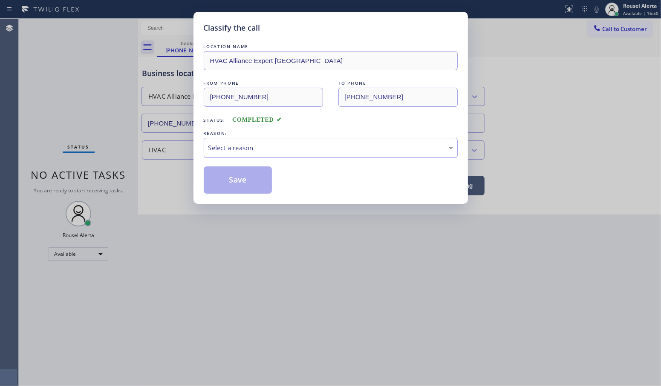
click at [226, 148] on div "Select a reason" at bounding box center [330, 148] width 245 height 10
click at [241, 187] on button "Save" at bounding box center [238, 180] width 69 height 27
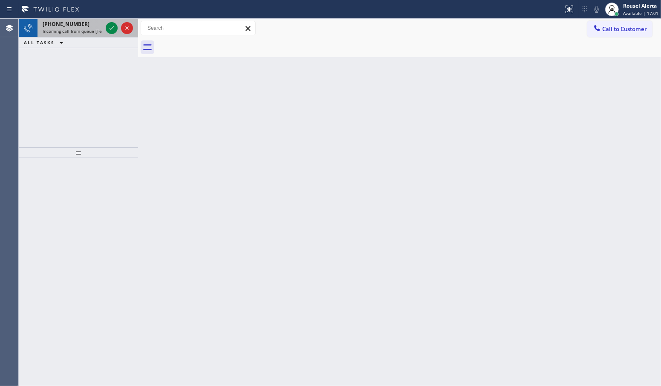
click at [97, 31] on span "Incoming call from queue [Test] All" at bounding box center [78, 31] width 71 height 6
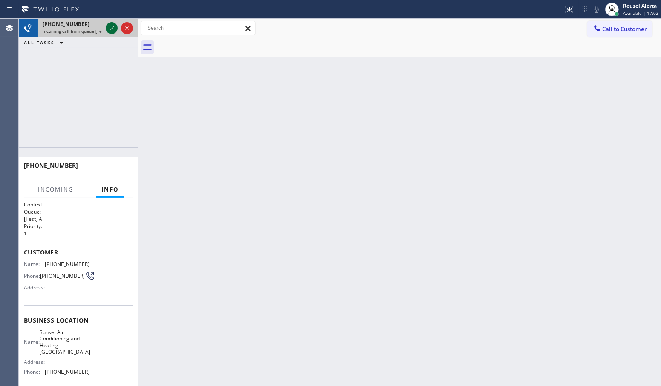
click at [111, 31] on icon at bounding box center [112, 28] width 10 height 10
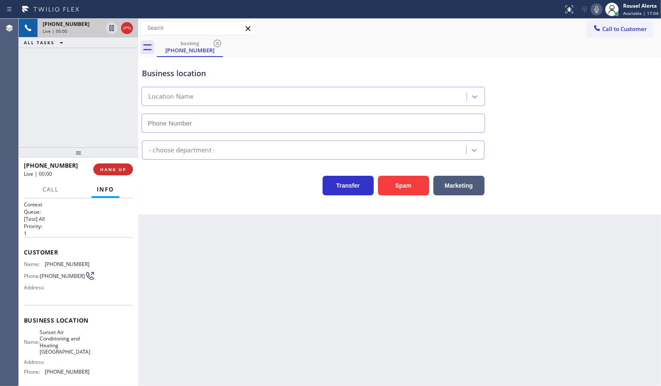
type input "[PHONE_NUMBER]"
click at [402, 311] on div "Back to Dashboard Change Sender ID Customers Technicians Select a contact Outbo…" at bounding box center [399, 203] width 523 height 368
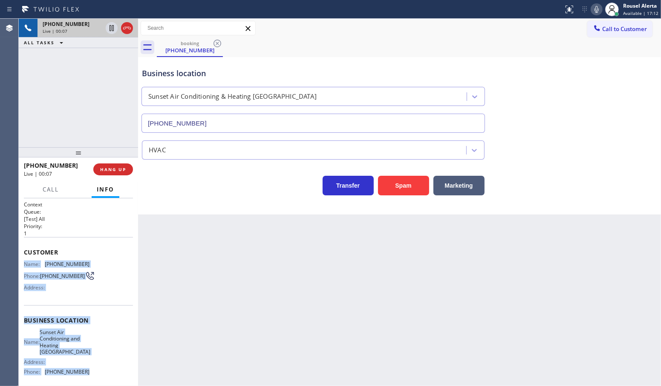
drag, startPoint x: 22, startPoint y: 263, endPoint x: 93, endPoint y: 369, distance: 127.4
click at [93, 369] on div "Context Queue: [Test] All Priority: 1 Customer Name: [PHONE_NUMBER] Phone: [PHO…" at bounding box center [78, 293] width 119 height 188
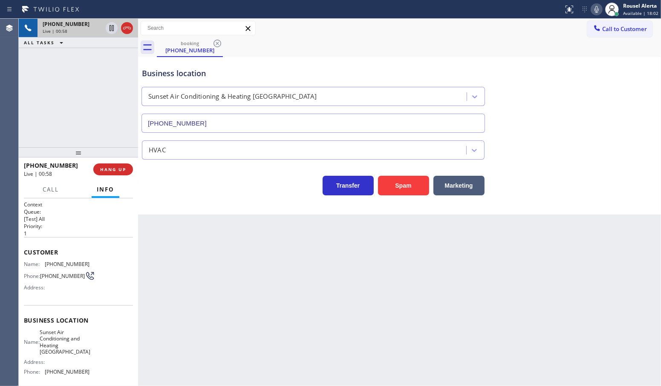
click at [580, 290] on div "Back to Dashboard Change Sender ID Customers Technicians Select a contact Outbo…" at bounding box center [399, 203] width 523 height 368
click at [302, 339] on div "Back to Dashboard Change Sender ID Customers Technicians Select a contact Outbo…" at bounding box center [399, 203] width 523 height 368
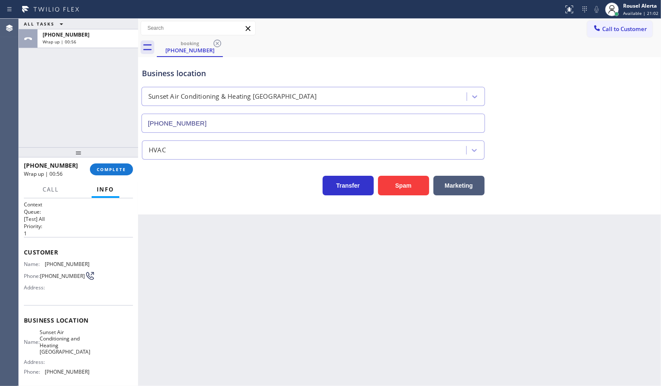
click at [35, 70] on div "ALL TASKS ALL TASKS ACTIVE TASKS TASKS IN WRAP UP [PHONE_NUMBER] Wrap up | 00:56" at bounding box center [78, 83] width 119 height 129
click at [607, 31] on span "Call to Customer" at bounding box center [624, 29] width 45 height 8
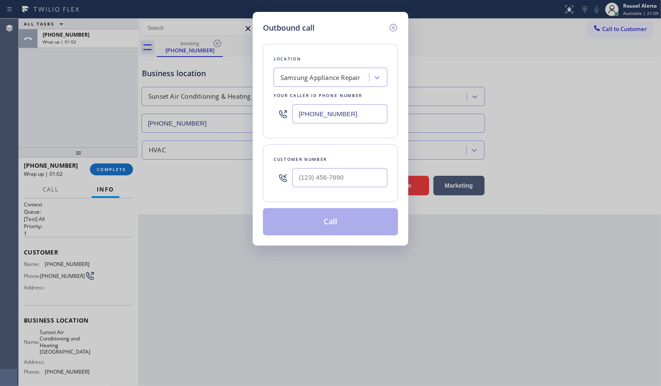
drag, startPoint x: 360, startPoint y: 113, endPoint x: 269, endPoint y: 111, distance: 90.8
click at [269, 111] on div "Location Samsung Appliance Repair Your caller id phone number [PHONE_NUMBER]" at bounding box center [330, 91] width 135 height 95
paste input "510) 621-6122"
type input "[PHONE_NUMBER]"
click at [364, 179] on input "(___) ___-____" at bounding box center [339, 177] width 95 height 19
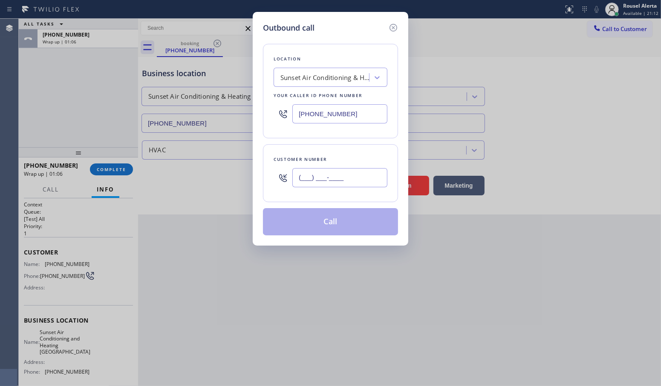
paste input "805) 722-7201"
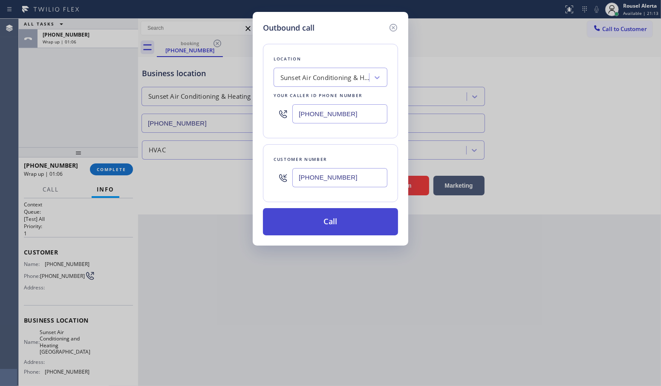
type input "[PHONE_NUMBER]"
click at [346, 233] on button "Call" at bounding box center [330, 221] width 135 height 27
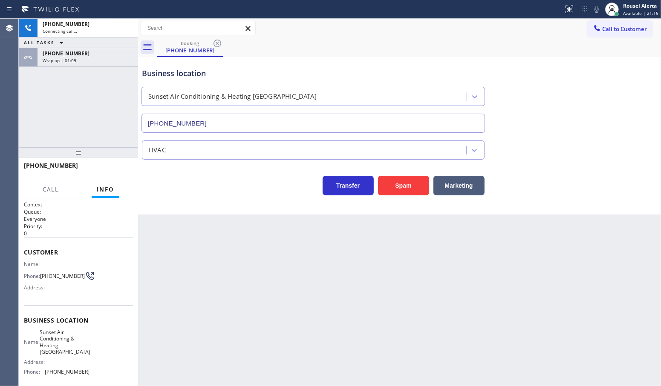
click at [342, 226] on div "Back to Dashboard Change Sender ID Customers Technicians Select a contact Outbo…" at bounding box center [399, 203] width 523 height 368
click at [110, 62] on div "Wrap up | 01:10" at bounding box center [88, 61] width 90 height 6
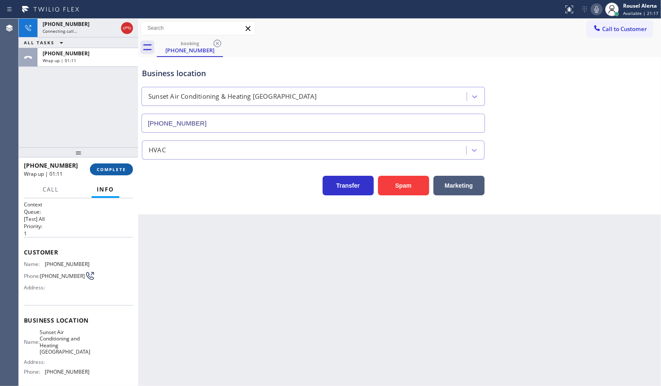
click at [109, 168] on span "COMPLETE" at bounding box center [111, 170] width 29 height 6
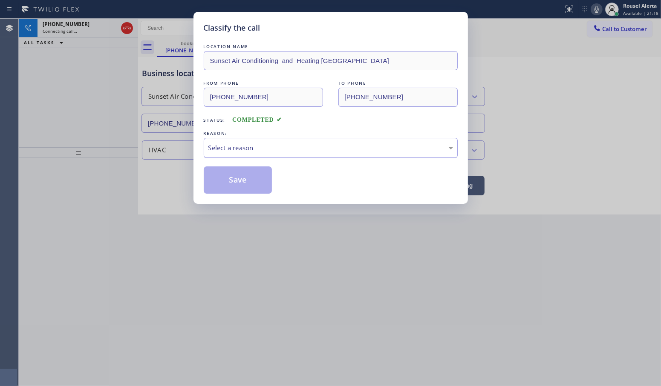
click at [251, 150] on div "Select a reason" at bounding box center [330, 148] width 245 height 10
click at [235, 193] on button "Save" at bounding box center [238, 180] width 69 height 27
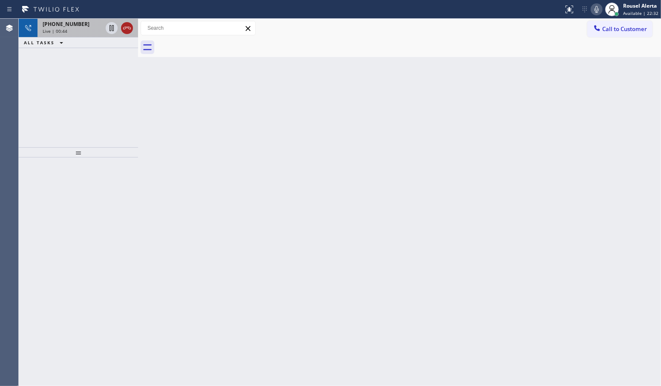
click at [124, 31] on icon at bounding box center [127, 28] width 10 height 10
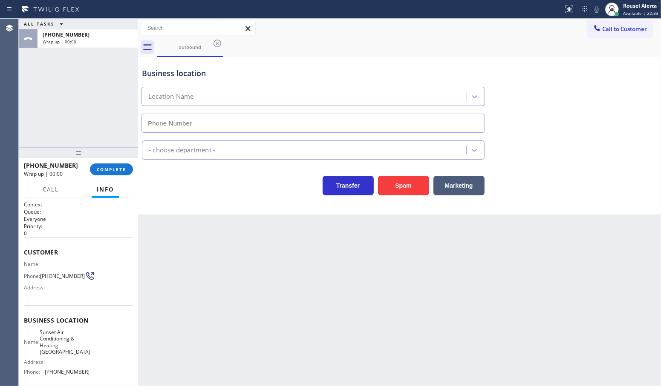
type input "[PHONE_NUMBER]"
click at [109, 175] on button "COMPLETE" at bounding box center [111, 170] width 43 height 12
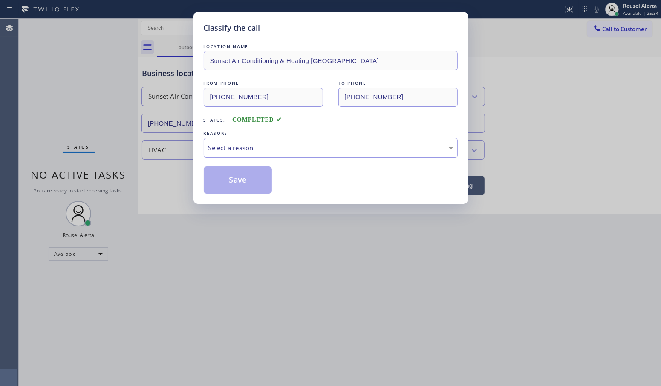
click at [254, 152] on div "Select a reason" at bounding box center [330, 148] width 245 height 10
drag, startPoint x: 233, startPoint y: 178, endPoint x: 220, endPoint y: 164, distance: 19.0
click at [233, 178] on button "Save" at bounding box center [238, 180] width 69 height 27
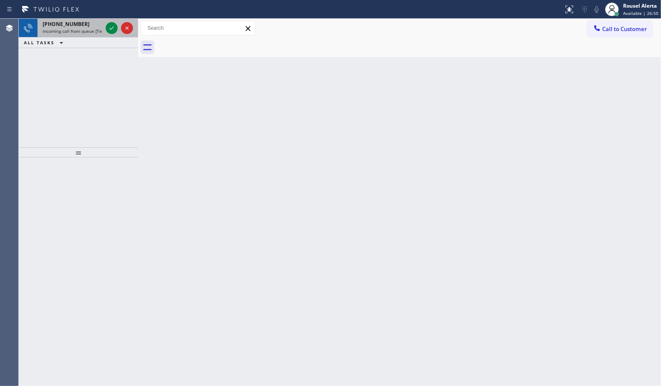
click at [81, 28] on span "Incoming call from queue [Test] All" at bounding box center [78, 31] width 71 height 6
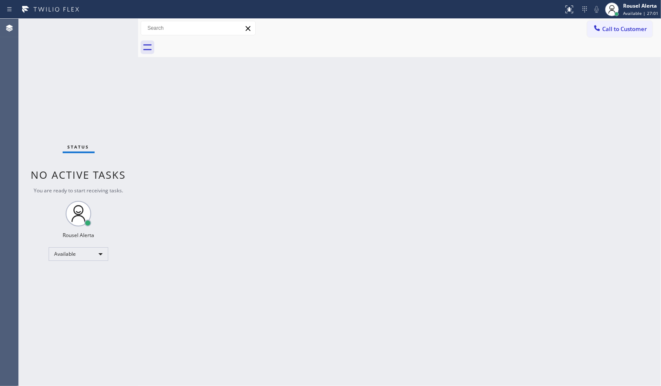
drag, startPoint x: 342, startPoint y: 175, endPoint x: 294, endPoint y: 143, distance: 58.0
click at [341, 175] on div "Back to Dashboard Change Sender ID Customers Technicians Select a contact Outbo…" at bounding box center [399, 203] width 523 height 368
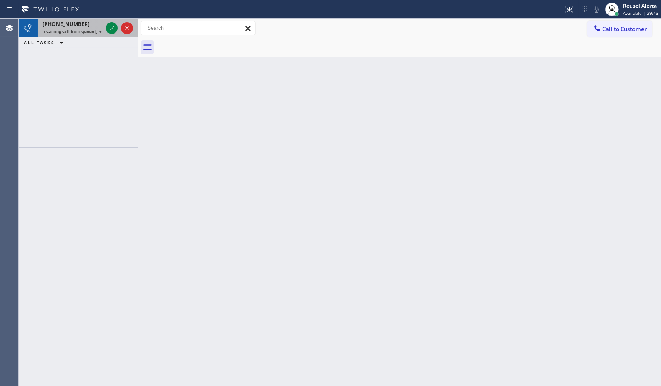
click at [73, 28] on span "Incoming call from queue [Test] All" at bounding box center [78, 31] width 71 height 6
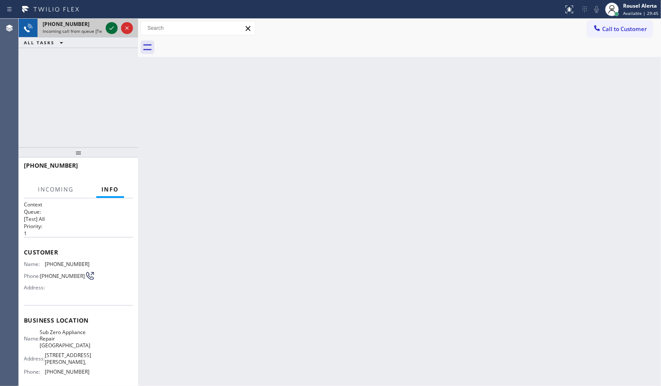
click at [112, 28] on icon at bounding box center [112, 27] width 4 height 3
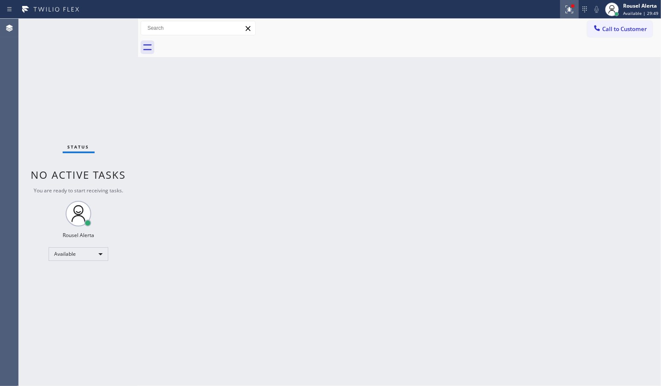
click at [568, 14] on icon at bounding box center [569, 9] width 10 height 10
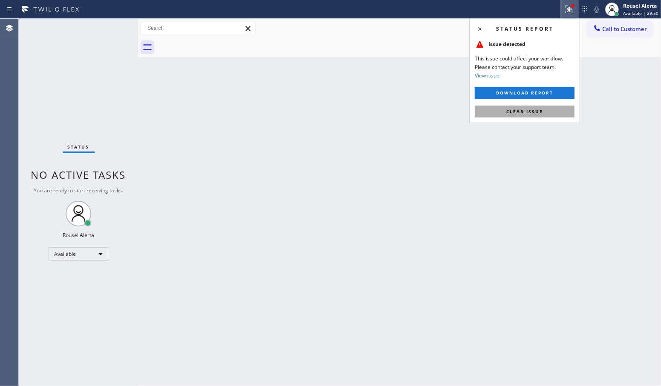
click at [557, 110] on button "Clear issue" at bounding box center [525, 112] width 100 height 12
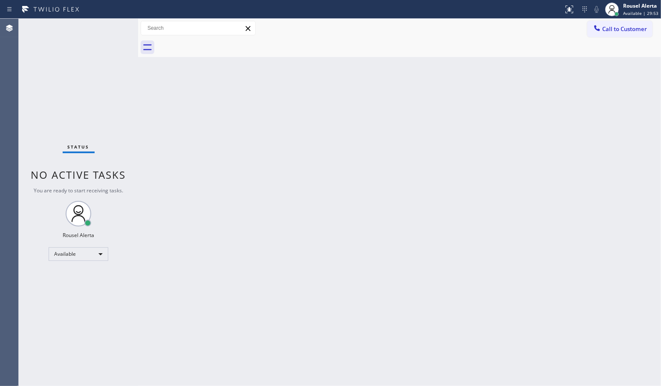
click at [290, 269] on div "Back to Dashboard Change Sender ID Customers Technicians Select a contact Outbo…" at bounding box center [399, 203] width 523 height 368
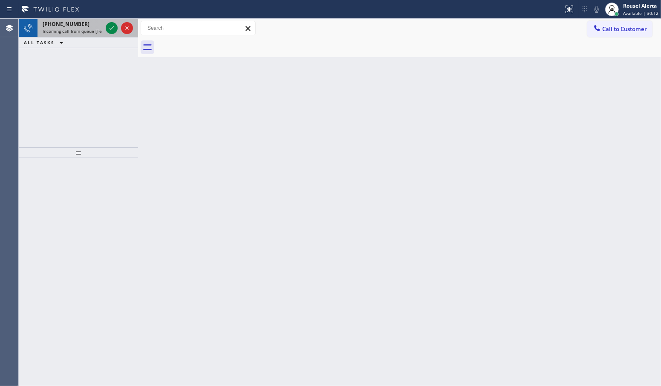
click at [84, 20] on div "[PHONE_NUMBER] Incoming call from queue [Test] All" at bounding box center [70, 28] width 66 height 19
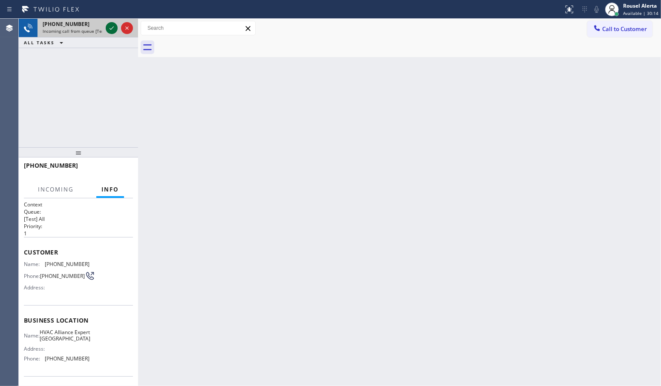
click at [108, 28] on icon at bounding box center [112, 28] width 10 height 10
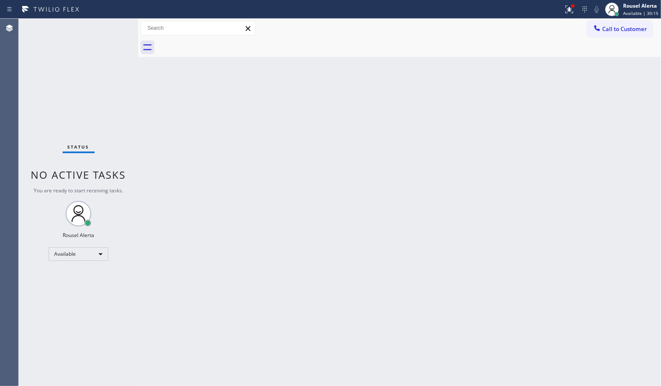
click at [121, 66] on div "Status No active tasks You are ready to start receiving tasks. Rousel Alerta Av…" at bounding box center [78, 203] width 119 height 368
click at [181, 116] on div "Back to Dashboard Change Sender ID Customers Technicians Select a contact Outbo…" at bounding box center [399, 203] width 523 height 368
click at [183, 116] on div "Back to Dashboard Change Sender ID Customers Technicians Select a contact Outbo…" at bounding box center [399, 203] width 523 height 368
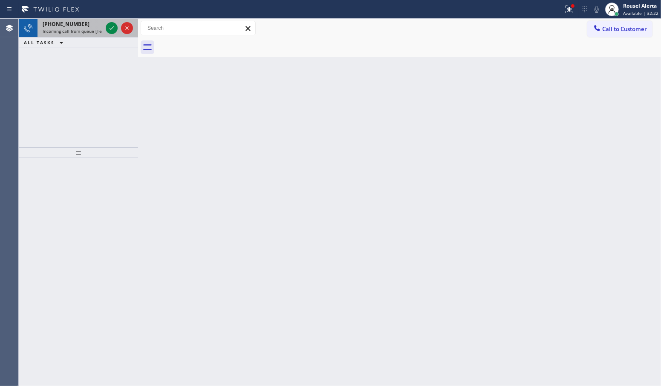
drag, startPoint x: 78, startPoint y: 23, endPoint x: 82, endPoint y: 34, distance: 12.3
click at [78, 23] on div "[PHONE_NUMBER]" at bounding box center [73, 23] width 60 height 7
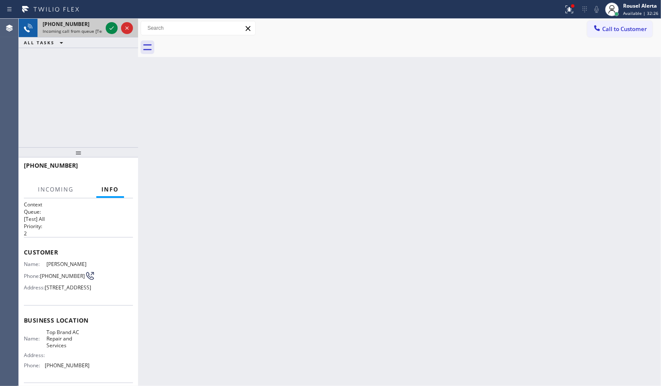
click at [95, 26] on div "[PHONE_NUMBER]" at bounding box center [73, 23] width 60 height 7
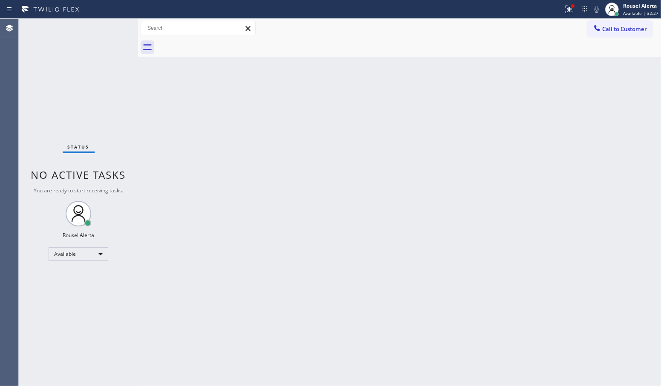
click at [95, 26] on div "Status No active tasks You are ready to start receiving tasks. Rousel Alerta Av…" at bounding box center [78, 203] width 119 height 368
click at [96, 25] on div "Status No active tasks You are ready to start receiving tasks. Rousel Alerta Av…" at bounding box center [78, 203] width 119 height 368
click at [565, 10] on div at bounding box center [569, 9] width 19 height 10
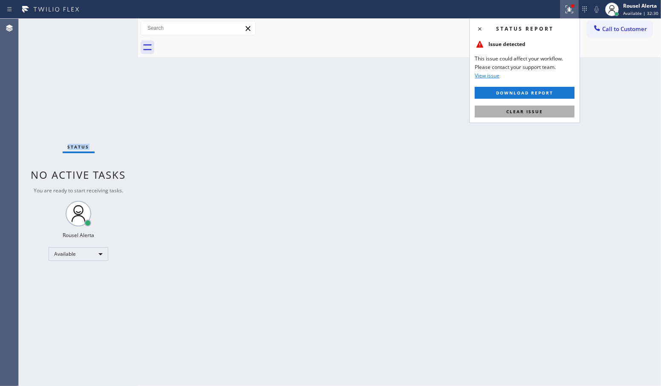
click at [555, 110] on button "Clear issue" at bounding box center [525, 112] width 100 height 12
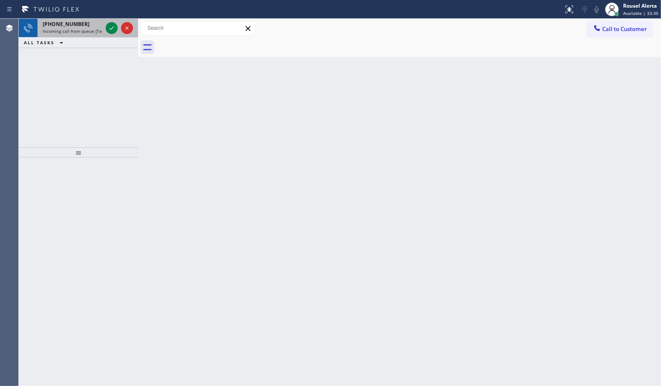
click at [87, 31] on span "Incoming call from queue [Test] All" at bounding box center [78, 31] width 71 height 6
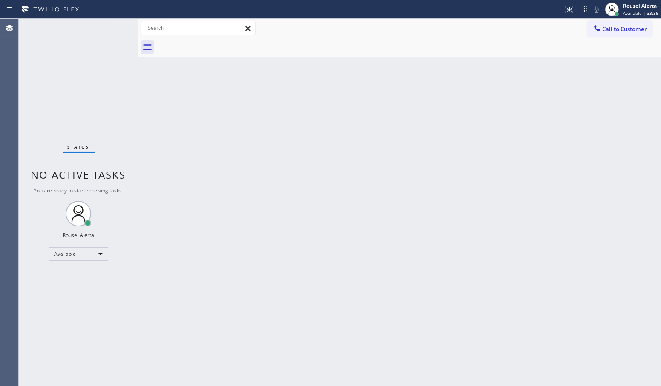
click at [109, 31] on div "Status No active tasks You are ready to start receiving tasks. Rousel Alerta Av…" at bounding box center [78, 203] width 119 height 368
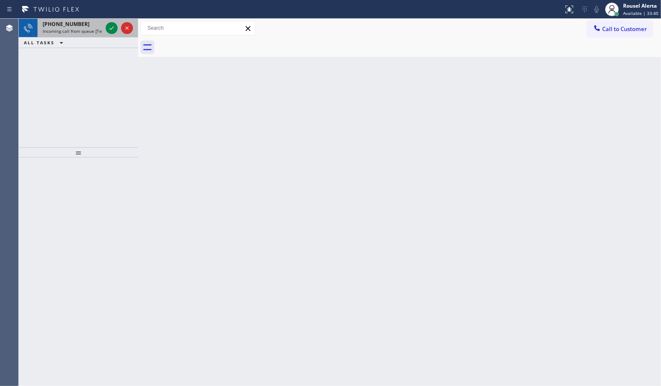
click at [94, 22] on div "[PHONE_NUMBER]" at bounding box center [73, 23] width 60 height 7
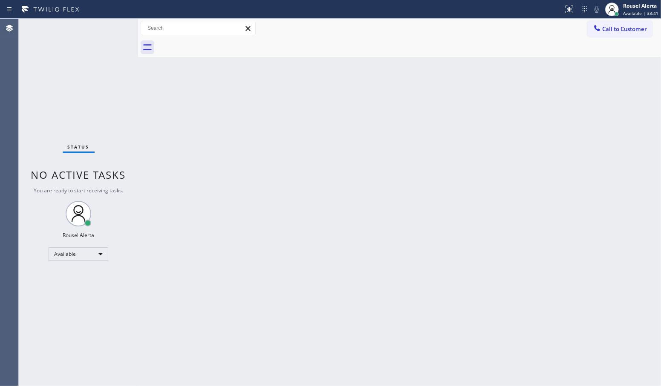
click at [106, 26] on div "Status No active tasks You are ready to start receiving tasks. Rousel Alerta Av…" at bounding box center [78, 203] width 119 height 368
click at [292, 182] on div "Back to Dashboard Change Sender ID Customers Technicians Select a contact Outbo…" at bounding box center [399, 203] width 523 height 368
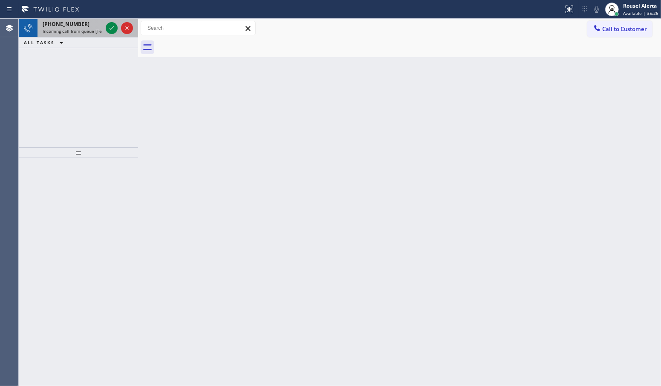
drag, startPoint x: 93, startPoint y: 32, endPoint x: 99, endPoint y: 31, distance: 6.5
click at [93, 32] on span "Incoming call from queue [Test] All" at bounding box center [78, 31] width 71 height 6
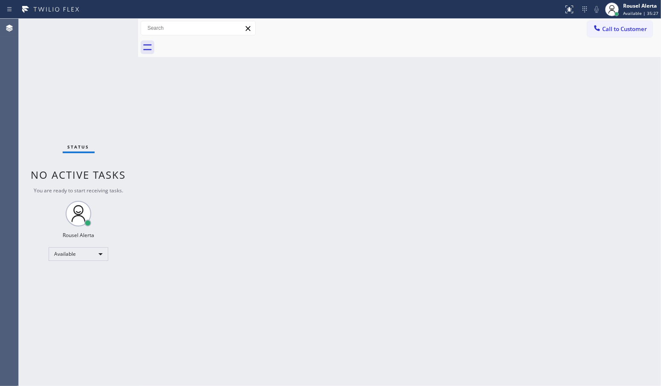
click at [107, 29] on div "Status No active tasks You are ready to start receiving tasks. Rousel Alerta Av…" at bounding box center [78, 203] width 119 height 368
drag, startPoint x: 229, startPoint y: 186, endPoint x: 253, endPoint y: 248, distance: 65.8
click at [233, 193] on div "Back to Dashboard Change Sender ID Customers Technicians Select a contact Outbo…" at bounding box center [399, 203] width 523 height 368
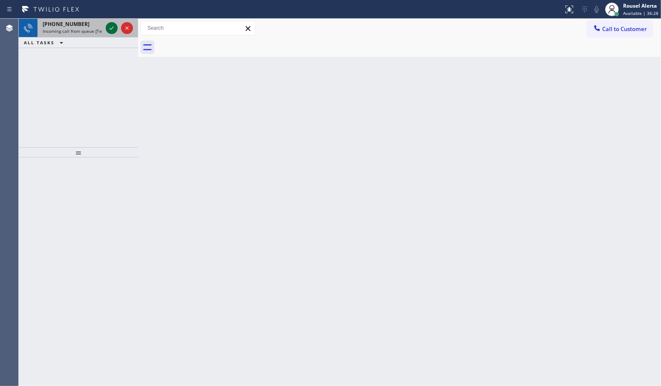
click at [111, 22] on button at bounding box center [112, 28] width 12 height 12
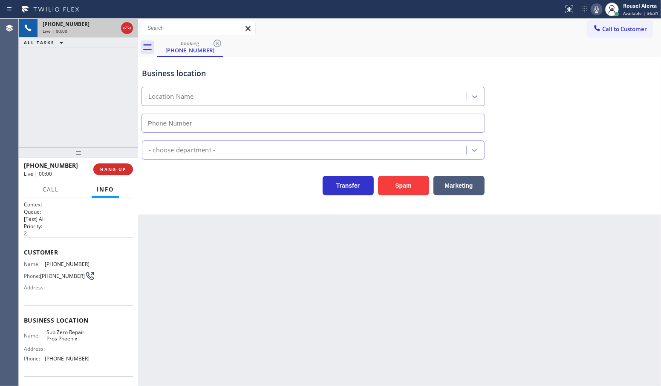
type input "[PHONE_NUMBER]"
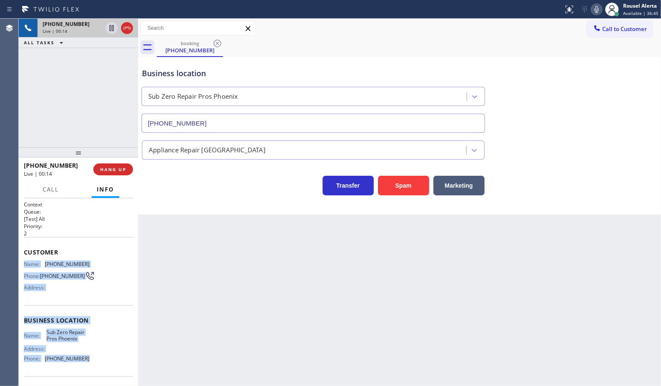
drag, startPoint x: 26, startPoint y: 261, endPoint x: 84, endPoint y: 358, distance: 113.6
click at [84, 358] on div "Context Queue: [Test] All Priority: 2 Customer Name: [PHONE_NUMBER] Phone: [PHO…" at bounding box center [78, 321] width 109 height 240
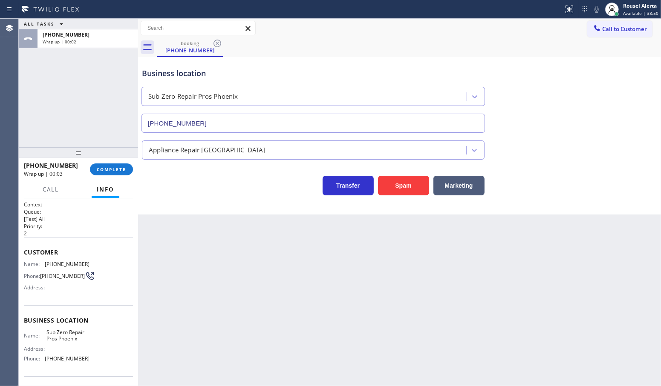
click at [107, 111] on div "ALL TASKS ALL TASKS ACTIVE TASKS TASKS IN WRAP UP [PHONE_NUMBER] Wrap up | 00:02" at bounding box center [78, 83] width 119 height 129
click at [110, 170] on span "COMPLETE" at bounding box center [111, 170] width 29 height 6
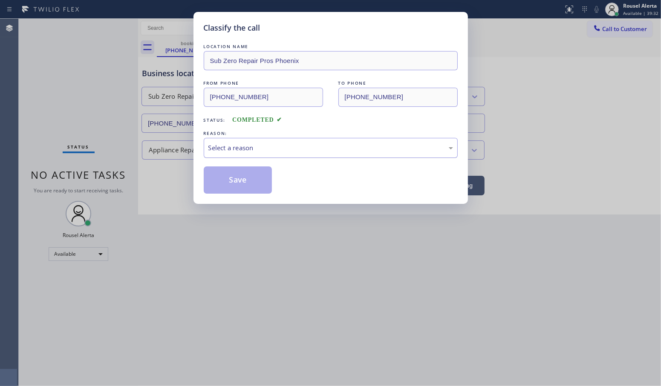
click at [286, 151] on div "Select a reason" at bounding box center [330, 148] width 245 height 10
click at [260, 182] on button "Save" at bounding box center [238, 180] width 69 height 27
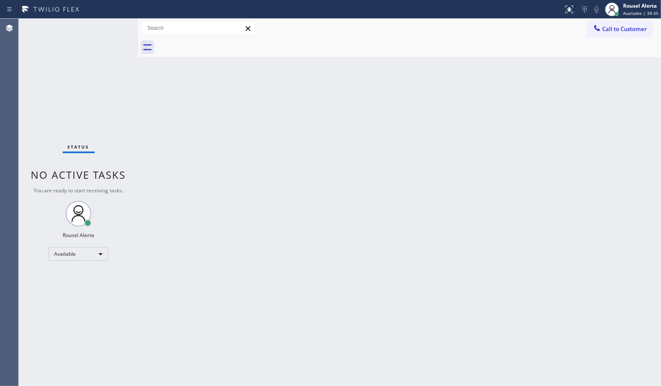
click at [634, 26] on span "Call to Customer" at bounding box center [624, 29] width 45 height 8
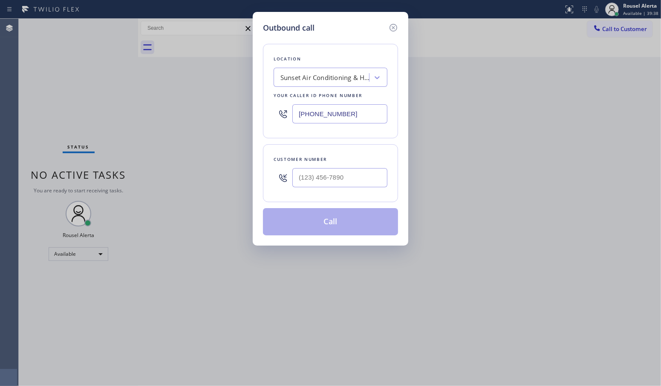
click at [391, 109] on div "Location Sunset Air Conditioning & Heating [GEOGRAPHIC_DATA] Your caller id pho…" at bounding box center [330, 91] width 135 height 95
click at [380, 110] on input "[PHONE_NUMBER]" at bounding box center [339, 113] width 95 height 19
paste input "602) 566-9345"
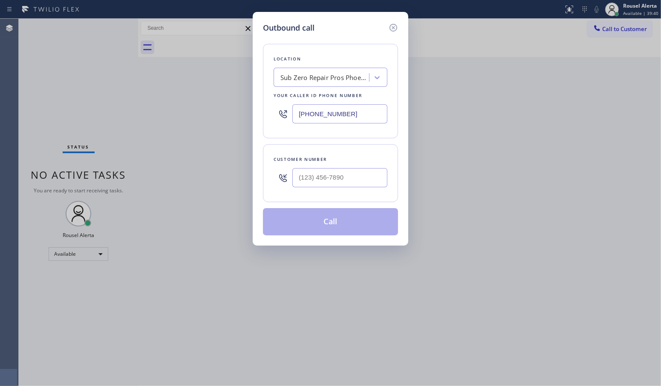
type input "[PHONE_NUMBER]"
click at [379, 175] on input "(___) ___-____" at bounding box center [339, 177] width 95 height 19
paste input "602) 571-0188"
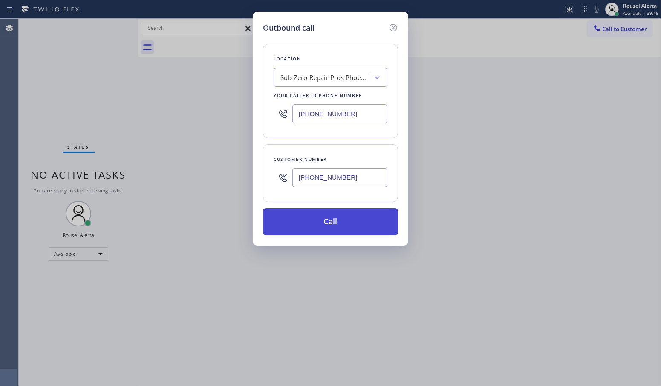
type input "[PHONE_NUMBER]"
click at [348, 220] on button "Call" at bounding box center [330, 221] width 135 height 27
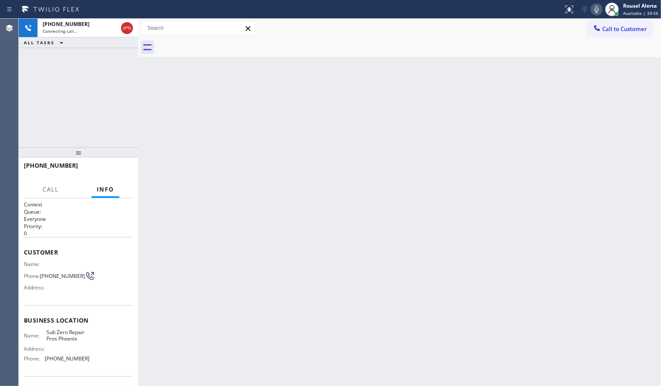
click at [391, 213] on div "Back to Dashboard Change Sender ID Customers Technicians Select a contact Outbo…" at bounding box center [399, 203] width 523 height 368
click at [101, 93] on div "[PHONE_NUMBER] Connecting call… ALL TASKS ALL TASKS ACTIVE TASKS TASKS IN WRAP …" at bounding box center [78, 83] width 119 height 129
click at [73, 29] on span "Connecting call…" at bounding box center [60, 31] width 35 height 6
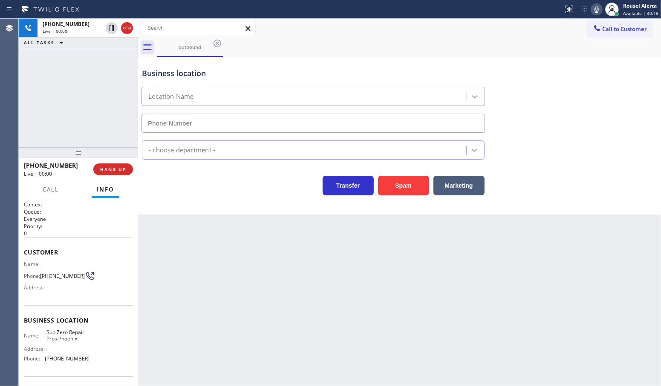
type input "[PHONE_NUMBER]"
drag, startPoint x: 99, startPoint y: 135, endPoint x: 109, endPoint y: 153, distance: 19.7
click at [100, 137] on div "[PHONE_NUMBER] Live | 00:33 ALL TASKS ALL TASKS ACTIVE TASKS TASKS IN WRAP UP" at bounding box center [78, 83] width 119 height 129
click at [231, 329] on div "Back to Dashboard Change Sender ID Customers Technicians Select a contact Outbo…" at bounding box center [399, 203] width 523 height 368
click at [104, 170] on span "HANG UP" at bounding box center [113, 170] width 26 height 6
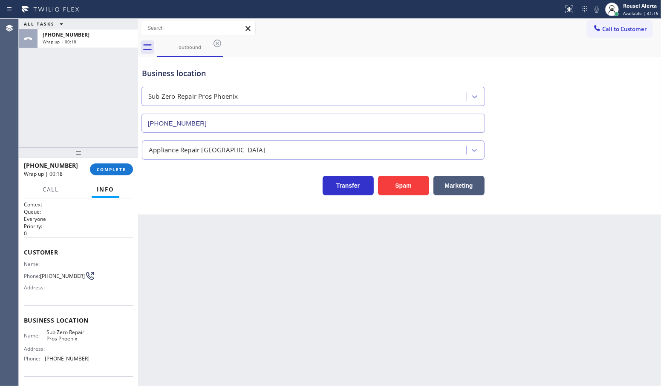
click at [35, 84] on div "ALL TASKS ALL TASKS ACTIVE TASKS TASKS IN WRAP UP [PHONE_NUMBER] Wrap up | 00:18" at bounding box center [78, 83] width 119 height 129
click at [105, 173] on button "COMPLETE" at bounding box center [111, 170] width 43 height 12
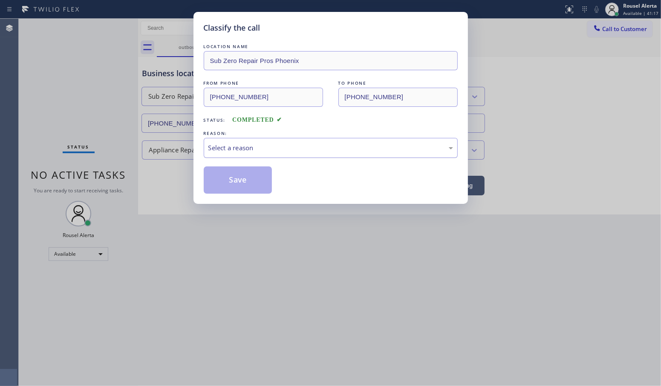
click at [270, 148] on div "Select a reason" at bounding box center [330, 148] width 245 height 10
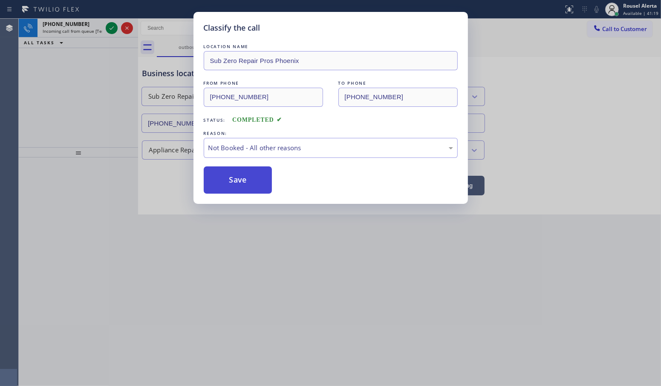
click at [259, 183] on button "Save" at bounding box center [238, 180] width 69 height 27
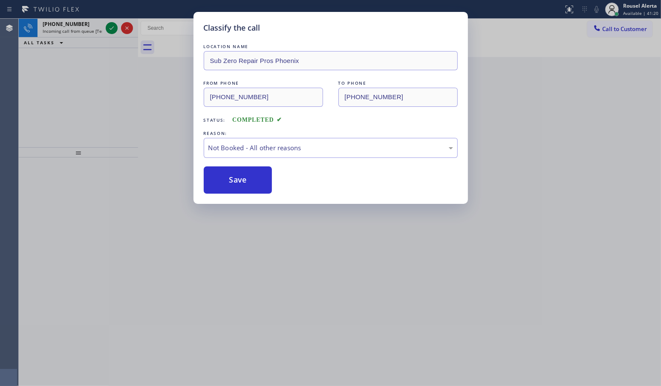
click at [75, 30] on div "Classify the call LOCATION NAME Home Alliance Membership FROM PHONE [PHONE_NUMB…" at bounding box center [340, 203] width 642 height 368
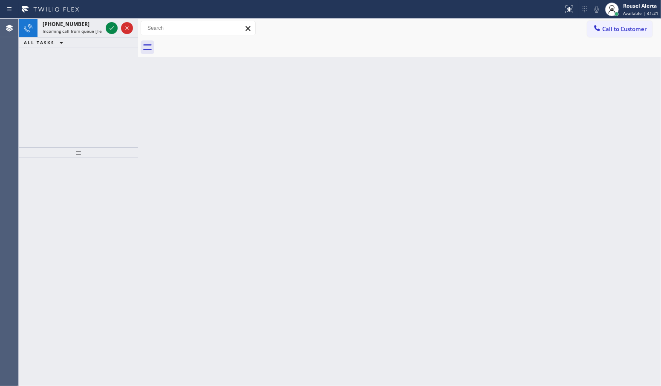
click at [75, 30] on span "Incoming call from queue [Test] All" at bounding box center [78, 31] width 71 height 6
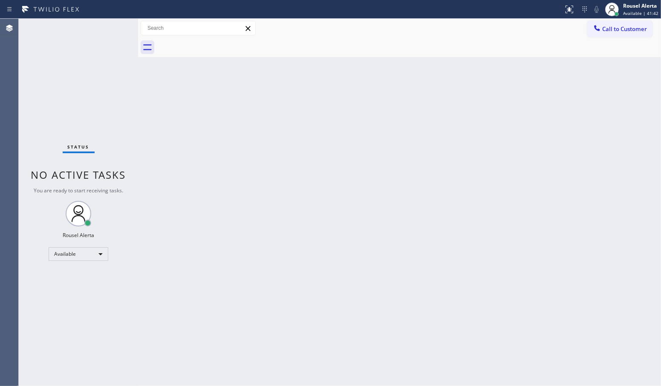
click at [86, 29] on div "Status No active tasks You are ready to start receiving tasks. Rousel Alerta Av…" at bounding box center [78, 203] width 119 height 368
click at [288, 281] on div "Back to Dashboard Change Sender ID Customers Technicians Select a contact Outbo…" at bounding box center [399, 203] width 523 height 368
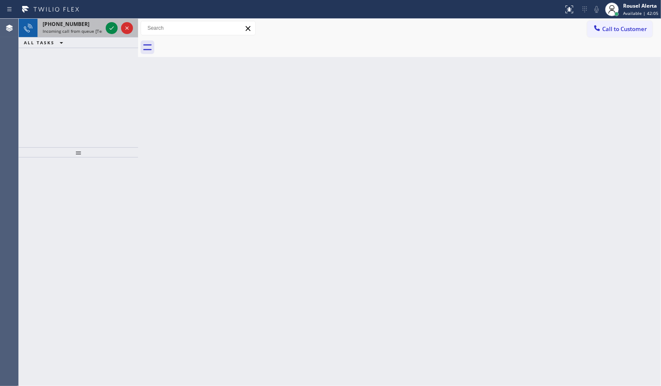
click at [71, 29] on span "Incoming call from queue [Test] All" at bounding box center [78, 31] width 71 height 6
click at [73, 19] on div "[PHONE_NUMBER] Incoming call from queue [Test] All" at bounding box center [70, 28] width 66 height 19
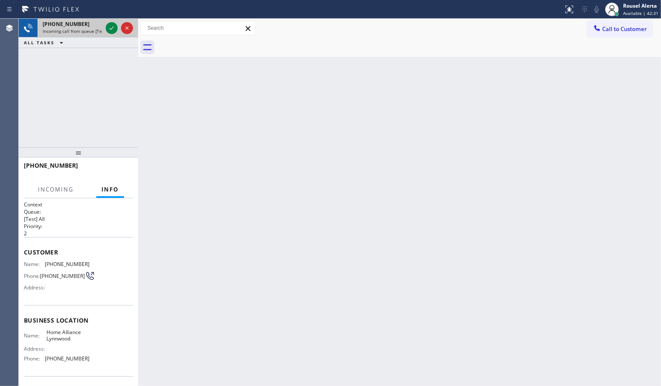
click at [73, 22] on span "[PHONE_NUMBER]" at bounding box center [66, 23] width 47 height 7
click at [81, 28] on span "Incoming call from queue [Test] All" at bounding box center [78, 31] width 71 height 6
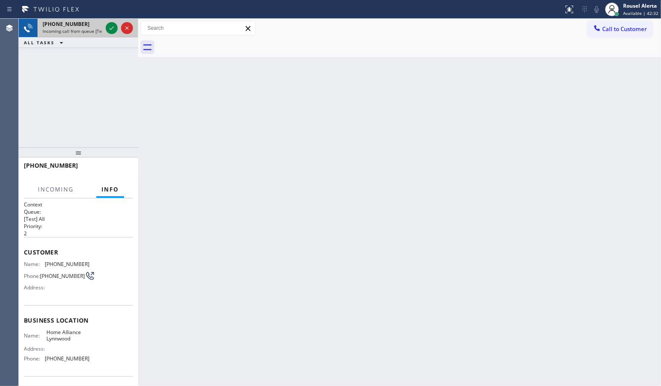
click at [81, 28] on span "Incoming call from queue [Test] All" at bounding box center [78, 31] width 71 height 6
click at [82, 28] on span "Incoming call from queue [Test] All" at bounding box center [78, 31] width 71 height 6
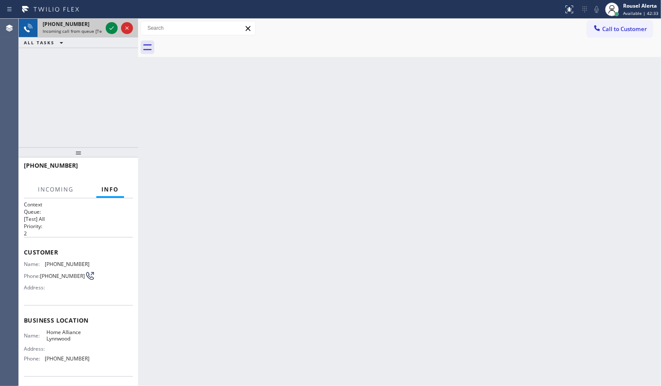
click at [82, 28] on span "Incoming call from queue [Test] All" at bounding box center [78, 31] width 71 height 6
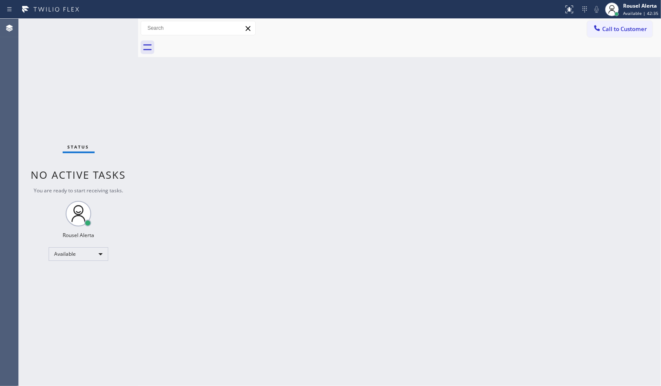
click at [82, 28] on div "Status No active tasks You are ready to start receiving tasks. Rousel Alerta Av…" at bounding box center [78, 203] width 119 height 368
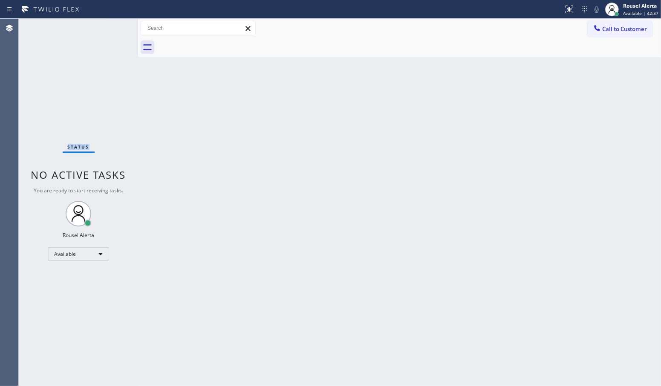
click at [82, 28] on div "Status No active tasks You are ready to start receiving tasks. Rousel Alerta Av…" at bounding box center [78, 203] width 119 height 368
click at [261, 227] on div "Back to Dashboard Change Sender ID Customers Technicians Select a contact Outbo…" at bounding box center [399, 203] width 523 height 368
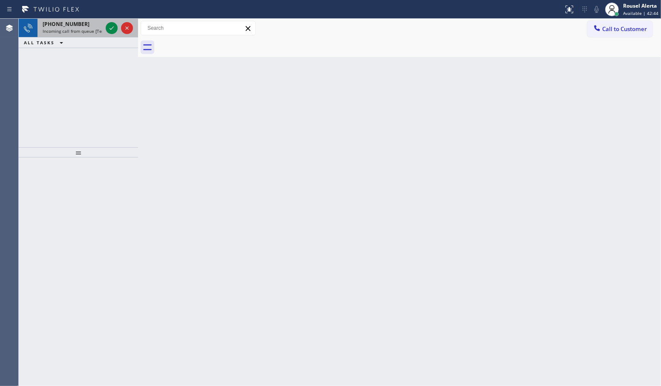
click at [92, 29] on span "Incoming call from queue [Test] All" at bounding box center [78, 31] width 71 height 6
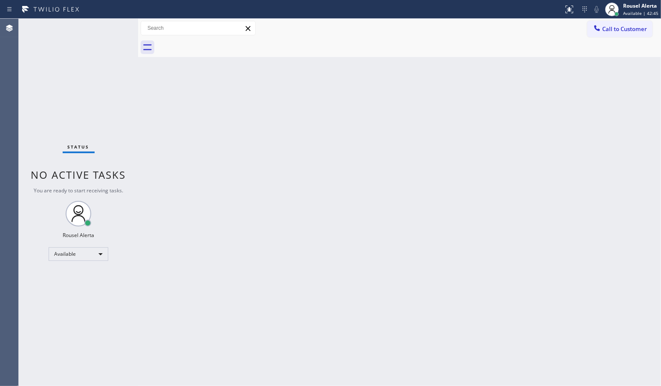
click at [92, 28] on div "Status No active tasks You are ready to start receiving tasks. Rousel Alerta Av…" at bounding box center [78, 203] width 119 height 368
click at [416, 132] on div "Back to Dashboard Change Sender ID Customers Technicians Select a contact Outbo…" at bounding box center [399, 203] width 523 height 368
click at [103, 30] on div "Status No active tasks You are ready to start receiving tasks. Rousel Alerta Av…" at bounding box center [78, 203] width 119 height 368
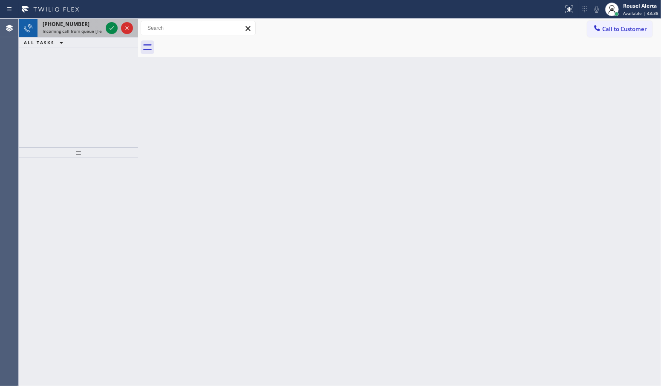
click at [83, 29] on span "Incoming call from queue [Test] All" at bounding box center [78, 31] width 71 height 6
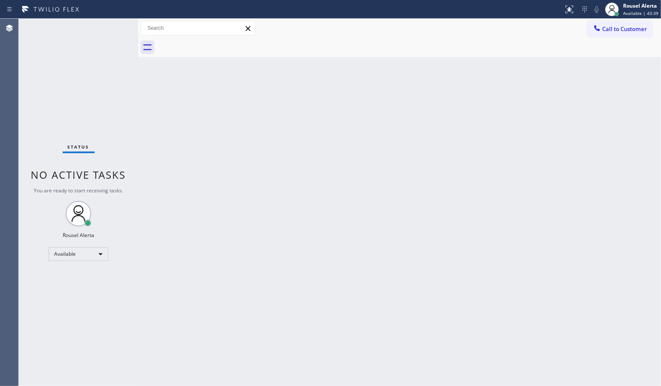
click at [81, 26] on div "Status No active tasks You are ready to start receiving tasks. Rousel Alerta Av…" at bounding box center [78, 203] width 119 height 368
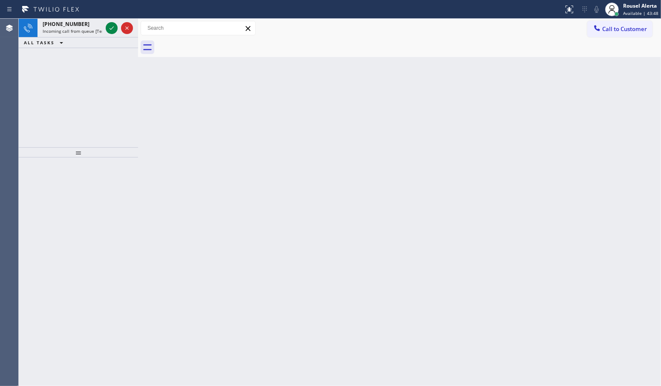
click at [81, 26] on div "[PHONE_NUMBER]" at bounding box center [73, 23] width 60 height 7
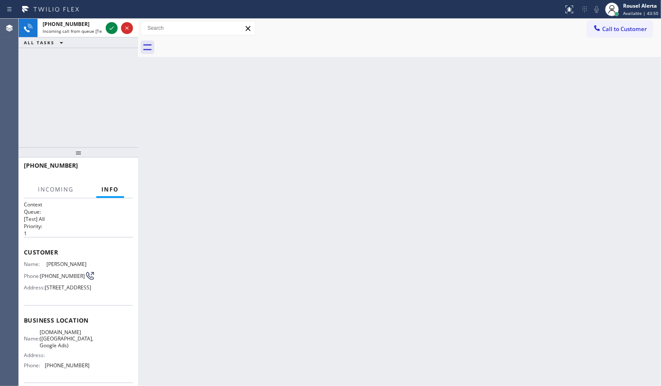
click at [81, 26] on div "[PHONE_NUMBER]" at bounding box center [73, 23] width 60 height 7
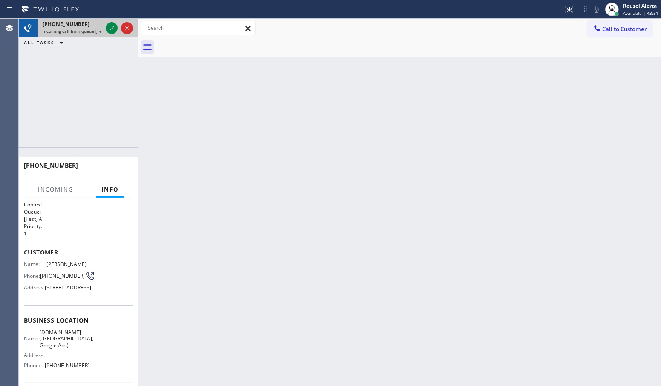
click at [81, 26] on div "[PHONE_NUMBER]" at bounding box center [73, 23] width 60 height 7
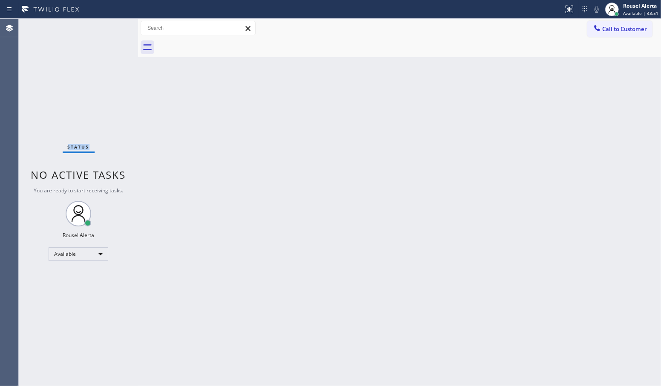
click at [81, 26] on div "Status No active tasks You are ready to start receiving tasks. Rousel Alerta Av…" at bounding box center [78, 203] width 119 height 368
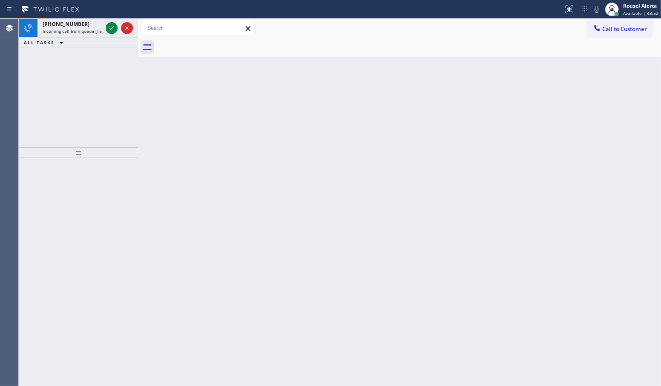
click at [81, 26] on div "[PHONE_NUMBER]" at bounding box center [73, 23] width 60 height 7
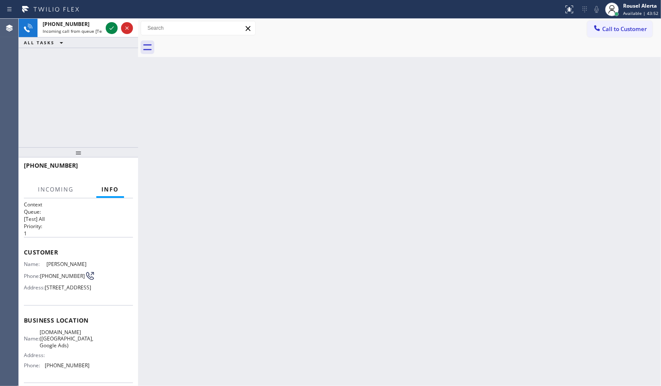
click at [81, 26] on div "[PHONE_NUMBER]" at bounding box center [73, 23] width 60 height 7
click at [82, 26] on div "[PHONE_NUMBER]" at bounding box center [73, 23] width 60 height 7
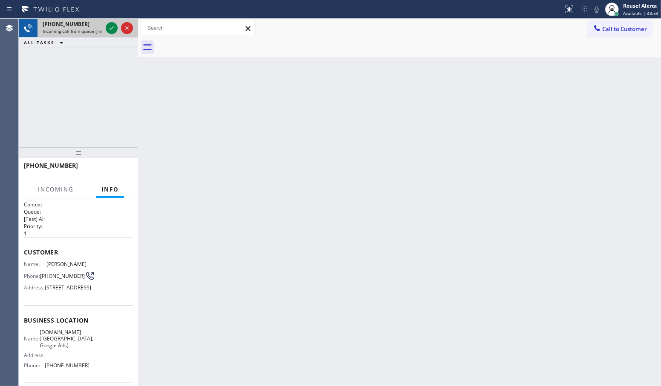
click at [82, 26] on div "[PHONE_NUMBER]" at bounding box center [73, 23] width 60 height 7
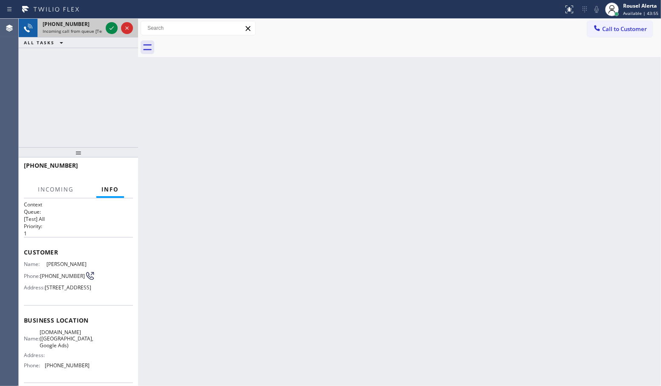
click at [82, 26] on div "[PHONE_NUMBER]" at bounding box center [73, 23] width 60 height 7
click at [83, 26] on div "[PHONE_NUMBER]" at bounding box center [73, 23] width 60 height 7
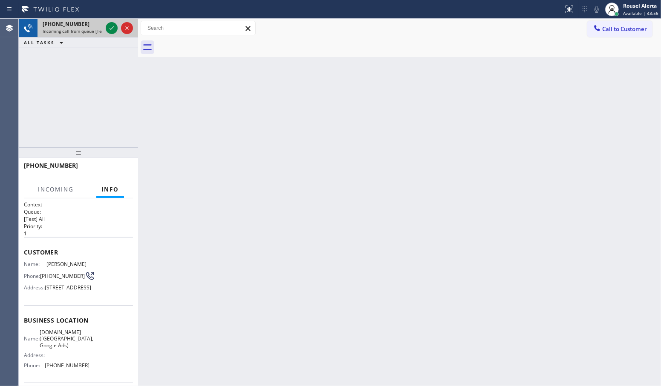
click at [83, 26] on div "[PHONE_NUMBER]" at bounding box center [73, 23] width 60 height 7
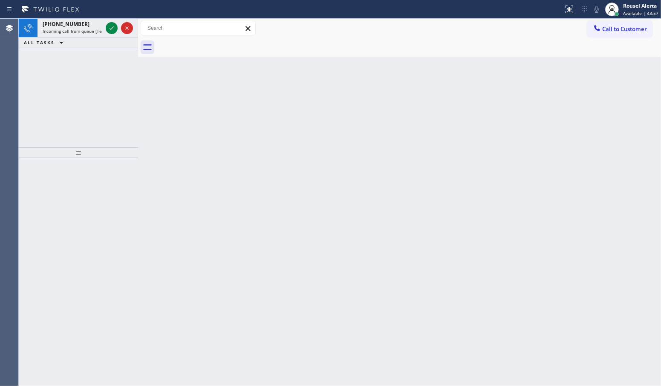
click at [83, 26] on div "[PHONE_NUMBER]" at bounding box center [73, 23] width 60 height 7
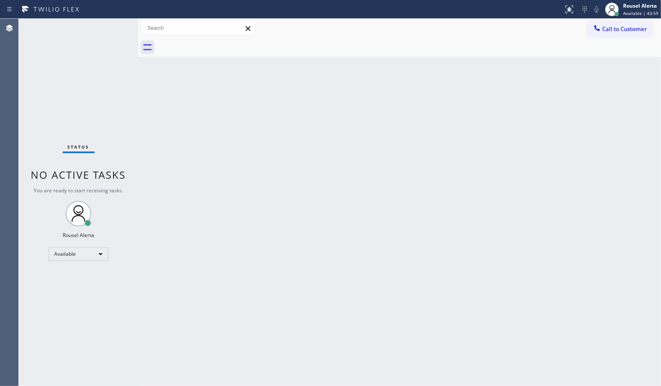
click at [100, 25] on div "Status No active tasks You are ready to start receiving tasks. Rousel Alerta Av…" at bounding box center [78, 203] width 119 height 368
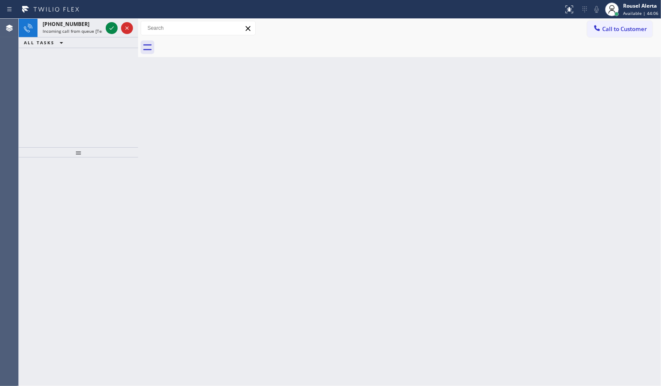
click at [100, 25] on div "[PHONE_NUMBER]" at bounding box center [73, 23] width 60 height 7
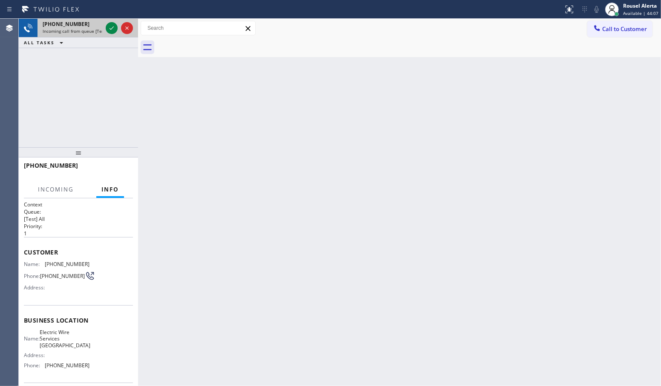
click at [92, 30] on span "Incoming call from queue [Test] All" at bounding box center [78, 31] width 71 height 6
click at [108, 30] on icon at bounding box center [112, 28] width 10 height 10
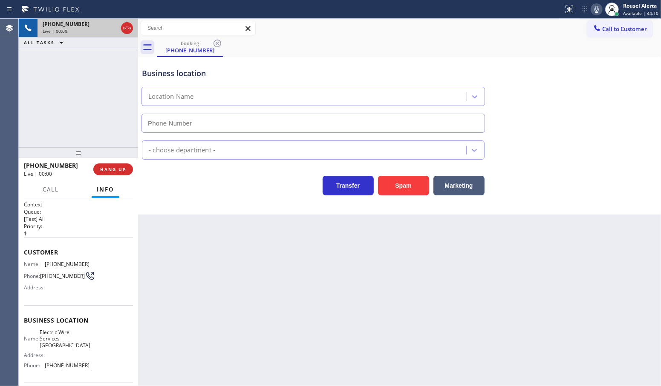
type input "[PHONE_NUMBER]"
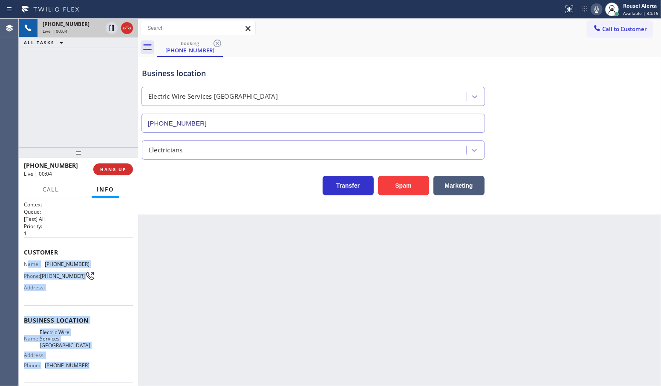
drag, startPoint x: 26, startPoint y: 262, endPoint x: 88, endPoint y: 366, distance: 121.3
click at [88, 366] on div "Context Queue: [Test] All Priority: 1 Customer Name: [PHONE_NUMBER] Phone: [PHO…" at bounding box center [78, 324] width 109 height 247
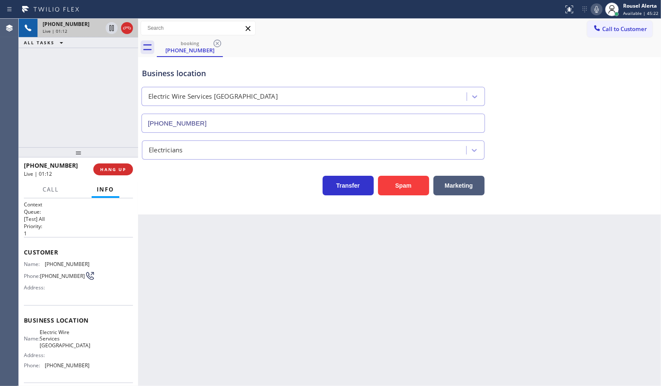
drag, startPoint x: 573, startPoint y: 258, endPoint x: 579, endPoint y: 263, distance: 7.5
click at [572, 258] on div "Back to Dashboard Change Sender ID Customers Technicians Select a contact Outbo…" at bounding box center [399, 203] width 523 height 368
click at [74, 75] on div "[PHONE_NUMBER] Live | 03:12 ALL TASKS ALL TASKS ACTIVE TASKS TASKS IN WRAP UP" at bounding box center [78, 83] width 119 height 129
click at [109, 28] on icon at bounding box center [112, 28] width 10 height 10
click at [600, 7] on icon at bounding box center [596, 9] width 10 height 10
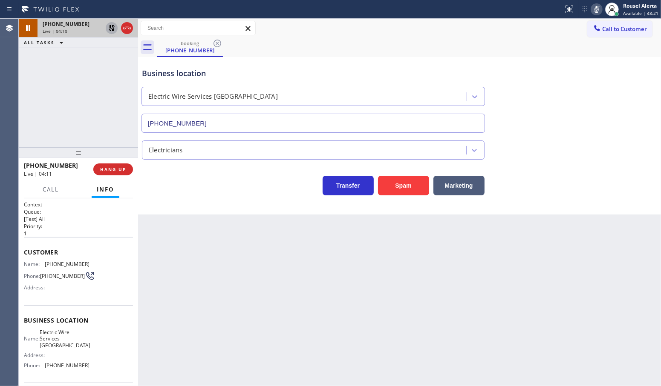
drag, startPoint x: 109, startPoint y: 29, endPoint x: 114, endPoint y: 30, distance: 4.8
click at [109, 29] on icon at bounding box center [112, 28] width 10 height 10
click at [595, 9] on icon at bounding box center [596, 9] width 10 height 10
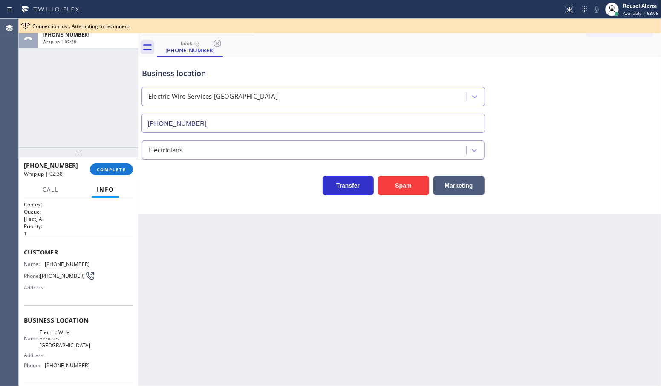
click at [189, 235] on div "Back to Dashboard Change Sender ID Customers Technicians Select a contact Outbo…" at bounding box center [399, 203] width 523 height 368
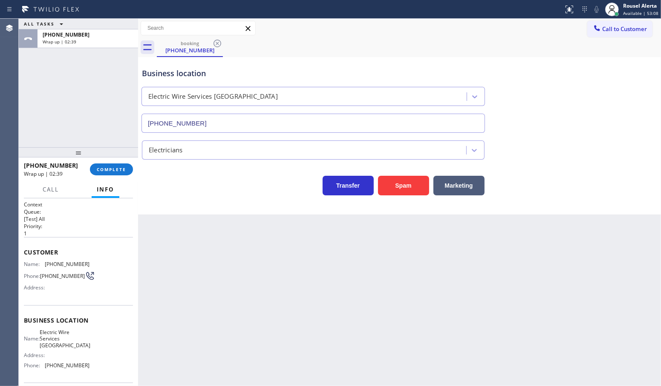
drag, startPoint x: 89, startPoint y: 102, endPoint x: 103, endPoint y: 129, distance: 29.5
click at [92, 101] on div "ALL TASKS ALL TASKS ACTIVE TASKS TASKS IN WRAP UP [PHONE_NUMBER] Wrap up | 02:39" at bounding box center [78, 83] width 119 height 129
click at [113, 173] on span "COMPLETE" at bounding box center [111, 170] width 29 height 6
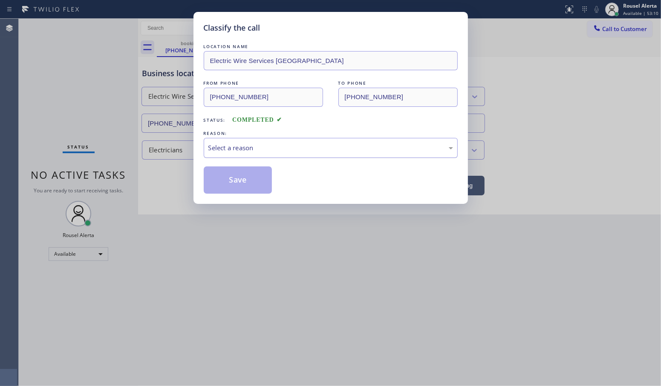
click at [228, 146] on div "Select a reason" at bounding box center [330, 148] width 245 height 10
click at [239, 180] on button "Save" at bounding box center [238, 180] width 69 height 27
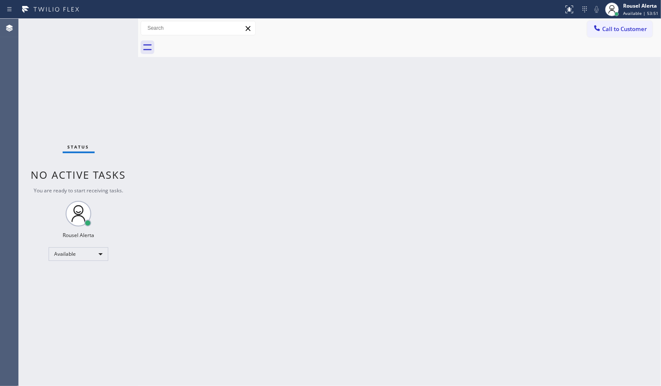
drag, startPoint x: 84, startPoint y: 95, endPoint x: 86, endPoint y: 119, distance: 24.3
click at [84, 95] on div "Status No active tasks You are ready to start receiving tasks. Rousel Alerta Av…" at bounding box center [78, 203] width 119 height 368
click at [95, 51] on div "Status No active tasks You are ready to start receiving tasks. Rousel Alerta Av…" at bounding box center [78, 203] width 119 height 368
click at [486, 101] on div "Back to Dashboard Change Sender ID Customers Technicians Select a contact Outbo…" at bounding box center [399, 203] width 523 height 368
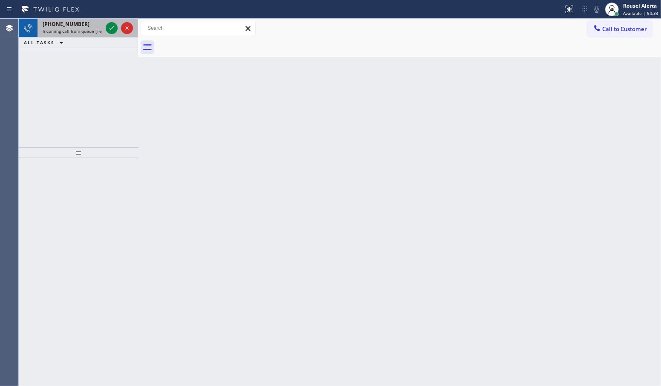
click at [95, 31] on span "Incoming call from queue [Test] All" at bounding box center [78, 31] width 71 height 6
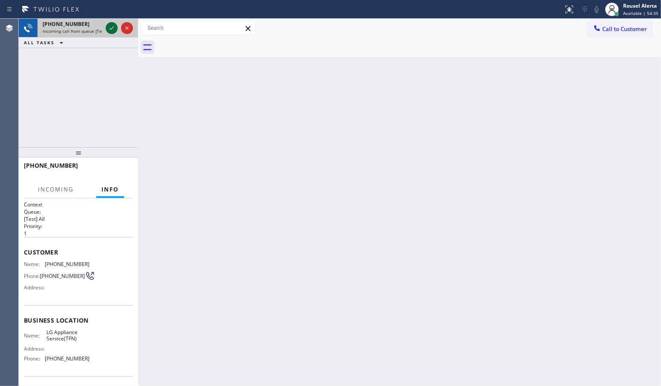
click at [109, 28] on icon at bounding box center [112, 28] width 10 height 10
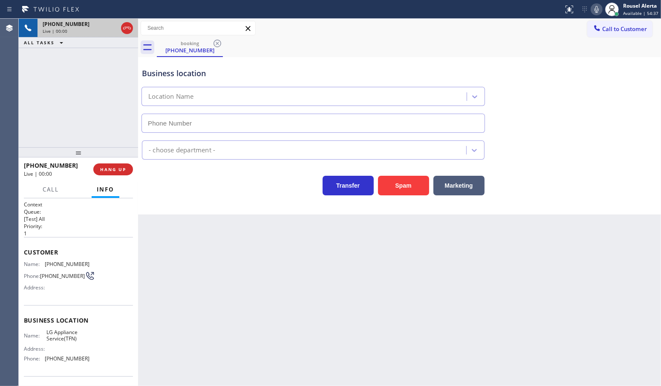
type input "[PHONE_NUMBER]"
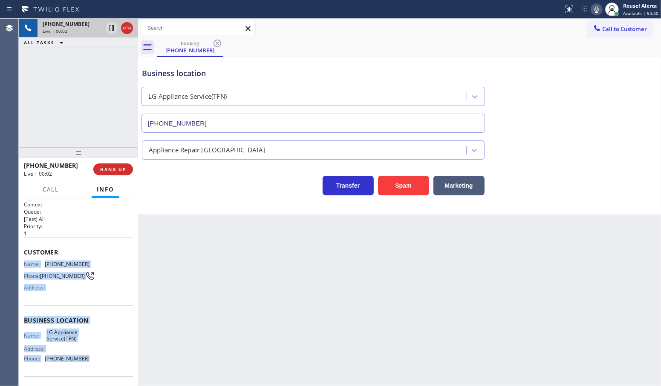
drag, startPoint x: 20, startPoint y: 262, endPoint x: 84, endPoint y: 363, distance: 120.0
click at [84, 363] on div "Context Queue: [Test] All Priority: 1 Customer Name: [PHONE_NUMBER] Phone: [PHO…" at bounding box center [78, 293] width 119 height 188
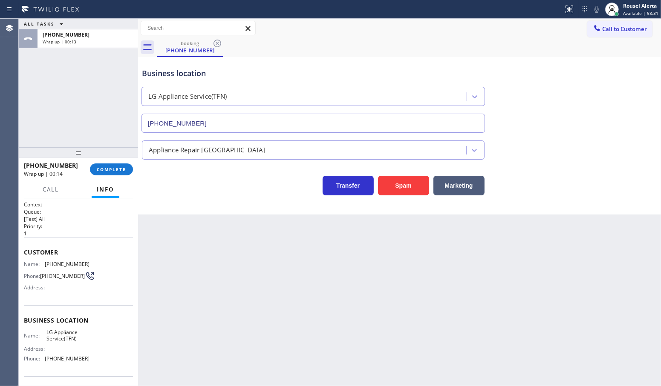
click at [215, 255] on div "Back to Dashboard Change Sender ID Customers Technicians Select a contact Outbo…" at bounding box center [399, 203] width 523 height 368
drag, startPoint x: 389, startPoint y: 356, endPoint x: 386, endPoint y: 300, distance: 56.3
click at [389, 356] on div "Back to Dashboard Change Sender ID Customers Technicians Select a contact Outbo…" at bounding box center [399, 203] width 523 height 368
drag, startPoint x: 233, startPoint y: 249, endPoint x: 254, endPoint y: 251, distance: 20.9
click at [233, 251] on div "Back to Dashboard Change Sender ID Customers Technicians Select a contact Outbo…" at bounding box center [399, 203] width 523 height 368
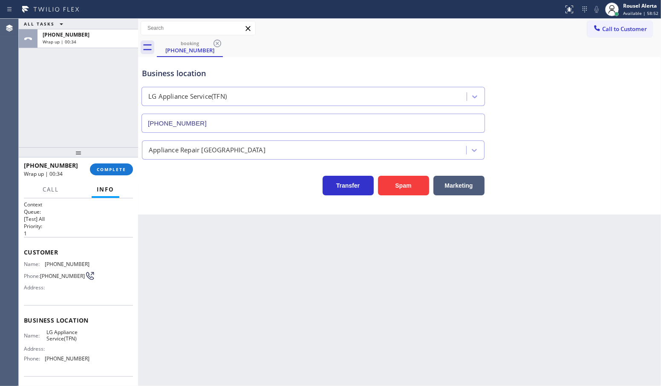
click at [507, 293] on div "Back to Dashboard Change Sender ID Customers Technicians Select a contact Outbo…" at bounding box center [399, 203] width 523 height 368
click at [608, 26] on span "Call to Customer" at bounding box center [624, 29] width 45 height 8
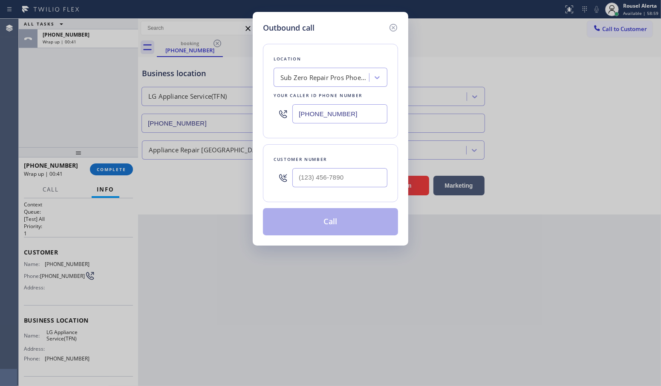
click at [349, 113] on input "[PHONE_NUMBER]" at bounding box center [339, 113] width 95 height 19
paste input "844) 462-8198"
type input "[PHONE_NUMBER]"
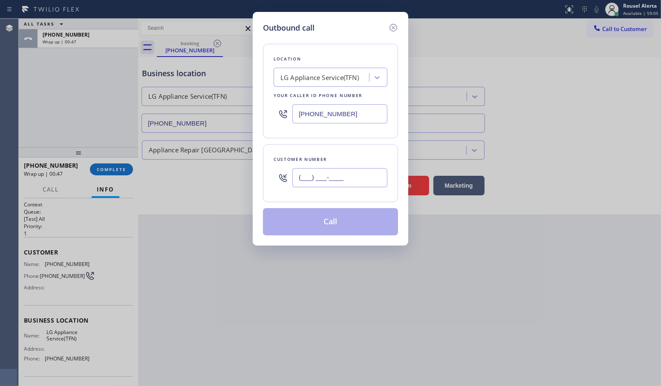
click at [373, 177] on input "(___) ___-____" at bounding box center [339, 177] width 95 height 19
paste input "702) 862-0606"
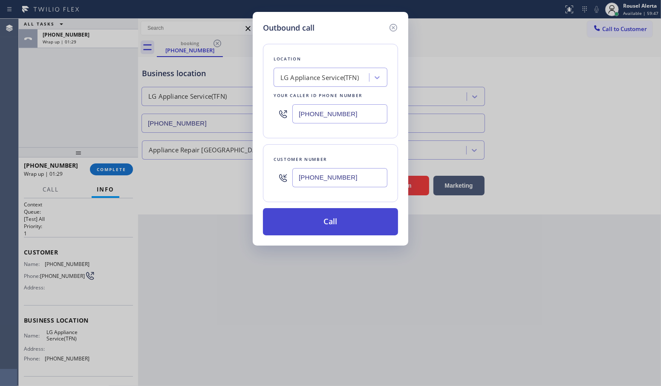
type input "[PHONE_NUMBER]"
click at [332, 223] on button "Call" at bounding box center [330, 221] width 135 height 27
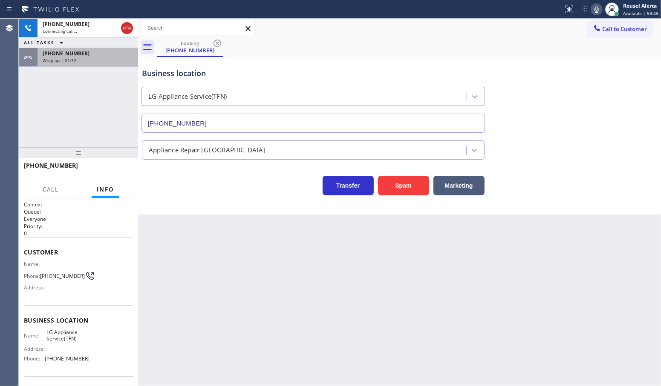
click at [98, 66] on div "[PHONE_NUMBER] Wrap up | 01:32" at bounding box center [78, 57] width 119 height 19
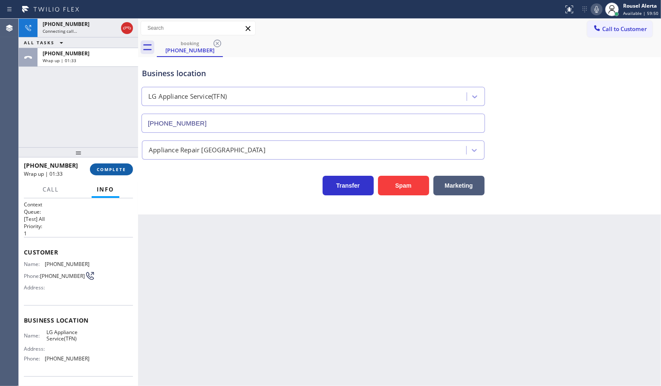
click at [101, 173] on button "COMPLETE" at bounding box center [111, 170] width 43 height 12
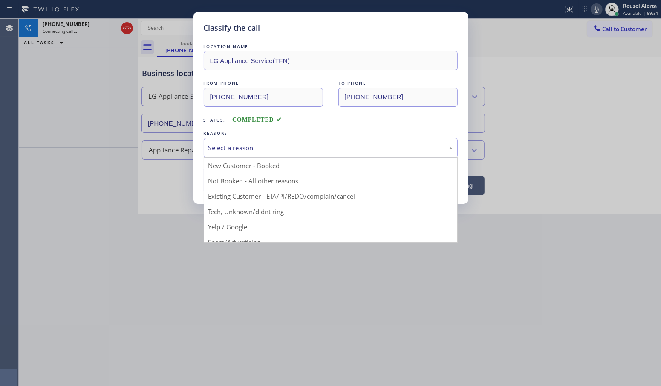
click at [246, 149] on div "Select a reason" at bounding box center [330, 148] width 245 height 10
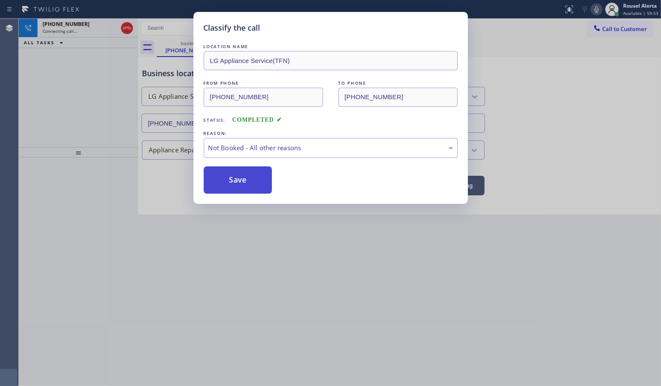
click at [243, 184] on button "Save" at bounding box center [238, 180] width 69 height 27
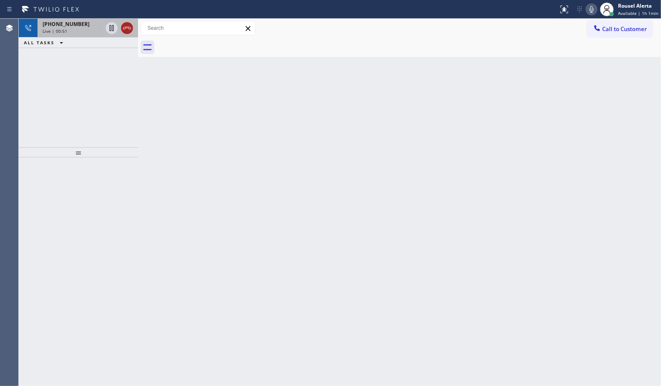
click at [129, 30] on icon at bounding box center [127, 28] width 10 height 10
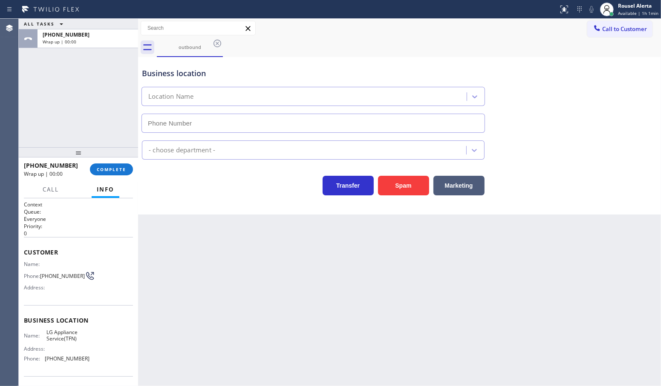
type input "[PHONE_NUMBER]"
click at [112, 166] on button "COMPLETE" at bounding box center [111, 170] width 43 height 12
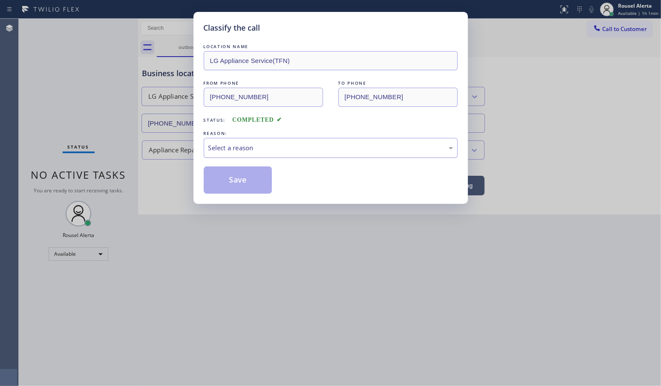
click at [290, 156] on div "Select a reason" at bounding box center [331, 148] width 254 height 20
click at [244, 184] on button "Save" at bounding box center [238, 180] width 69 height 27
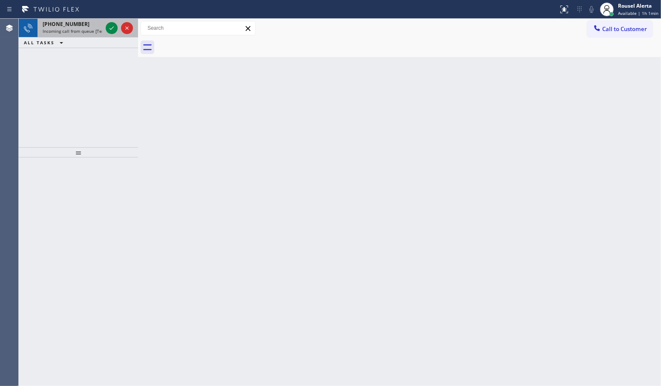
click at [86, 30] on span "Incoming call from queue [Test] All" at bounding box center [78, 31] width 71 height 6
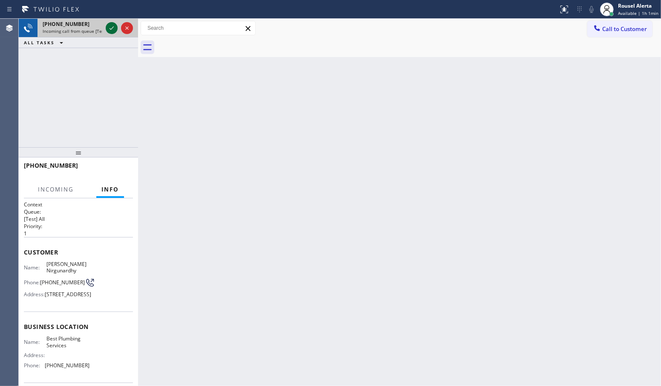
click at [111, 32] on icon at bounding box center [112, 28] width 10 height 10
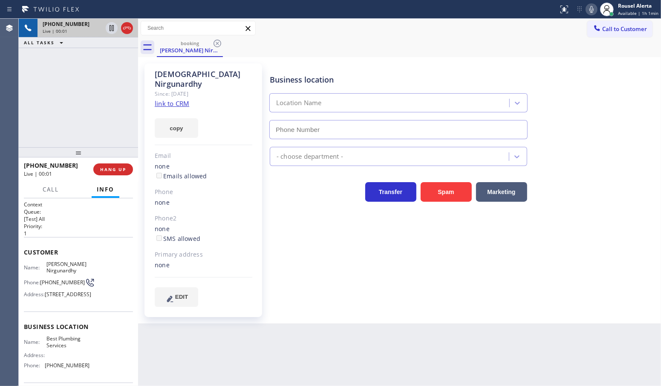
type input "[PHONE_NUMBER]"
click at [182, 99] on link "link to CRM" at bounding box center [172, 103] width 35 height 9
click at [76, 75] on div "[PHONE_NUMBER] Live | 00:29 ALL TASKS ALL TASKS ACTIVE TASKS TASKS IN WRAP UP" at bounding box center [78, 83] width 119 height 129
click at [110, 29] on icon at bounding box center [112, 28] width 10 height 10
click at [593, 9] on icon at bounding box center [591, 9] width 4 height 7
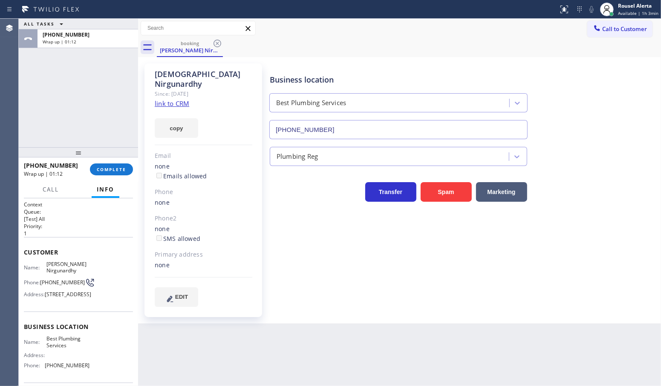
click at [86, 90] on div "ALL TASKS ALL TASKS ACTIVE TASKS TASKS IN WRAP UP [PHONE_NUMBER] Wrap up | 01:12" at bounding box center [78, 83] width 119 height 129
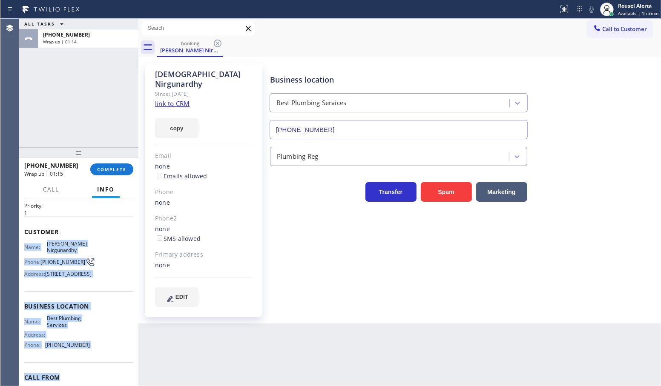
scroll to position [53, 0]
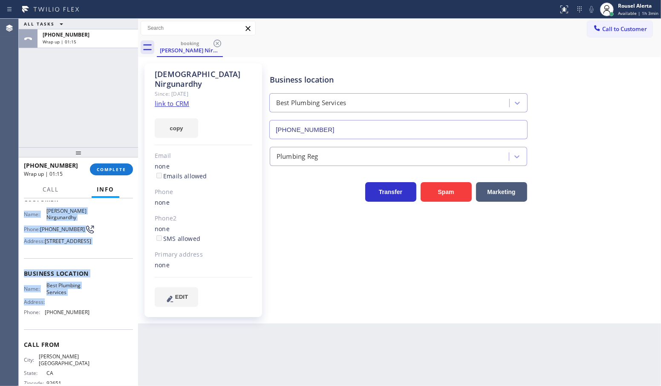
drag, startPoint x: 24, startPoint y: 267, endPoint x: 98, endPoint y: 334, distance: 100.5
click at [98, 334] on div "Context Queue: [Test] All Priority: 1 Customer Name: [PERSON_NAME][GEOGRAPHIC_D…" at bounding box center [78, 274] width 109 height 253
click at [84, 278] on span "Business location" at bounding box center [78, 274] width 109 height 8
drag, startPoint x: 22, startPoint y: 209, endPoint x: 91, endPoint y: 340, distance: 147.5
click at [91, 340] on div "Context Queue: [Test] All Priority: 1 Customer Name: [PERSON_NAME][GEOGRAPHIC_D…" at bounding box center [78, 293] width 119 height 188
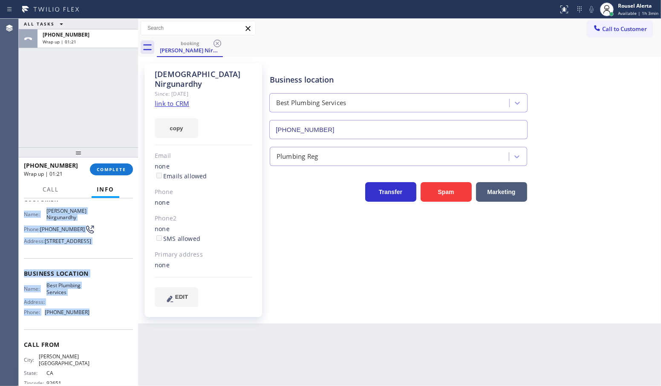
drag, startPoint x: 381, startPoint y: 86, endPoint x: 440, endPoint y: 49, distance: 69.3
click at [382, 86] on div "Business location Best Plumbing Services [PHONE_NUMBER]" at bounding box center [398, 103] width 261 height 74
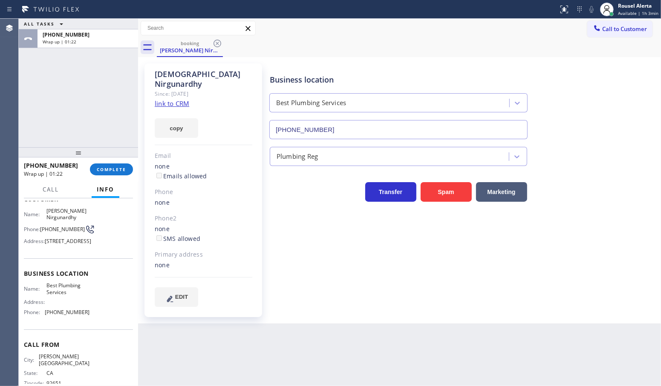
click at [584, 26] on div "Call to Customer Outbound call Location LG Appliance Service(TFN) Your caller i…" at bounding box center [399, 28] width 523 height 15
drag, startPoint x: 606, startPoint y: 18, endPoint x: 618, endPoint y: 33, distance: 19.4
click at [608, 20] on div "Status report No issues detected If you experience an issue, please download th…" at bounding box center [330, 193] width 661 height 386
click at [614, 26] on span "Call to Customer" at bounding box center [624, 29] width 45 height 8
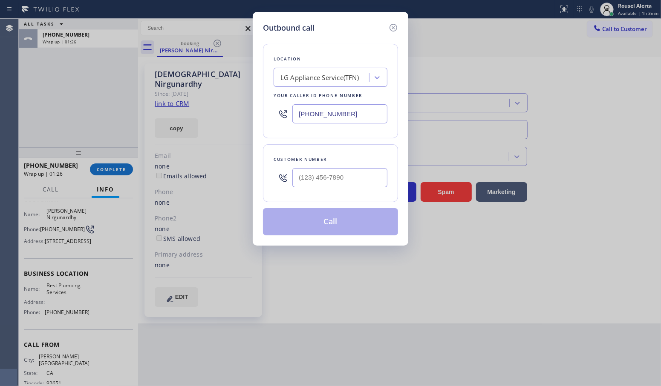
drag, startPoint x: 367, startPoint y: 112, endPoint x: 257, endPoint y: 113, distance: 110.8
click at [257, 113] on div "Outbound call Location LG Appliance Service(TFN) Your caller id phone number [P…" at bounding box center [331, 129] width 156 height 234
paste input "18) 686-5709"
type input "[PHONE_NUMBER]"
click at [358, 173] on input "(___) ___-____" at bounding box center [339, 177] width 95 height 19
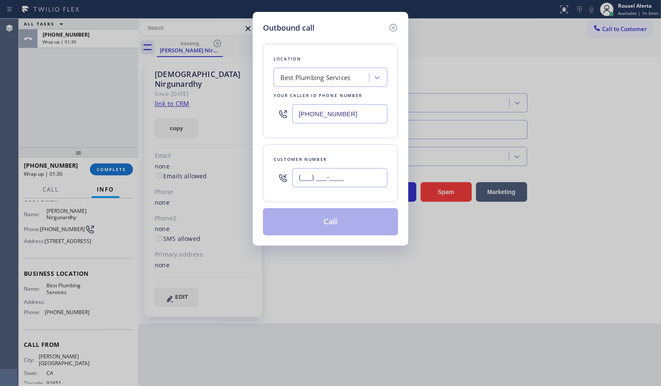
paste input "310) 962-0437"
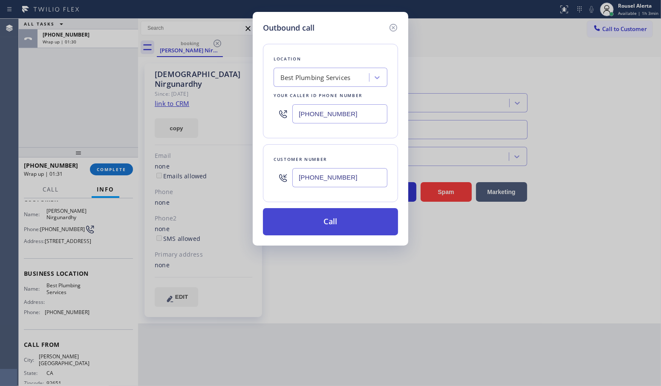
type input "[PHONE_NUMBER]"
click at [329, 217] on button "Call" at bounding box center [330, 221] width 135 height 27
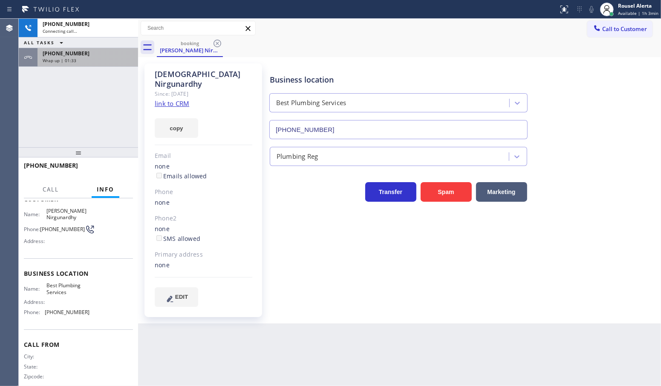
click at [73, 59] on span "Wrap up | 01:33" at bounding box center [60, 61] width 34 height 6
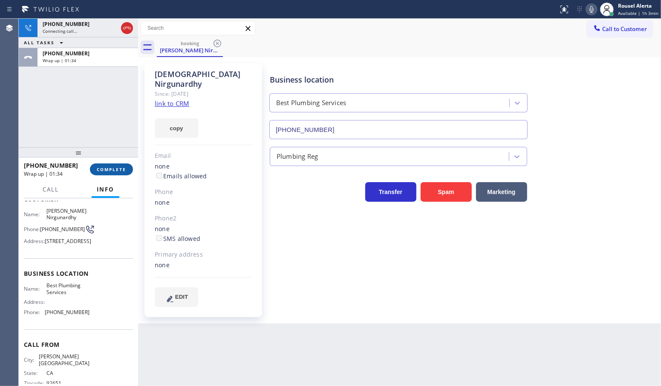
click at [98, 172] on span "COMPLETE" at bounding box center [111, 170] width 29 height 6
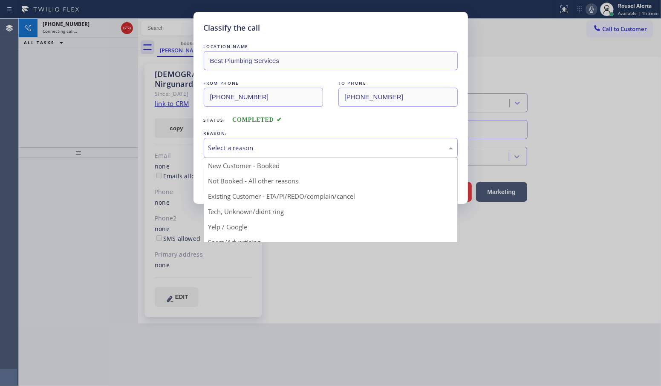
click at [319, 150] on div "Select a reason" at bounding box center [330, 148] width 245 height 10
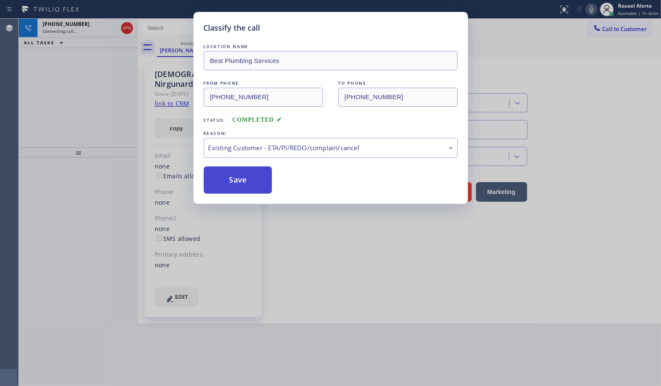
click at [236, 173] on button "Save" at bounding box center [238, 180] width 69 height 27
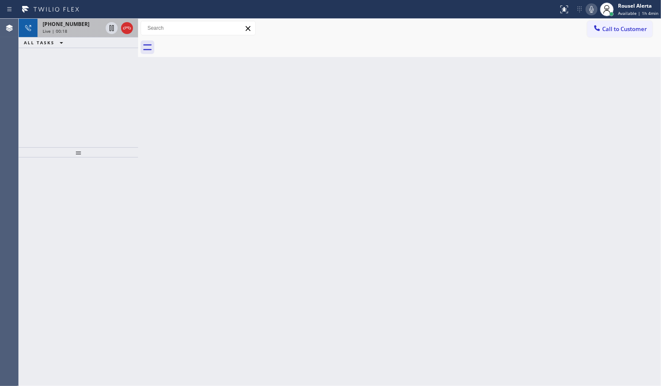
click at [55, 29] on span "Live | 00:18" at bounding box center [55, 31] width 25 height 6
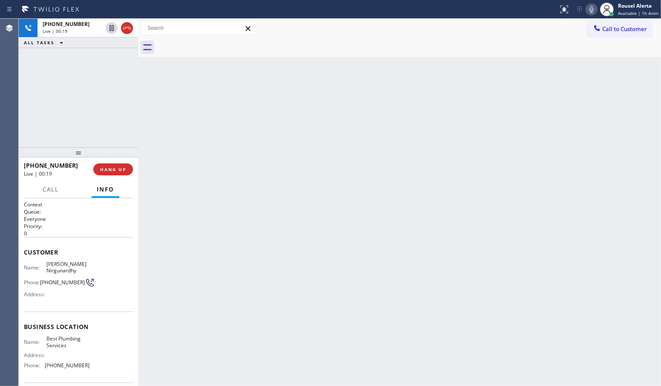
click at [184, 274] on div "Back to Dashboard Change Sender ID Customers Technicians Select a contact Outbo…" at bounding box center [399, 203] width 523 height 368
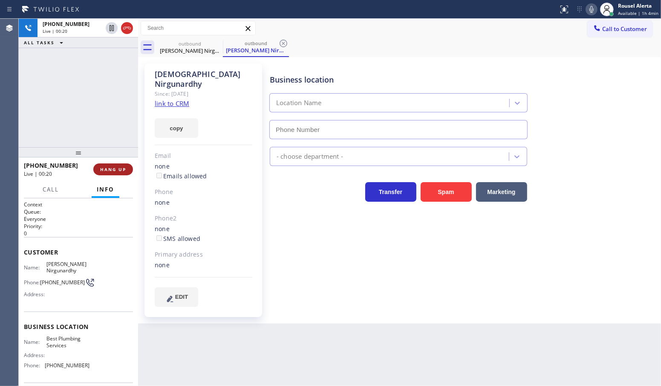
type input "[PHONE_NUMBER]"
click at [122, 172] on span "HANG UP" at bounding box center [113, 170] width 26 height 6
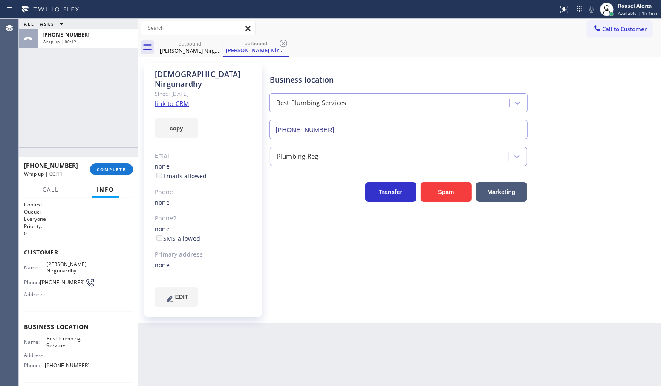
click at [465, 349] on div "Back to Dashboard Change Sender ID Customers Technicians Select a contact Outbo…" at bounding box center [399, 203] width 523 height 368
drag, startPoint x: 92, startPoint y: 68, endPoint x: 81, endPoint y: 40, distance: 30.8
click at [92, 68] on div "ALL TASKS ALL TASKS ACTIVE TASKS TASKS IN WRAP UP [PHONE_NUMBER] Wrap up | 00:15" at bounding box center [78, 83] width 119 height 129
click at [92, 80] on div "ALL TASKS ALL TASKS ACTIVE TASKS TASKS IN WRAP UP [PHONE_NUMBER] Wrap up | 00:29" at bounding box center [78, 83] width 119 height 129
click at [113, 81] on div "ALL TASKS ALL TASKS ACTIVE TASKS TASKS IN WRAP UP [PHONE_NUMBER] Wrap up | 00:47" at bounding box center [78, 83] width 119 height 129
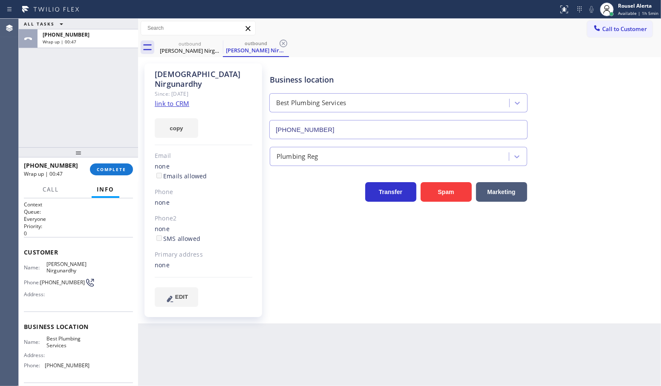
click at [225, 352] on div "Back to Dashboard Change Sender ID Customers Technicians Select a contact Outbo…" at bounding box center [399, 203] width 523 height 368
click at [99, 124] on div "ALL TASKS ALL TASKS ACTIVE TASKS TASKS IN WRAP UP [PHONE_NUMBER] Wrap up | 00:50" at bounding box center [78, 83] width 119 height 129
click at [105, 170] on span "COMPLETE" at bounding box center [111, 170] width 29 height 6
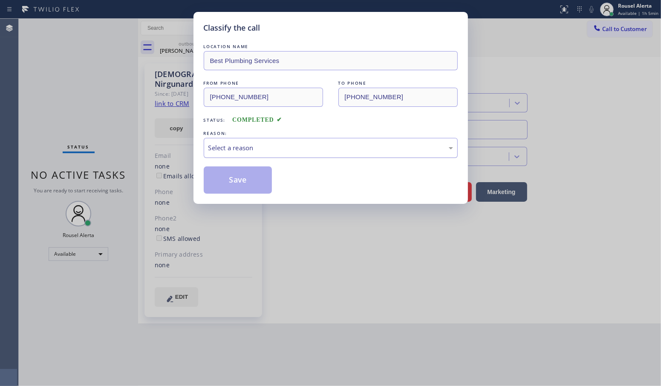
click at [229, 152] on div "Select a reason" at bounding box center [330, 148] width 245 height 10
click at [241, 184] on button "Save" at bounding box center [238, 180] width 69 height 27
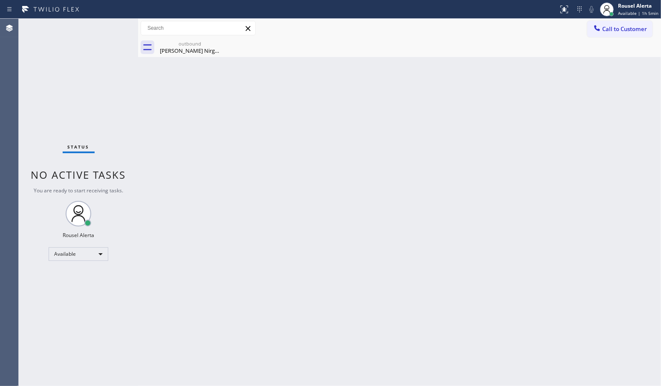
click at [181, 64] on div "Back to Dashboard Change Sender ID Customers Technicians Select a contact Outbo…" at bounding box center [399, 203] width 523 height 368
drag, startPoint x: 186, startPoint y: 55, endPoint x: 205, endPoint y: 46, distance: 21.0
click at [188, 52] on div "outbound [PERSON_NAME]" at bounding box center [190, 47] width 64 height 19
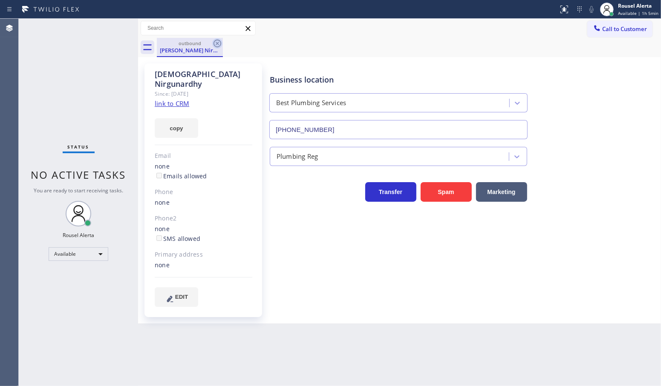
click at [215, 41] on icon at bounding box center [217, 43] width 10 height 10
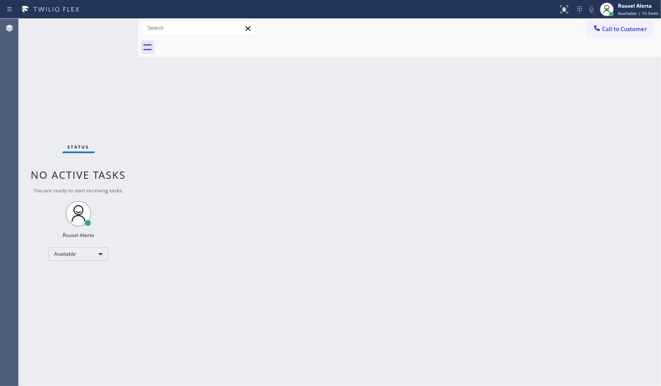
drag, startPoint x: 137, startPoint y: 121, endPoint x: 170, endPoint y: 141, distance: 38.4
click at [138, 124] on div at bounding box center [138, 203] width 0 height 368
click at [161, 164] on div "Back to Dashboard Change Sender ID Customers Technicians Select a contact Outbo…" at bounding box center [402, 203] width 518 height 368
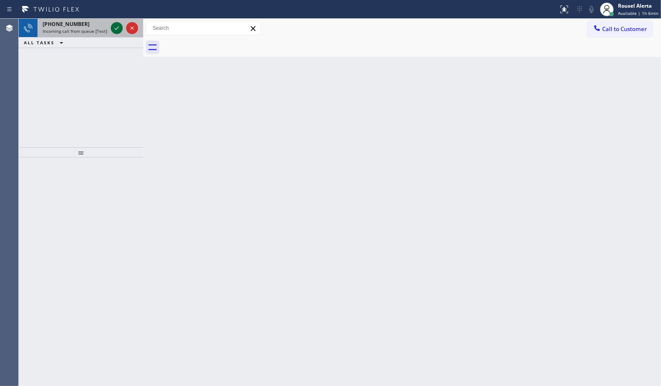
click at [112, 26] on icon at bounding box center [117, 28] width 10 height 10
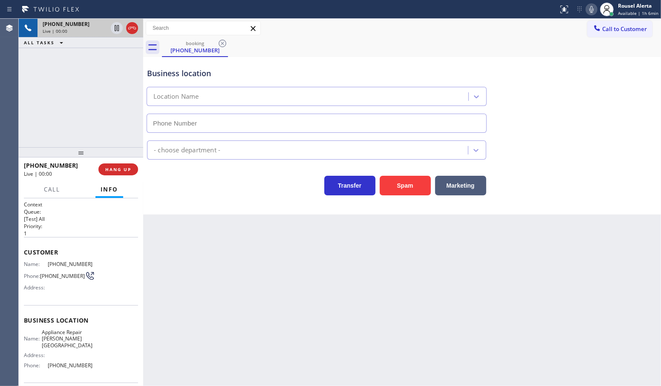
type input "[PHONE_NUMBER]"
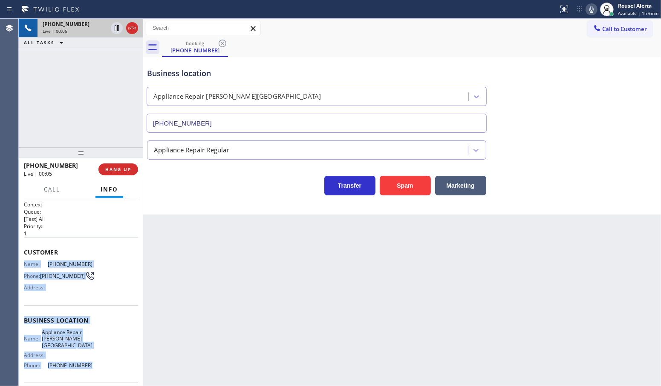
drag, startPoint x: 20, startPoint y: 262, endPoint x: 84, endPoint y: 359, distance: 116.3
click at [84, 359] on div "Context Queue: [Test] All Priority: 1 Customer Name: [PHONE_NUMBER] Phone: [PHO…" at bounding box center [81, 293] width 124 height 188
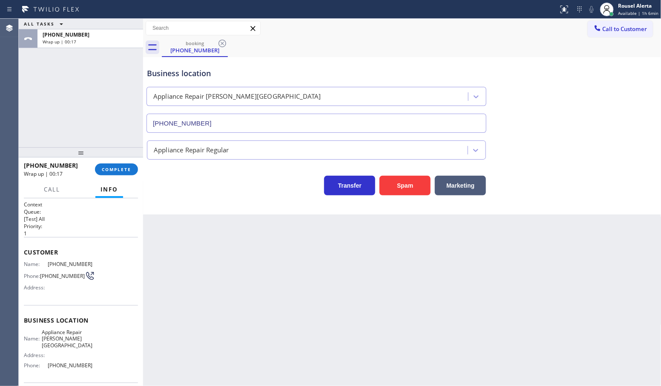
click at [242, 295] on div "Back to Dashboard Change Sender ID Customers Technicians Select a contact Outbo…" at bounding box center [402, 203] width 519 height 368
click at [120, 173] on button "COMPLETE" at bounding box center [116, 170] width 43 height 12
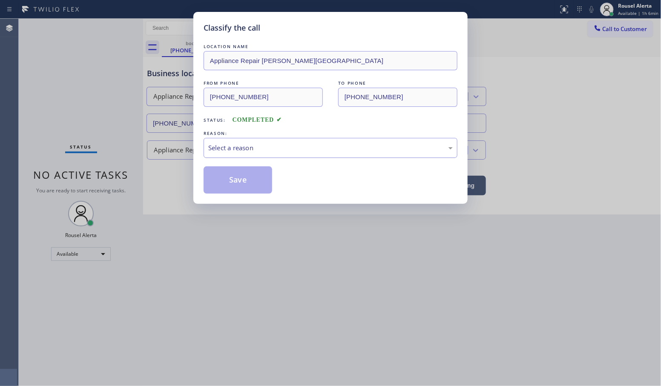
click at [250, 150] on div "Select a reason" at bounding box center [330, 148] width 245 height 10
click at [245, 184] on button "Save" at bounding box center [238, 180] width 69 height 27
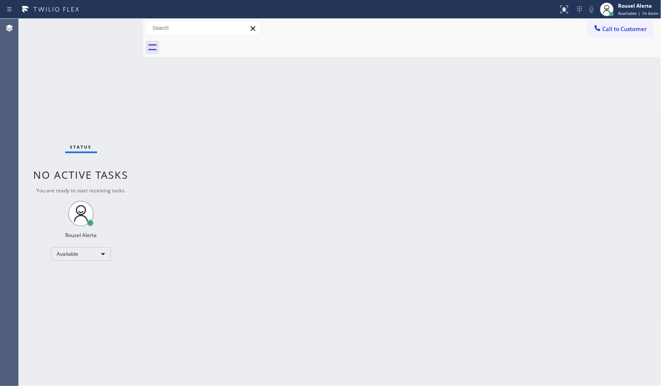
click at [280, 248] on div "Back to Dashboard Change Sender ID Customers Technicians Select a contact Outbo…" at bounding box center [402, 203] width 519 height 368
click at [331, 303] on div "Back to Dashboard Change Sender ID Customers Technicians Select a contact Outbo…" at bounding box center [402, 203] width 519 height 368
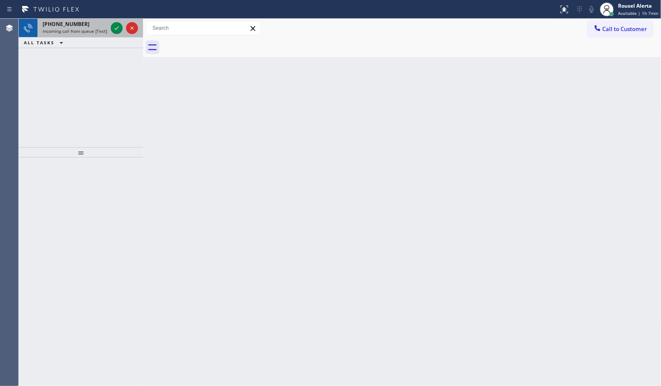
drag, startPoint x: 75, startPoint y: 26, endPoint x: 85, endPoint y: 23, distance: 10.4
click at [75, 26] on span "[PHONE_NUMBER]" at bounding box center [66, 23] width 47 height 7
click at [116, 26] on icon at bounding box center [117, 28] width 10 height 10
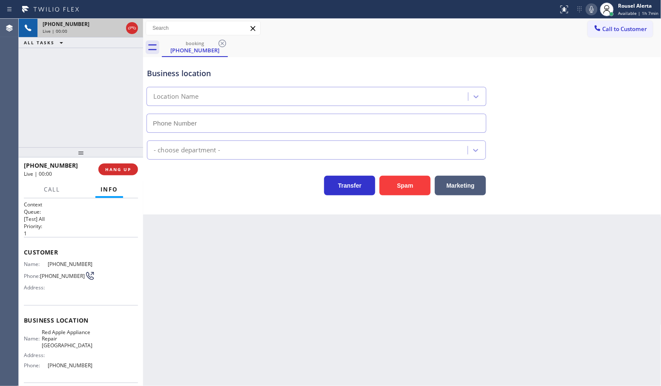
type input "[PHONE_NUMBER]"
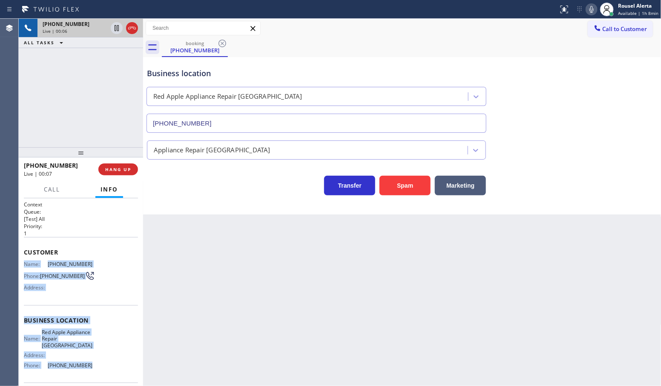
drag, startPoint x: 22, startPoint y: 262, endPoint x: 89, endPoint y: 367, distance: 124.6
click at [89, 367] on div "Context Queue: [Test] All Priority: 1 Customer Name: [PHONE_NUMBER] Phone: [PHO…" at bounding box center [81, 293] width 124 height 188
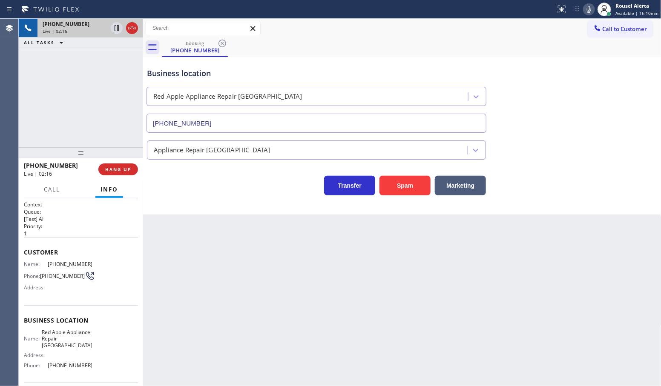
click at [105, 61] on div "[PHONE_NUMBER] Live | 02:16 ALL TASKS ALL TASKS ACTIVE TASKS TASKS IN WRAP UP" at bounding box center [81, 83] width 124 height 129
click at [116, 30] on icon at bounding box center [117, 28] width 4 height 6
click at [587, 5] on icon at bounding box center [589, 9] width 10 height 10
click at [86, 104] on div "[PHONE_NUMBER] Live | 04:08 ALL TASKS ALL TASKS ACTIVE TASKS TASKS IN WRAP UP" at bounding box center [81, 83] width 124 height 129
click at [113, 27] on icon at bounding box center [117, 28] width 10 height 10
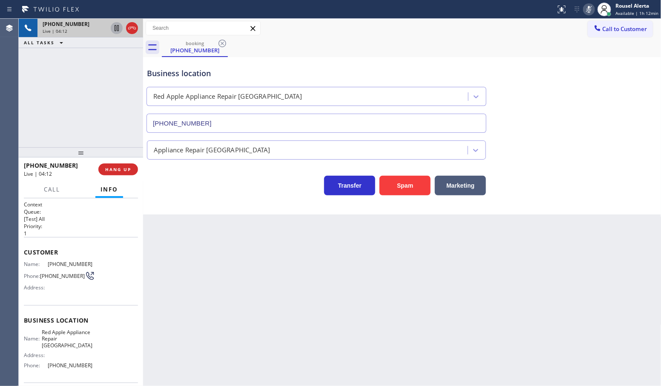
click at [591, 9] on rect at bounding box center [589, 9] width 6 height 6
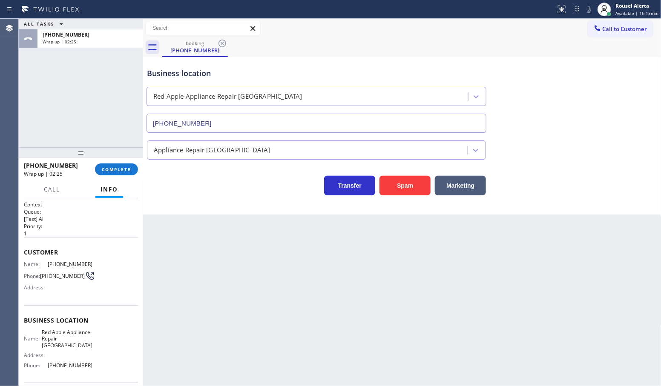
click at [75, 96] on div "ALL TASKS ALL TASKS ACTIVE TASKS TASKS IN WRAP UP [PHONE_NUMBER] Wrap up | 02:25" at bounding box center [81, 83] width 124 height 129
click at [265, 321] on div "Back to Dashboard Change Sender ID Customers Technicians Select a contact Outbo…" at bounding box center [402, 203] width 519 height 368
click at [121, 167] on span "COMPLETE" at bounding box center [116, 170] width 29 height 6
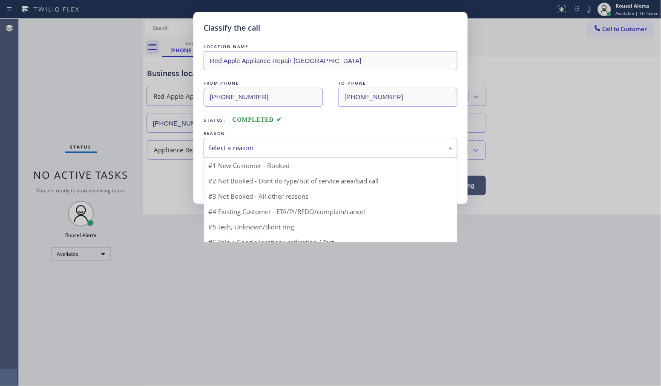
click at [233, 152] on div "Select a reason" at bounding box center [330, 148] width 245 height 10
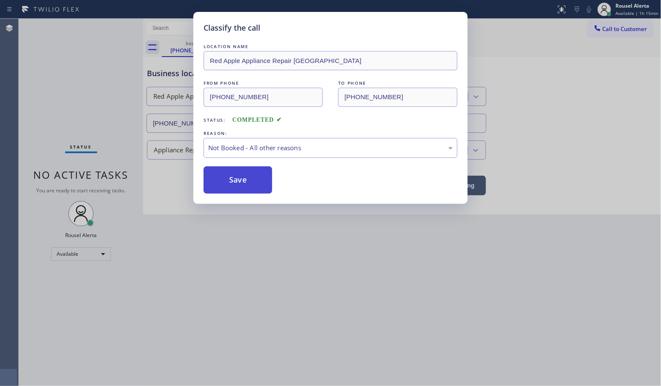
click at [245, 178] on button "Save" at bounding box center [238, 180] width 69 height 27
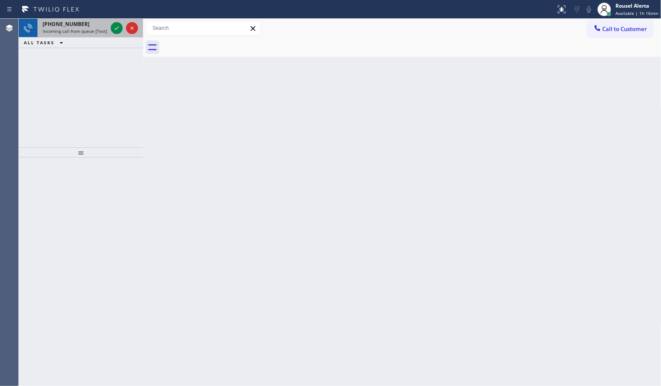
click at [78, 22] on div "[PHONE_NUMBER]" at bounding box center [75, 23] width 65 height 7
click at [89, 26] on div "[PHONE_NUMBER]" at bounding box center [75, 23] width 65 height 7
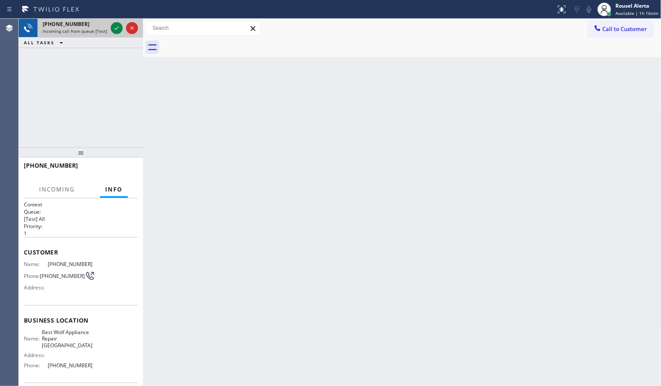
click at [89, 26] on div "[PHONE_NUMBER]" at bounding box center [75, 23] width 65 height 7
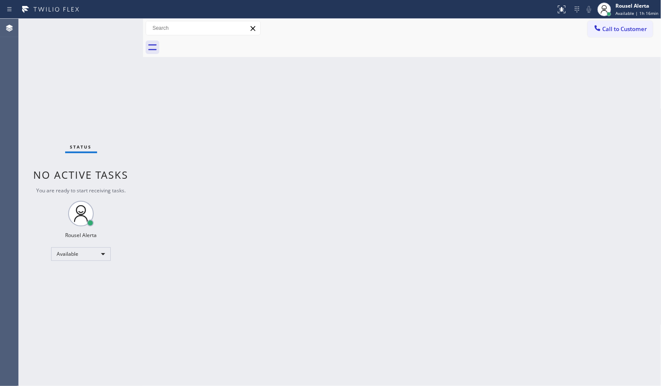
click at [91, 25] on div "Status No active tasks You are ready to start receiving tasks. Rousel Alerta Av…" at bounding box center [81, 203] width 124 height 368
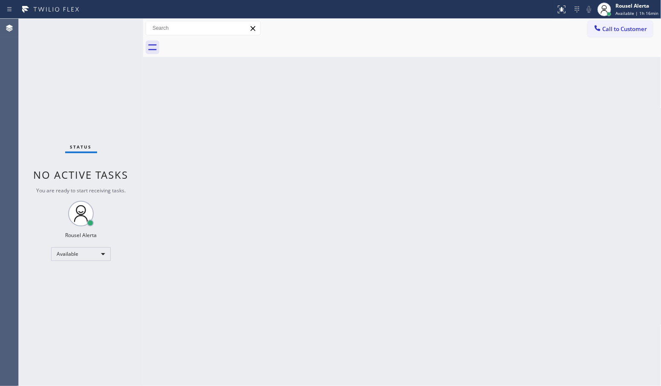
click at [473, 139] on div "Back to Dashboard Change Sender ID Customers Technicians Select a contact Outbo…" at bounding box center [402, 203] width 519 height 368
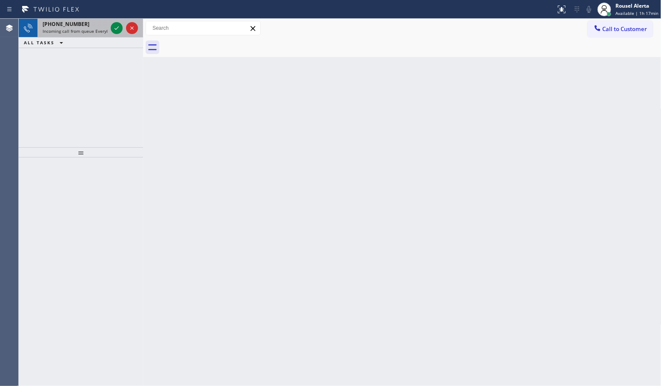
click at [75, 32] on span "Incoming call from queue Everybody" at bounding box center [80, 31] width 74 height 6
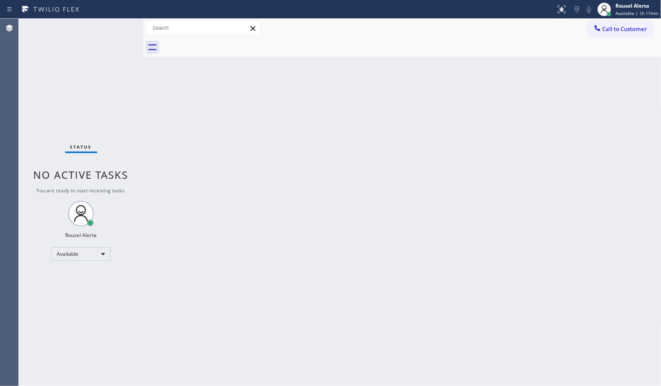
click at [305, 239] on div "Back to Dashboard Change Sender ID Customers Technicians Select a contact Outbo…" at bounding box center [402, 203] width 519 height 368
click at [81, 37] on div "Status No active tasks You are ready to start receiving tasks. Rousel Alerta Av…" at bounding box center [81, 203] width 124 height 368
click at [186, 212] on div "Back to Dashboard Change Sender ID Customers Technicians Select a contact Outbo…" at bounding box center [402, 203] width 519 height 368
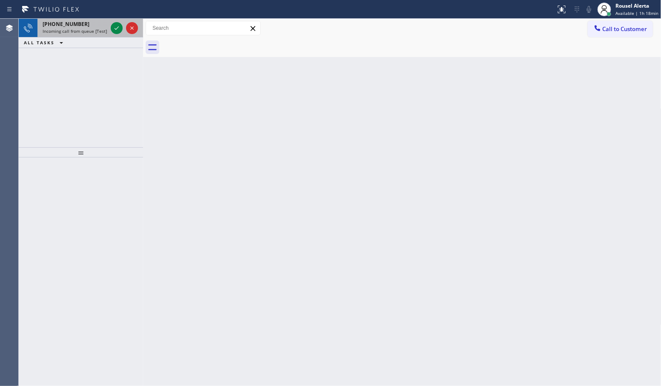
drag, startPoint x: 83, startPoint y: 18, endPoint x: 88, endPoint y: 19, distance: 5.3
click at [84, 18] on div "Status report No issues detected If you experience an issue, please download th…" at bounding box center [330, 9] width 661 height 19
click at [96, 23] on div "[PHONE_NUMBER]" at bounding box center [75, 23] width 65 height 7
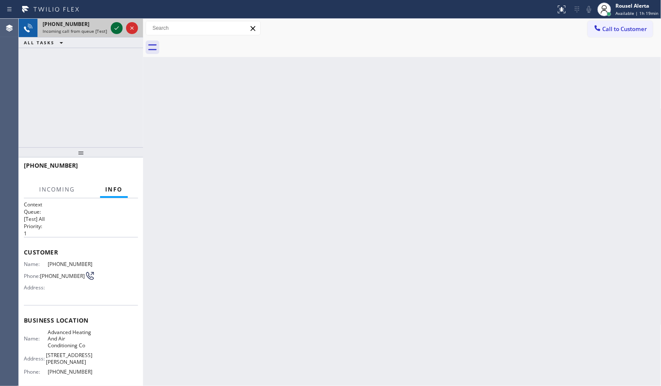
click at [116, 28] on icon at bounding box center [117, 28] width 10 height 10
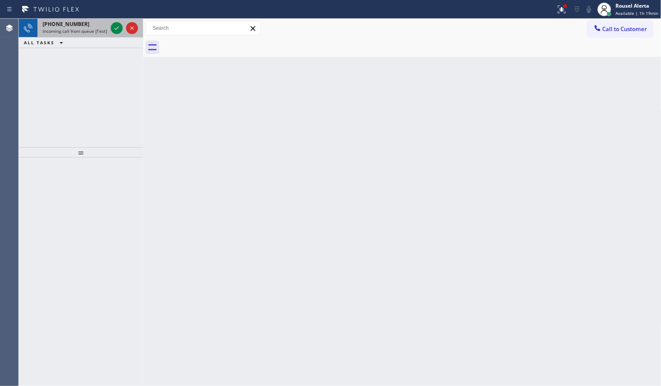
drag, startPoint x: 86, startPoint y: 26, endPoint x: 107, endPoint y: 28, distance: 21.5
click at [89, 26] on div "[PHONE_NUMBER]" at bounding box center [75, 23] width 65 height 7
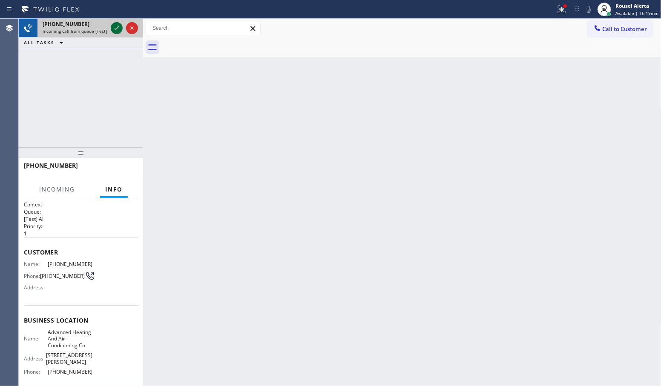
click at [115, 28] on icon at bounding box center [117, 27] width 4 height 3
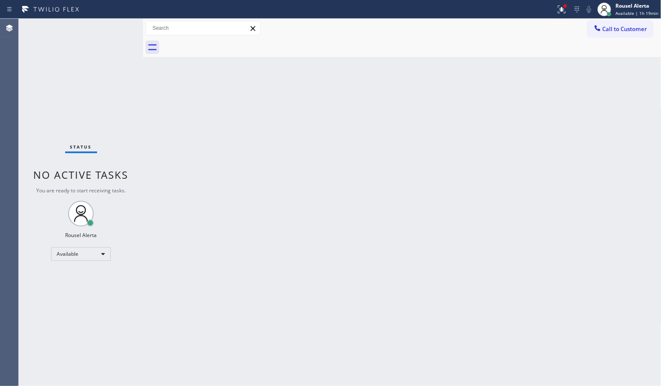
click at [90, 39] on div "Status No active tasks You are ready to start receiving tasks. Rousel Alerta Av…" at bounding box center [81, 203] width 124 height 368
drag, startPoint x: 148, startPoint y: 77, endPoint x: 533, endPoint y: 84, distance: 385.2
click at [143, 77] on div at bounding box center [143, 203] width 0 height 368
click at [560, 11] on icon at bounding box center [562, 9] width 10 height 10
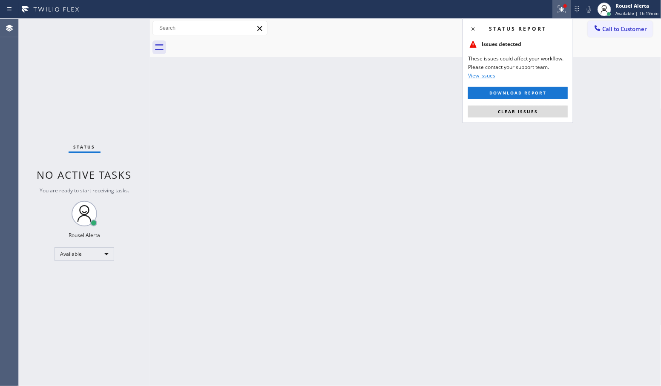
drag, startPoint x: 555, startPoint y: 106, endPoint x: 554, endPoint y: 118, distance: 12.8
click at [554, 107] on button "Clear issues" at bounding box center [518, 112] width 100 height 12
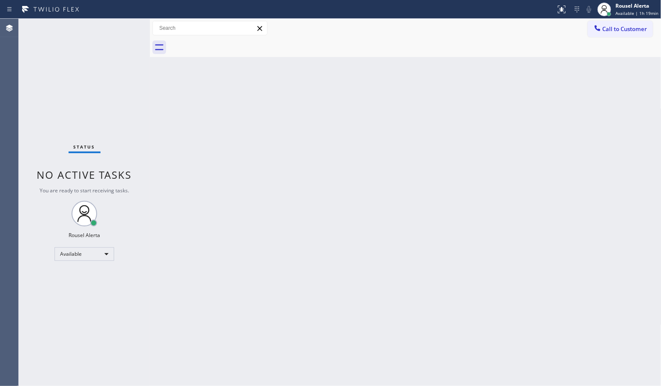
click at [567, 175] on div "Back to Dashboard Change Sender ID Customers Technicians Select a contact Outbo…" at bounding box center [406, 203] width 512 height 368
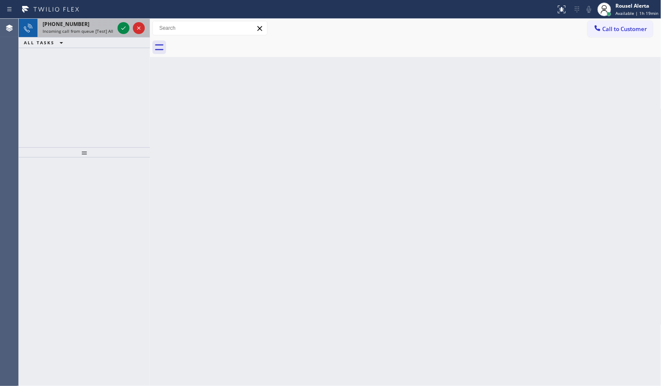
click at [83, 31] on span "Incoming call from queue [Test] All" at bounding box center [78, 31] width 71 height 6
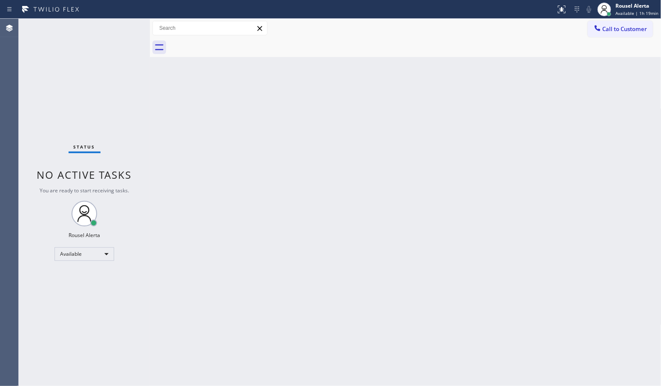
click at [83, 31] on div "Status No active tasks You are ready to start receiving tasks. Rousel Alerta Av…" at bounding box center [84, 203] width 131 height 368
click at [269, 199] on div "Back to Dashboard Change Sender ID Customers Technicians Select a contact Outbo…" at bounding box center [406, 203] width 512 height 368
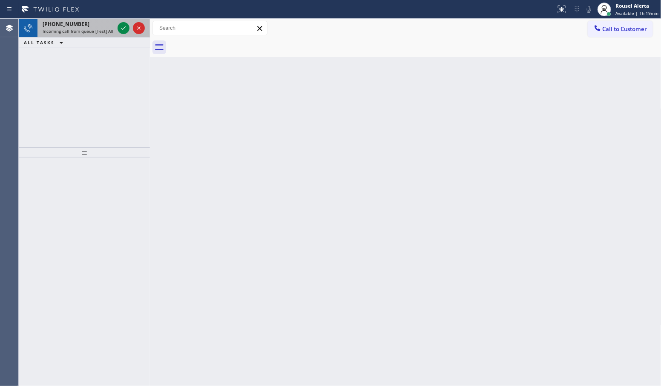
click at [82, 21] on div "[PHONE_NUMBER]" at bounding box center [79, 23] width 72 height 7
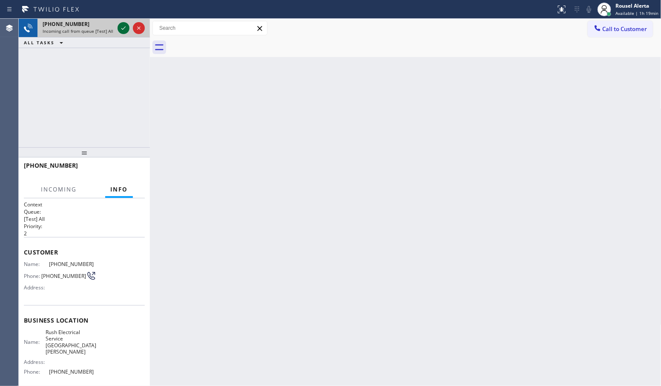
click at [119, 27] on icon at bounding box center [123, 28] width 10 height 10
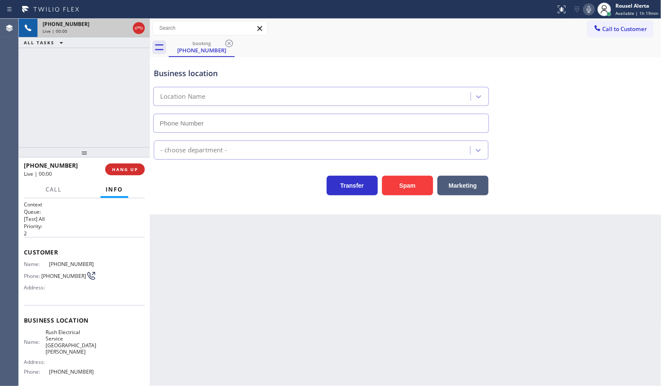
type input "[PHONE_NUMBER]"
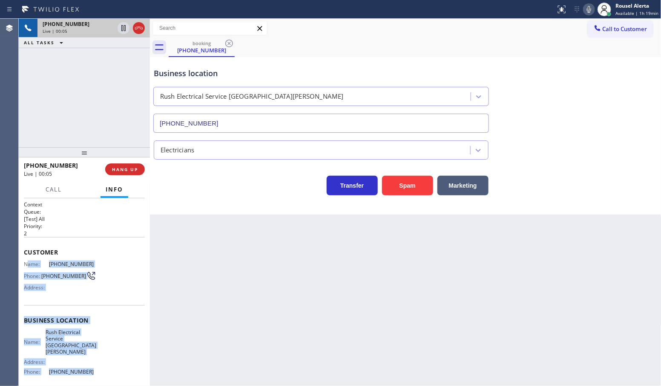
drag, startPoint x: 26, startPoint y: 261, endPoint x: 86, endPoint y: 366, distance: 120.4
click at [86, 366] on div "Context Queue: [Test] All Priority: 2 Customer Name: [PHONE_NUMBER] Phone: [PHO…" at bounding box center [84, 327] width 121 height 253
click at [122, 31] on icon at bounding box center [123, 28] width 4 height 6
click at [591, 8] on icon at bounding box center [589, 9] width 4 height 7
drag, startPoint x: 60, startPoint y: 76, endPoint x: 60, endPoint y: 71, distance: 4.7
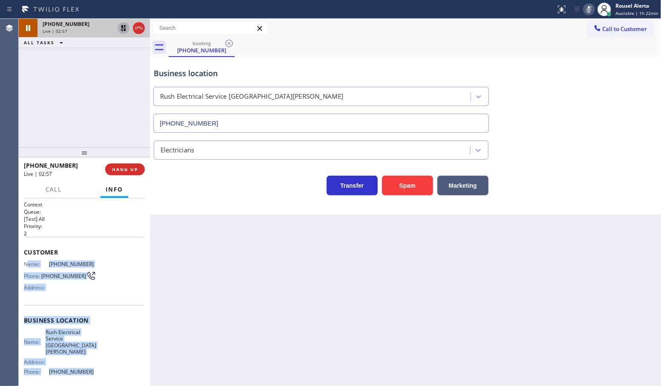
click at [60, 76] on div "[PHONE_NUMBER] Live | 02:57 ALL TASKS ALL TASKS ACTIVE TASKS TASKS IN WRAP UP" at bounding box center [84, 83] width 131 height 129
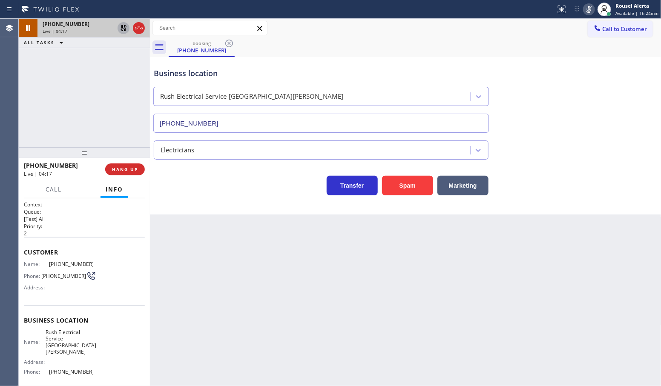
click at [130, 77] on div "[PHONE_NUMBER] Live | 04:17 ALL TASKS ALL TASKS ACTIVE TASKS TASKS IN WRAP UP" at bounding box center [84, 83] width 131 height 129
click at [79, 29] on div "Live | 04:24" at bounding box center [79, 31] width 72 height 6
click at [122, 28] on icon at bounding box center [124, 28] width 6 height 6
click at [588, 6] on icon at bounding box center [589, 9] width 10 height 10
click at [314, 305] on div "Back to Dashboard Change Sender ID Customers Technicians Select a contact Outbo…" at bounding box center [406, 203] width 512 height 368
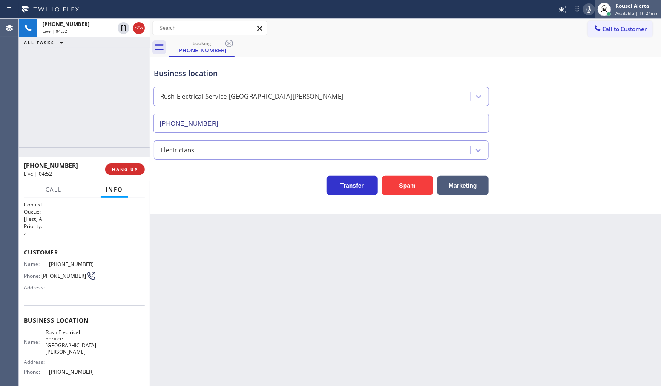
click at [626, 15] on span "Available | 1h 24min" at bounding box center [637, 13] width 43 height 6
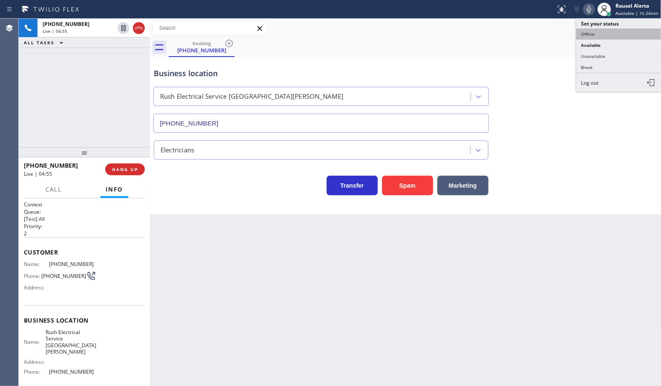
click at [621, 35] on button "Offline" at bounding box center [618, 34] width 85 height 11
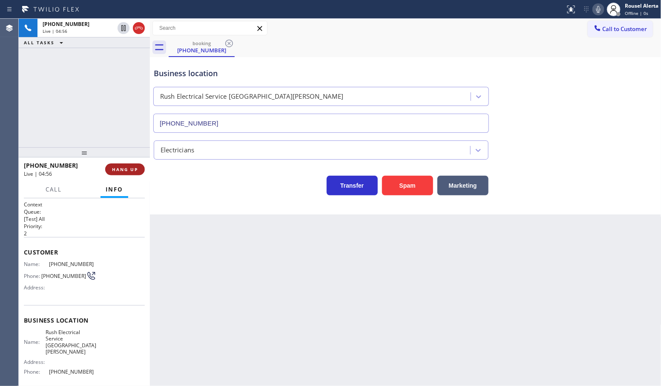
click at [133, 173] on button "HANG UP" at bounding box center [125, 170] width 40 height 12
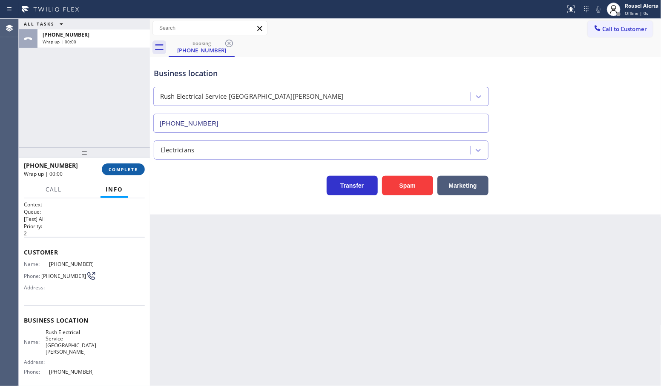
click at [133, 173] on button "COMPLETE" at bounding box center [123, 170] width 43 height 12
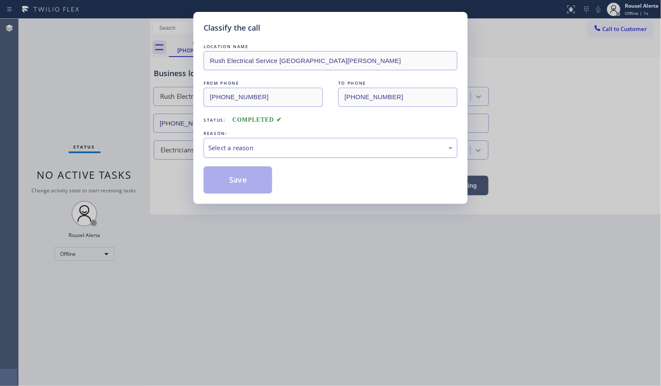
click at [257, 152] on div "Select a reason" at bounding box center [330, 148] width 245 height 10
click at [256, 192] on button "Save" at bounding box center [238, 180] width 69 height 27
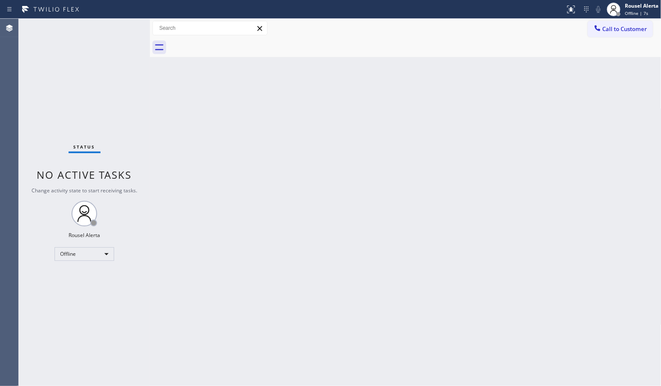
click at [268, 182] on div "Back to Dashboard Change Sender ID Customers Technicians Select a contact Outbo…" at bounding box center [406, 203] width 512 height 368
click at [625, 5] on div "Rousel Alerta" at bounding box center [642, 5] width 34 height 7
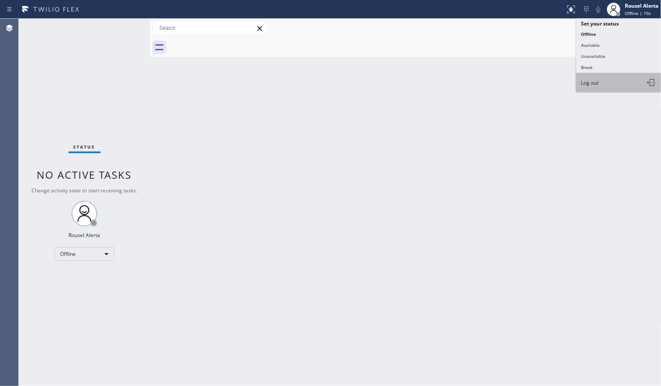
click at [611, 78] on button "Log out" at bounding box center [618, 82] width 85 height 19
